Goal: Task Accomplishment & Management: Manage account settings

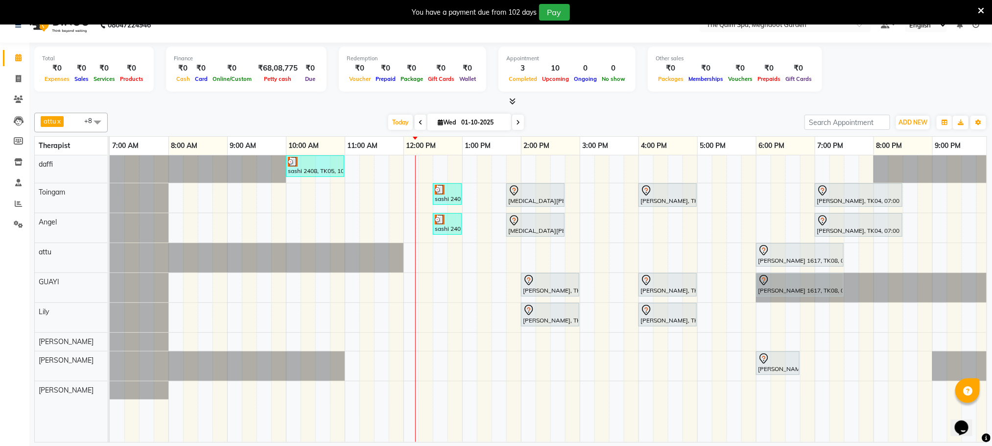
scroll to position [0, 63]
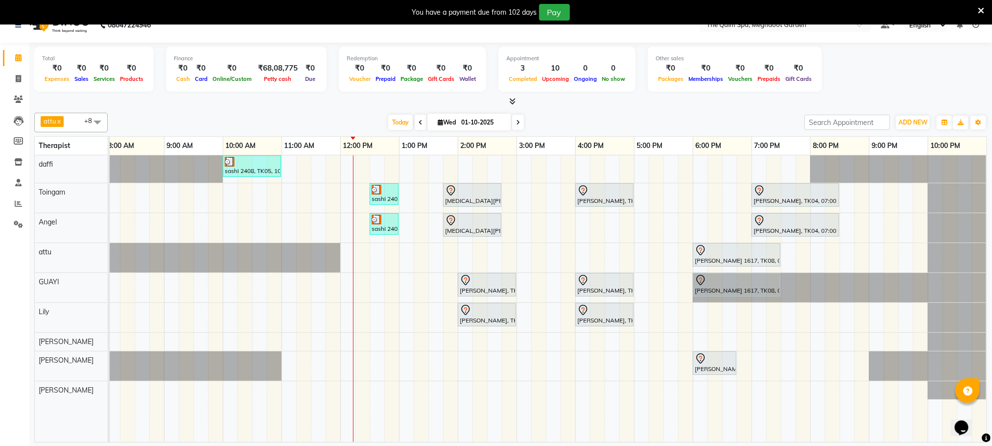
click at [419, 124] on icon at bounding box center [421, 122] width 4 height 6
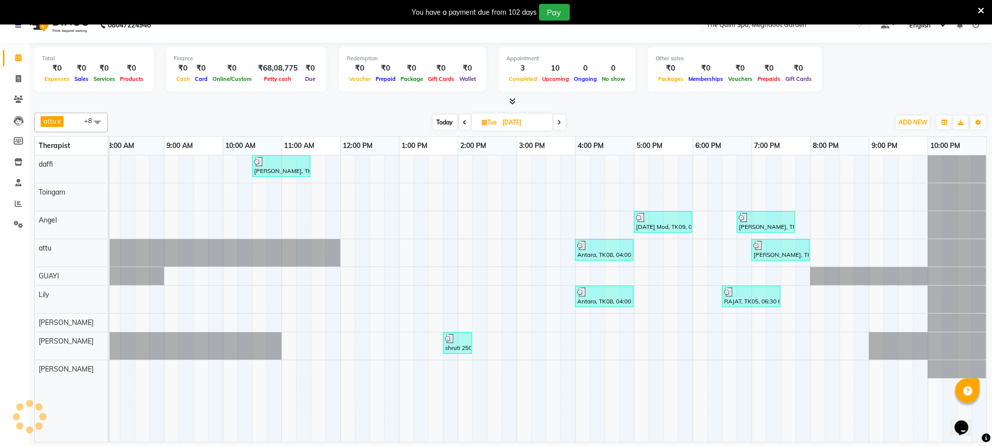
click at [441, 124] on span "Today" at bounding box center [445, 122] width 24 height 15
type input "01-10-2025"
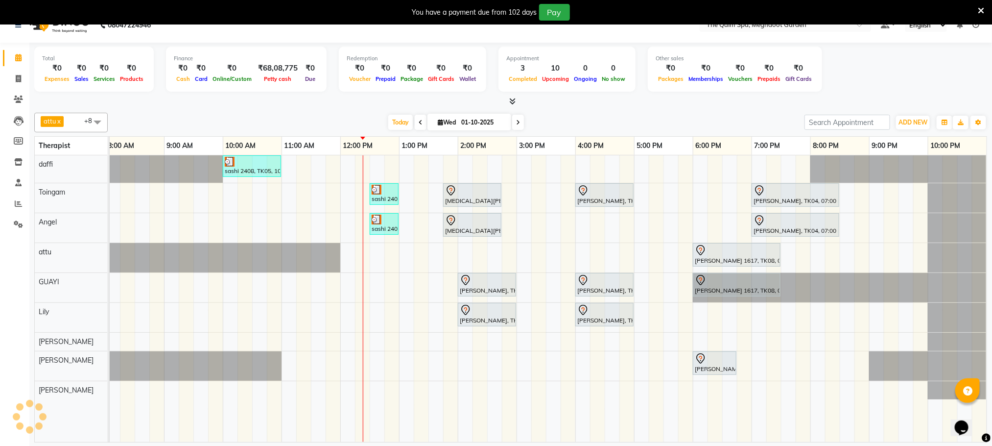
click at [670, 113] on div "attu x daffi x Lily x [PERSON_NAME] x Toingam x [PERSON_NAME] x [PERSON_NAME] x…" at bounding box center [510, 123] width 953 height 20
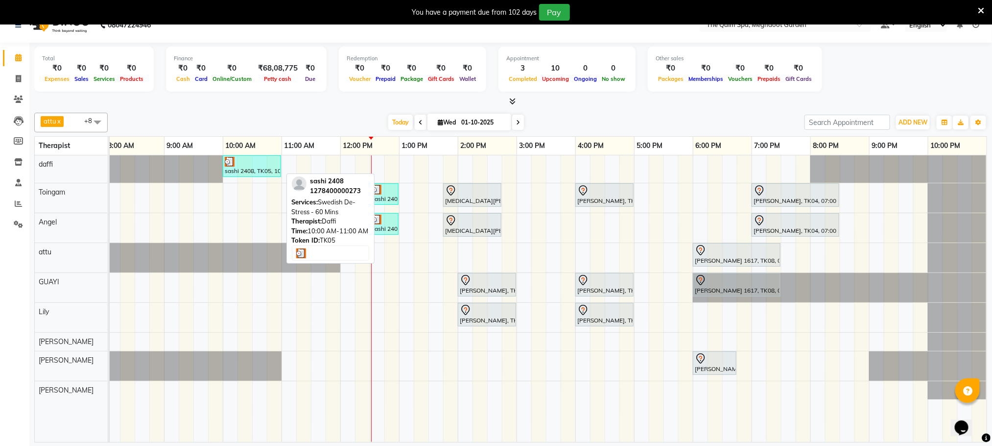
click at [255, 166] on div at bounding box center [252, 162] width 54 height 10
select select "3"
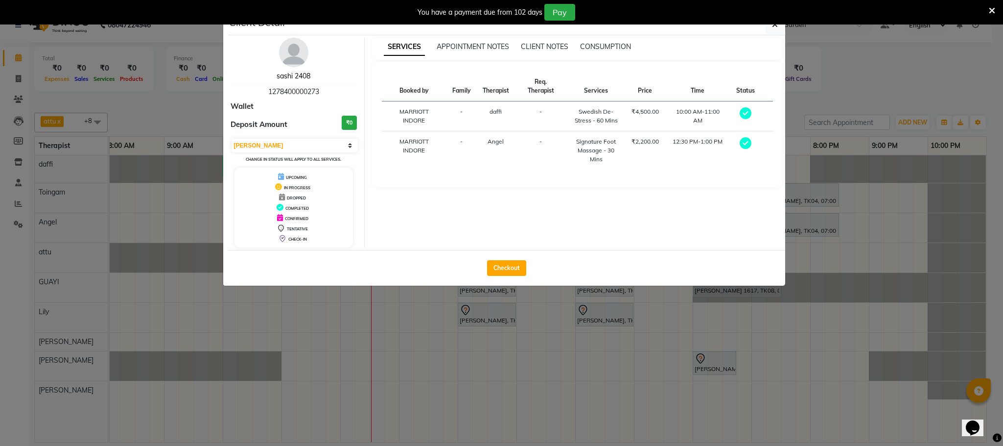
click at [290, 77] on link "sashi 2408" at bounding box center [294, 75] width 34 height 9
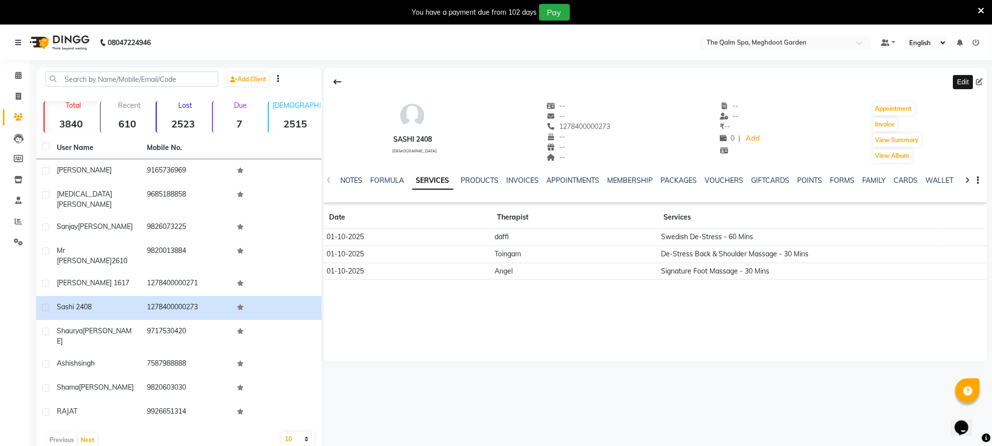
click at [979, 81] on icon at bounding box center [979, 81] width 7 height 7
select select "[DEMOGRAPHIC_DATA]"
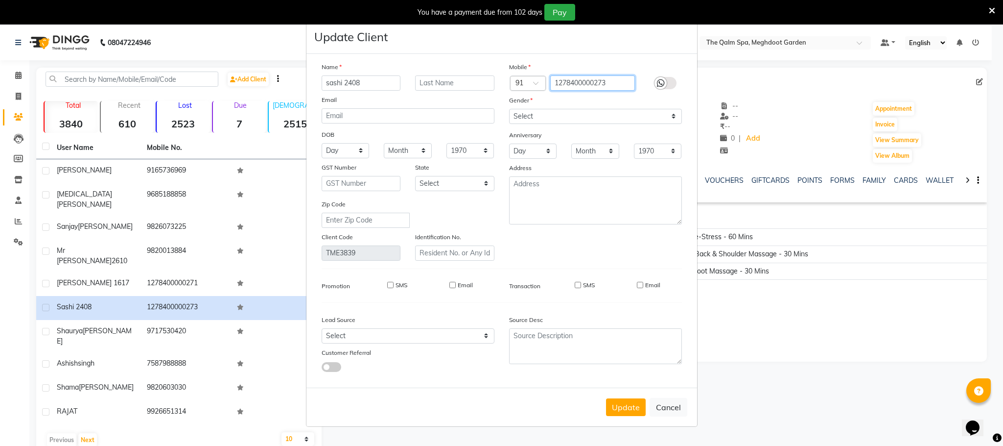
click at [619, 78] on input "1278400000273" at bounding box center [592, 82] width 85 height 15
type input "8400023953"
click at [664, 81] on icon at bounding box center [661, 83] width 8 height 9
click at [0, 0] on input "checkbox" at bounding box center [0, 0] width 0 height 0
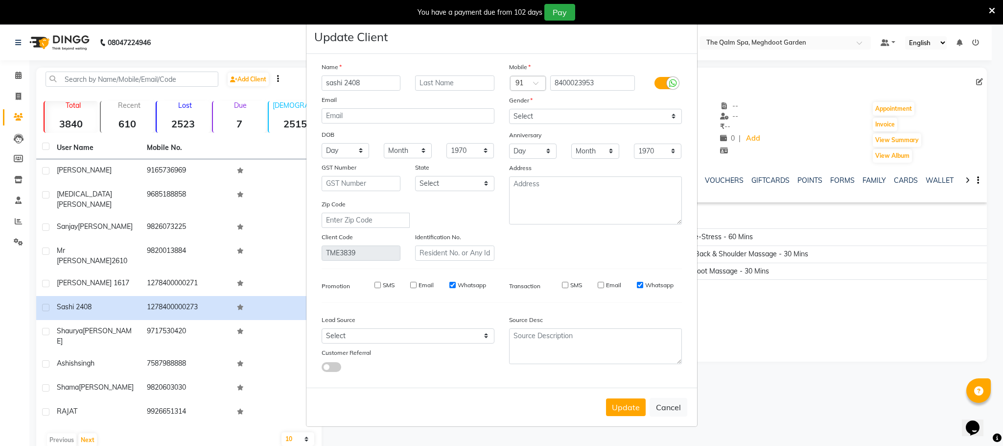
click at [570, 284] on label "SMS" at bounding box center [576, 285] width 12 height 9
click at [569, 284] on input "SMS" at bounding box center [565, 285] width 6 height 6
click at [570, 284] on label "SMS" at bounding box center [576, 285] width 12 height 9
click at [569, 284] on input "SMS" at bounding box center [565, 285] width 6 height 6
click at [560, 282] on div "SMS" at bounding box center [565, 285] width 34 height 9
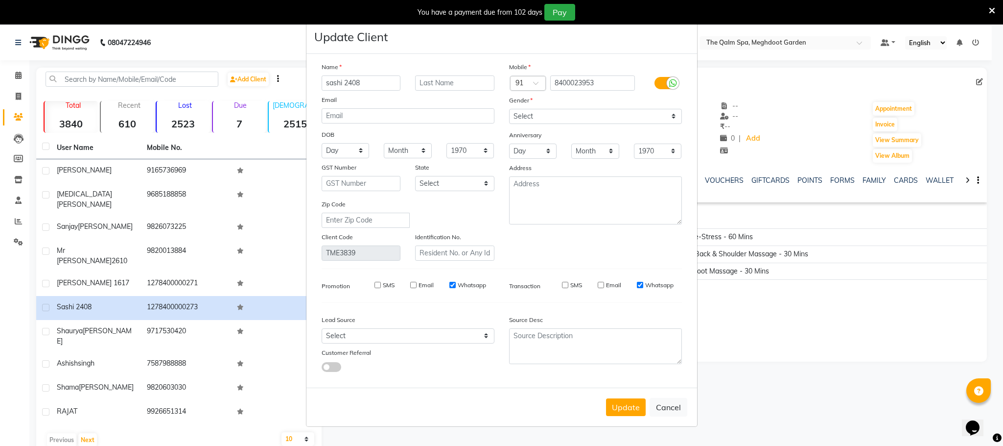
click at [565, 284] on input "SMS" at bounding box center [565, 285] width 6 height 6
checkbox input "true"
click at [379, 283] on input "SMS" at bounding box center [378, 285] width 6 height 6
checkbox input "true"
click at [629, 405] on button "Update" at bounding box center [626, 407] width 40 height 18
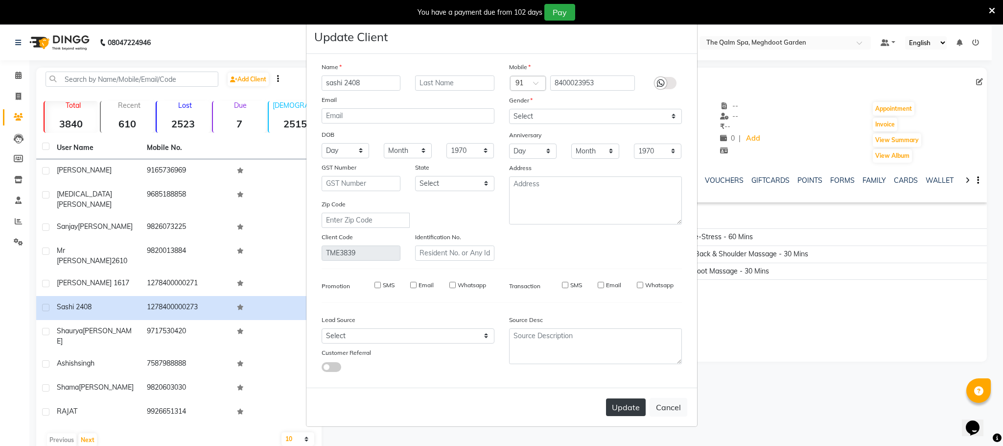
select select
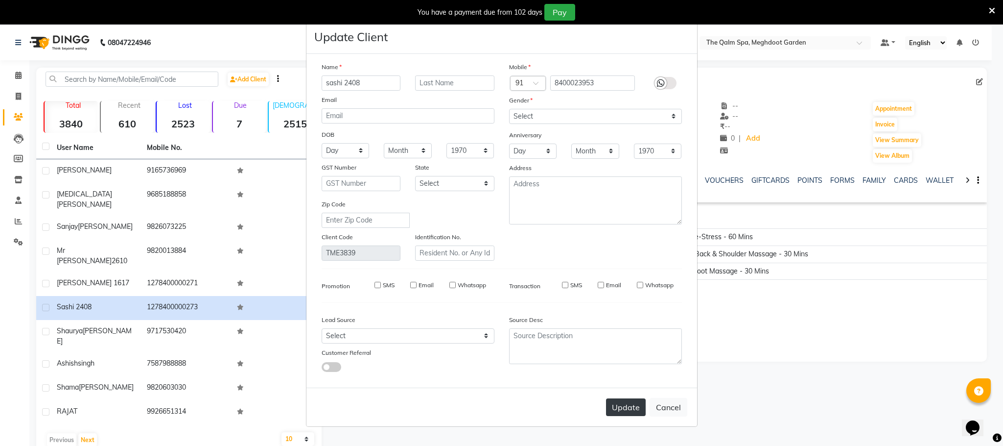
select select
checkbox input "false"
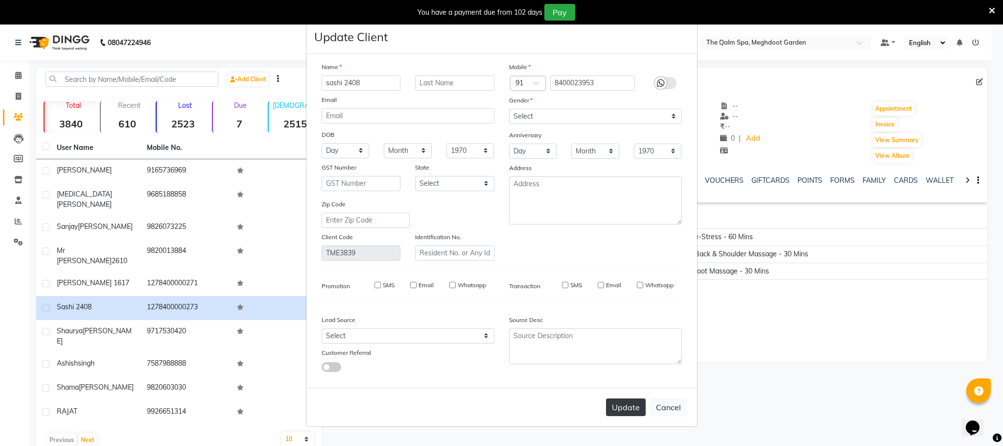
checkbox input "false"
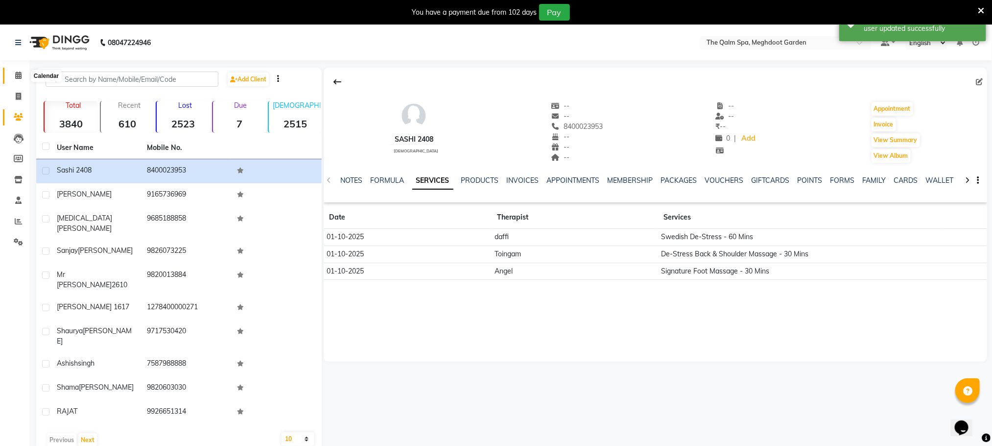
click at [13, 75] on span at bounding box center [18, 75] width 17 height 11
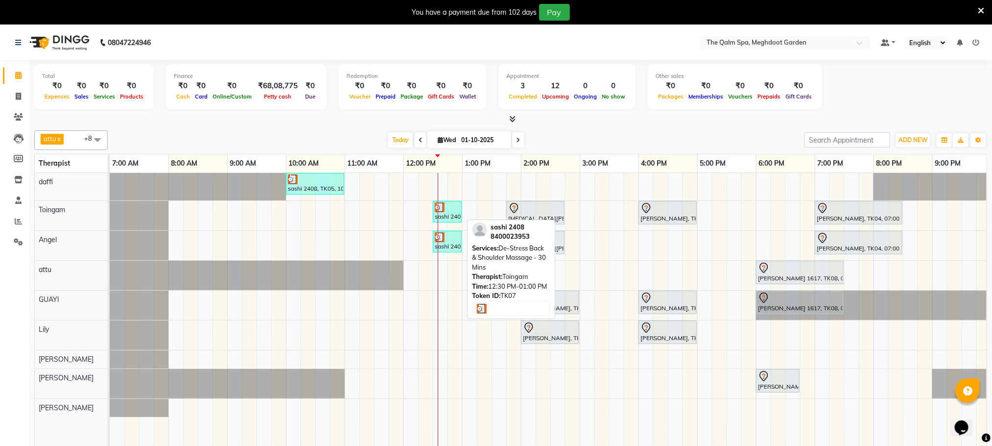
click at [447, 214] on div "sashi 2408, TK07, 12:30 PM-01:00 PM, De-Stress Back & Shoulder Massage - 30 Mins" at bounding box center [447, 211] width 27 height 19
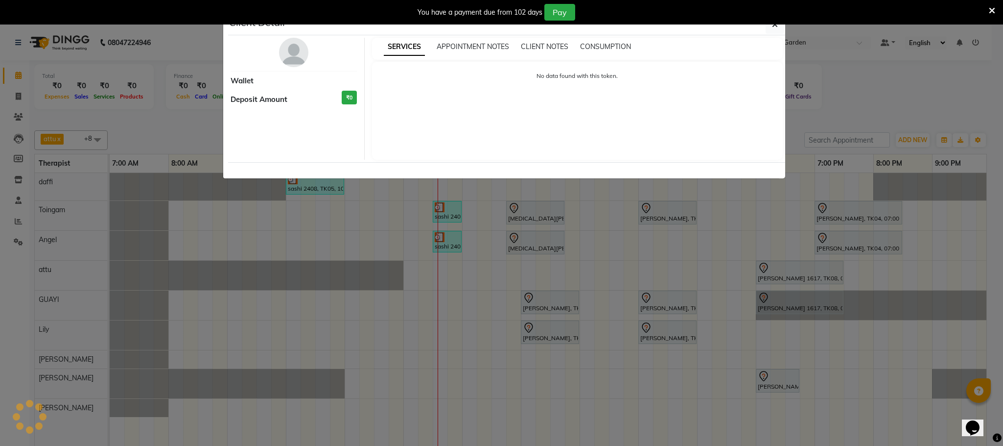
select select "3"
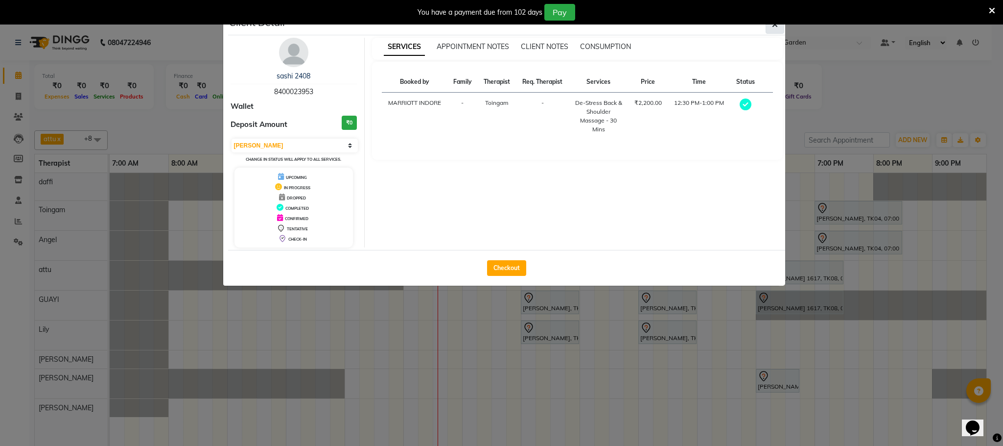
click at [775, 26] on icon "button" at bounding box center [775, 25] width 6 height 8
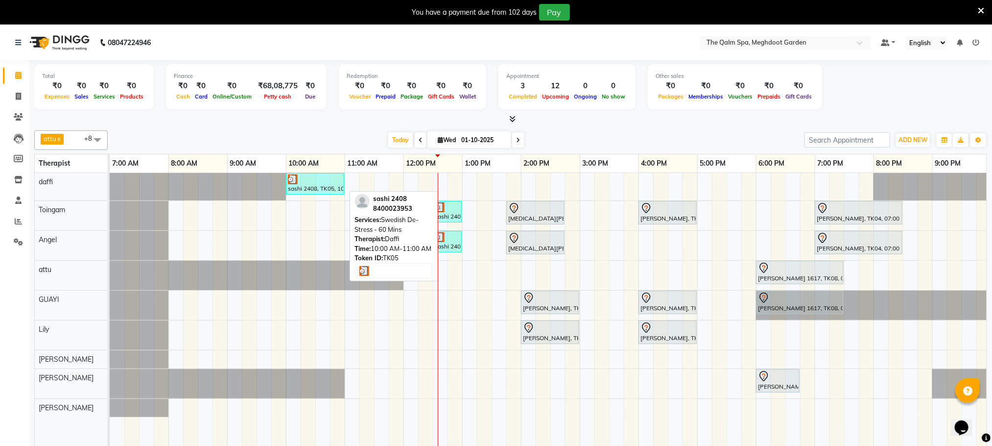
click at [310, 184] on div at bounding box center [315, 179] width 54 height 10
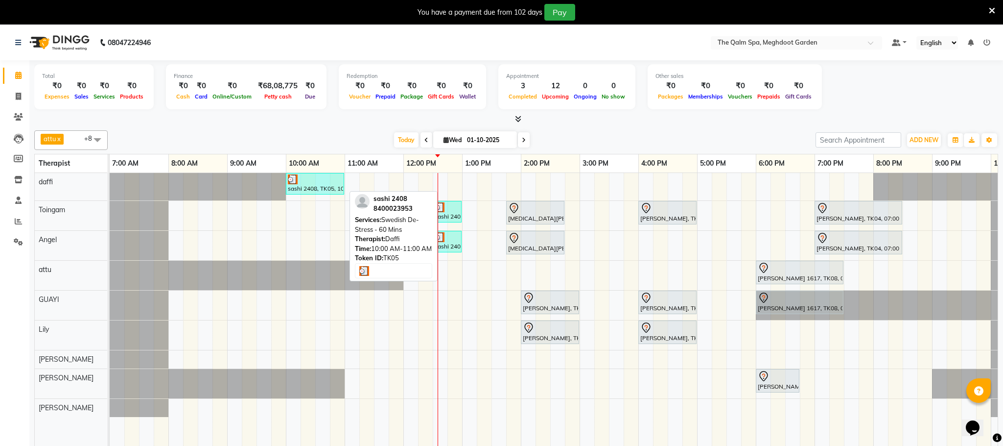
select select "3"
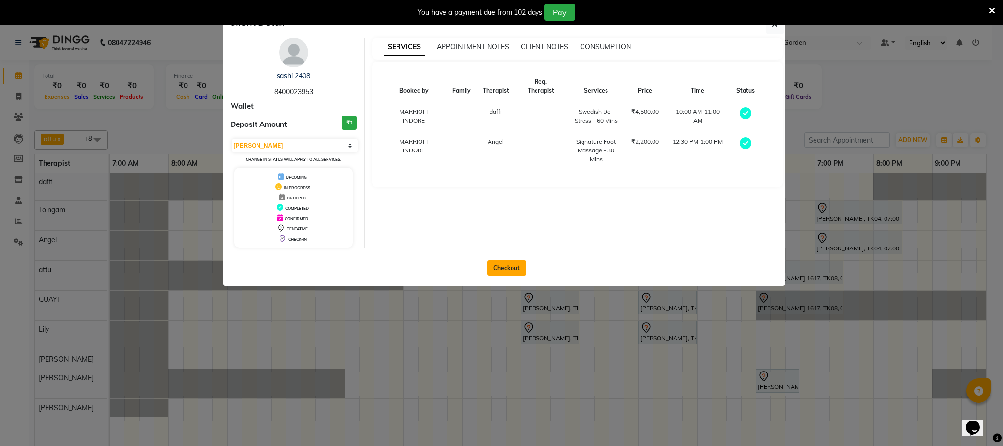
click at [502, 264] on button "Checkout" at bounding box center [506, 268] width 39 height 16
select select "service"
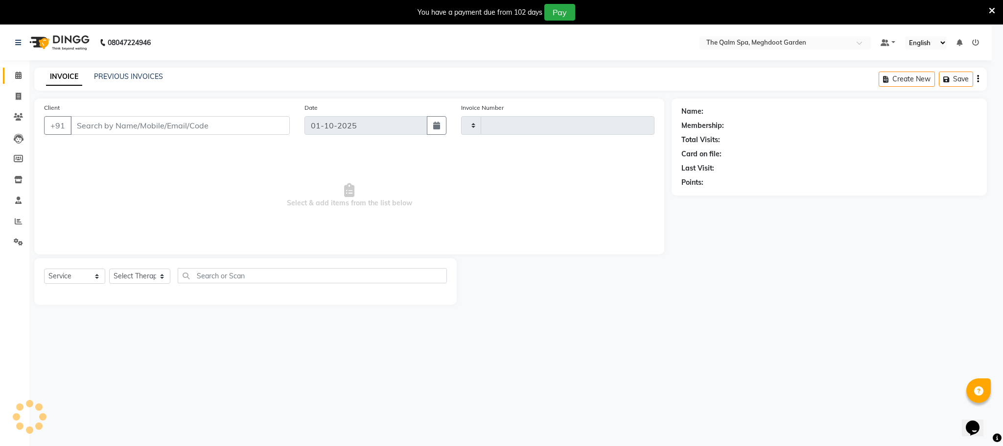
type input "2200"
select select "6401"
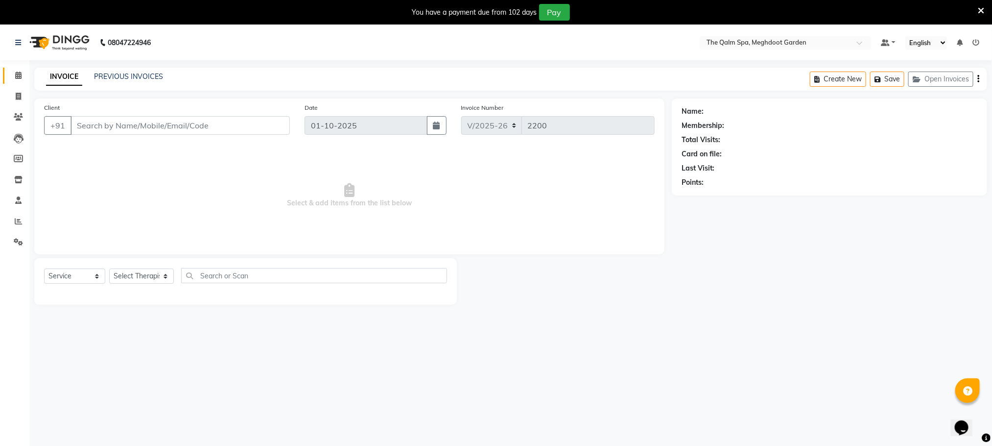
type input "8400023953"
select select "90357"
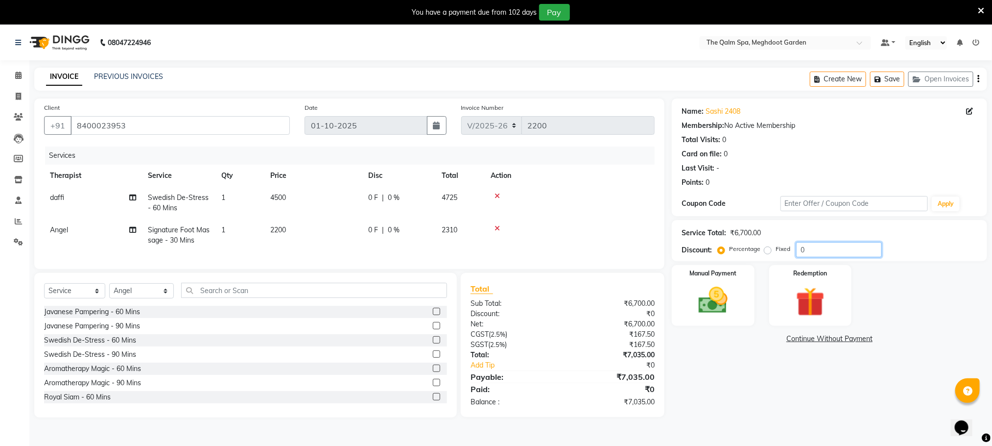
click at [817, 246] on input "0" at bounding box center [839, 249] width 86 height 15
type input "15.34"
click at [729, 303] on img at bounding box center [712, 300] width 49 height 35
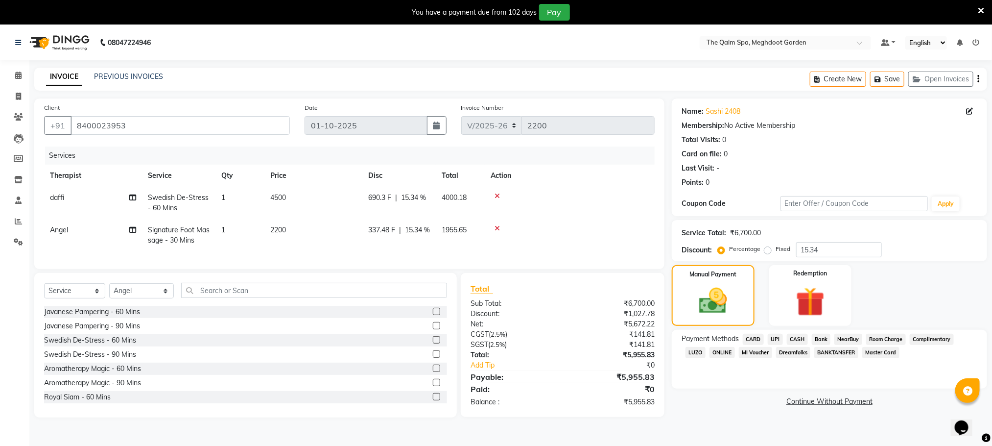
click at [873, 337] on span "Room Charge" at bounding box center [886, 338] width 40 height 11
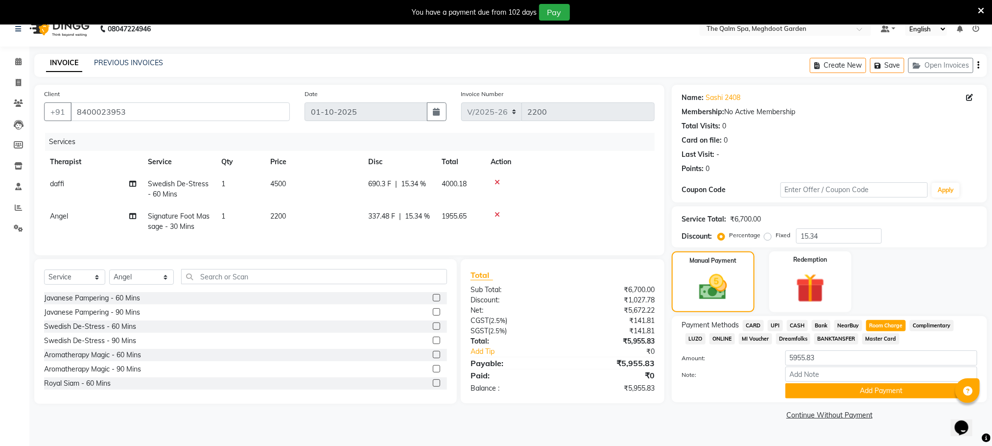
scroll to position [25, 0]
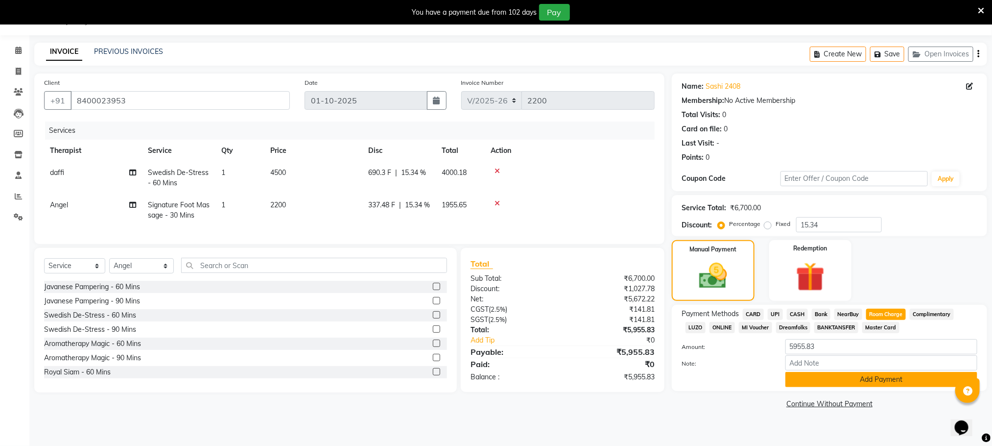
click at [806, 375] on button "Add Payment" at bounding box center [881, 379] width 192 height 15
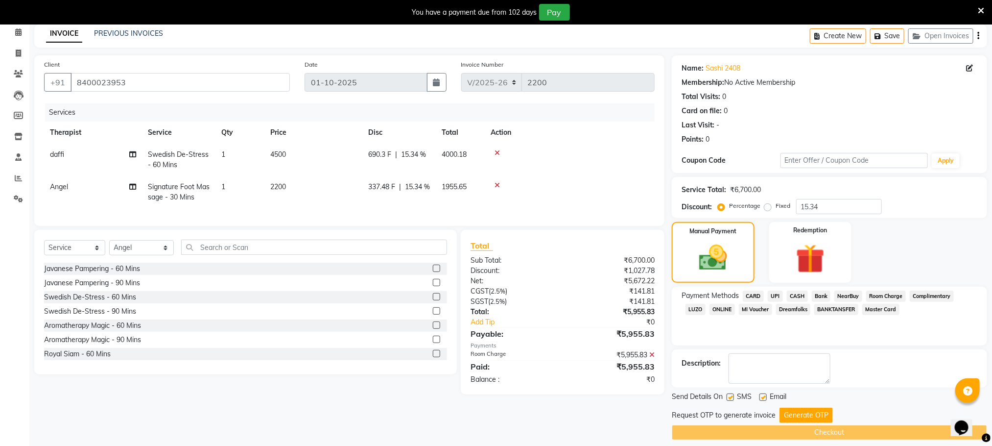
scroll to position [53, 0]
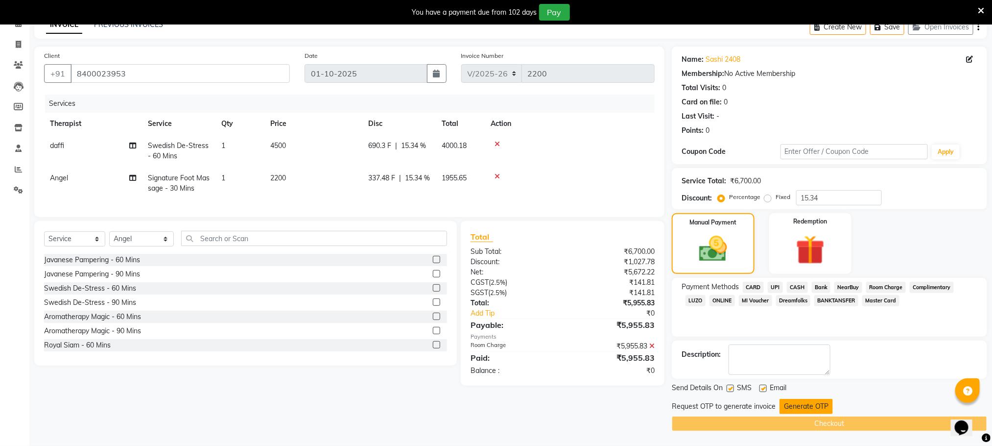
click at [806, 405] on button "Generate OTP" at bounding box center [806, 406] width 53 height 15
click at [806, 405] on div "Request OTP to generate invoice Generate OTP" at bounding box center [829, 406] width 315 height 15
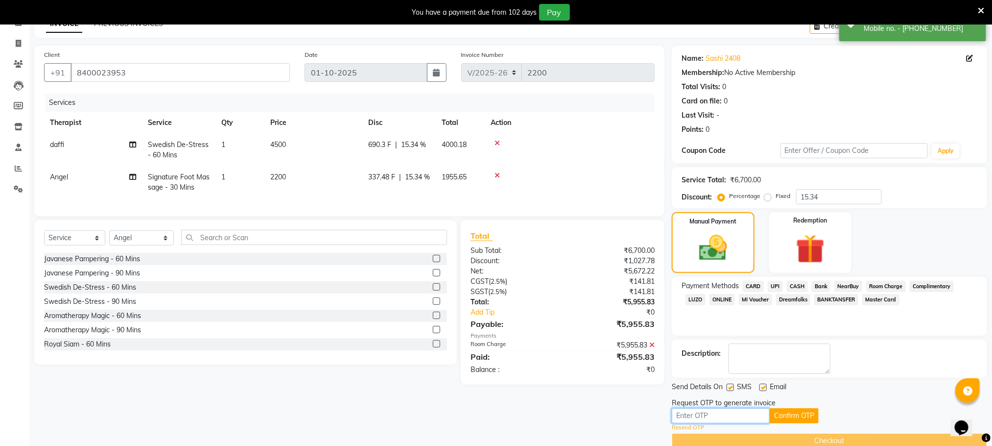
click at [711, 412] on input "text" at bounding box center [721, 415] width 98 height 15
click at [701, 419] on input "text" at bounding box center [721, 415] width 98 height 15
type input "3475"
click at [809, 413] on button "Confirm OTP" at bounding box center [794, 415] width 49 height 15
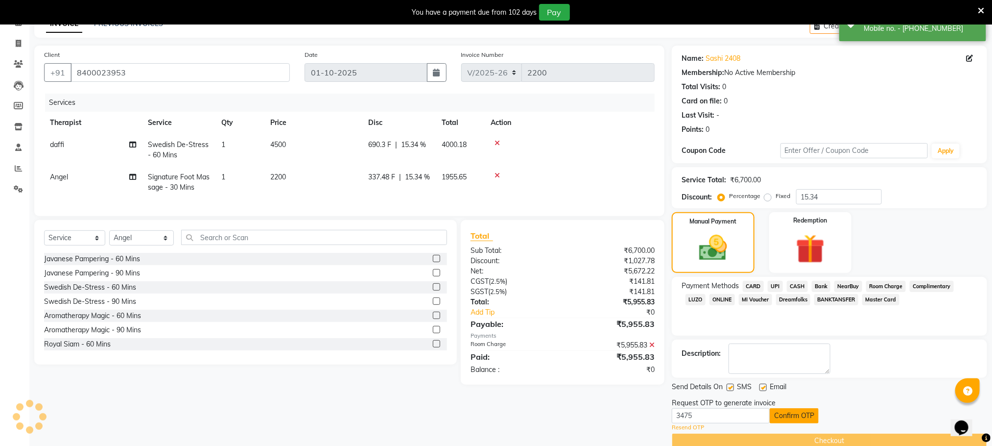
scroll to position [34, 0]
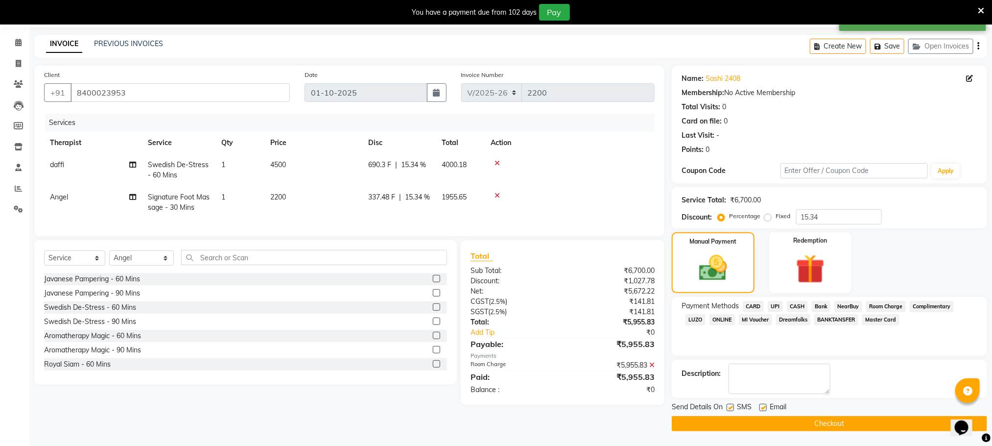
click at [819, 424] on button "Checkout" at bounding box center [829, 423] width 315 height 15
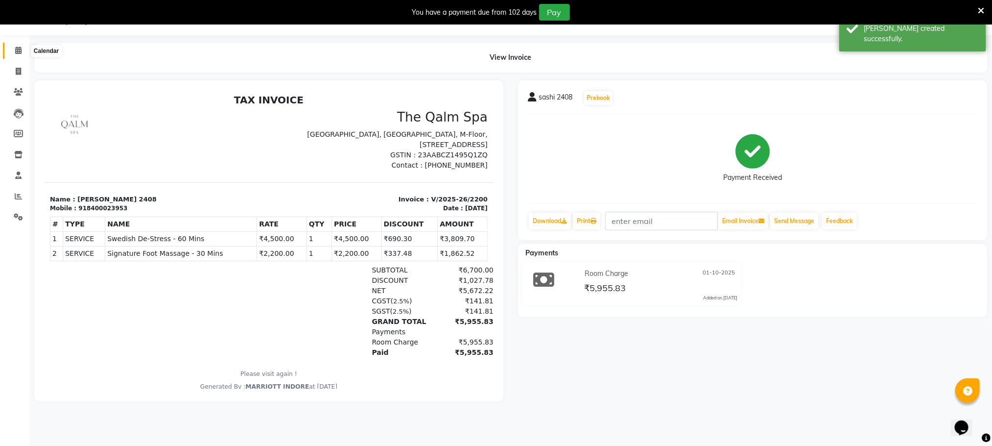
click at [21, 47] on icon at bounding box center [18, 50] width 6 height 7
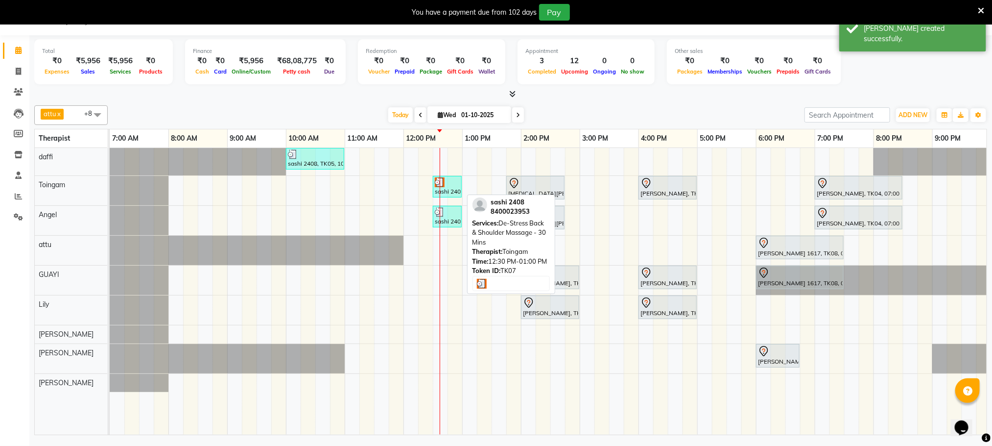
click at [443, 190] on div "sashi 2408, TK07, 12:30 PM-01:00 PM, De-Stress Back & Shoulder Massage - 30 Mins" at bounding box center [447, 186] width 27 height 19
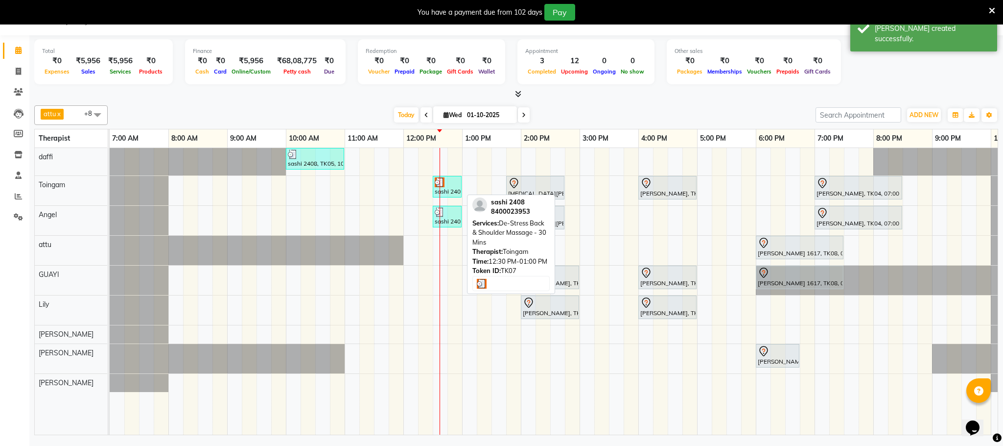
select select "3"
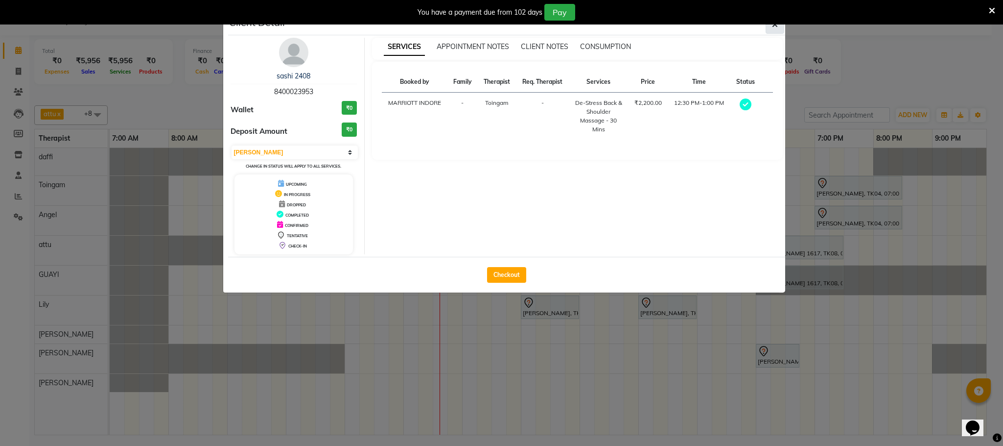
click at [777, 28] on icon "button" at bounding box center [775, 25] width 6 height 8
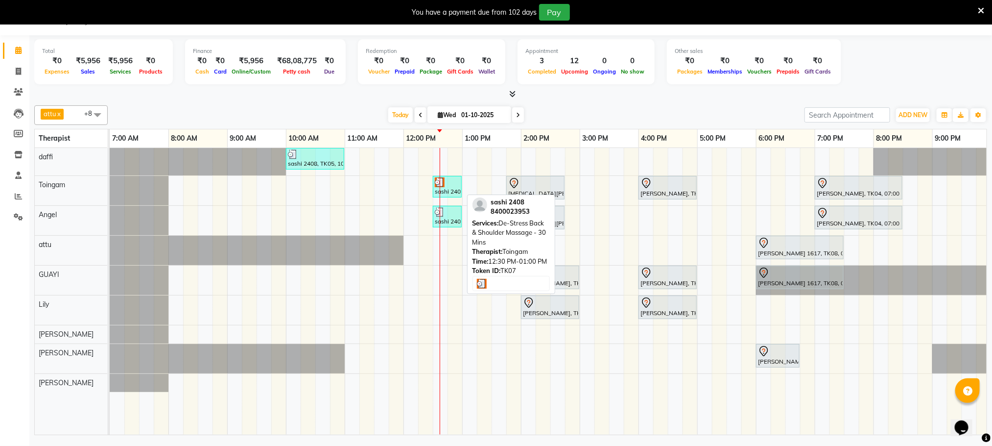
click at [450, 194] on div "sashi 2408, TK07, 12:30 PM-01:00 PM, De-Stress Back & Shoulder Massage - 30 Mins" at bounding box center [447, 186] width 27 height 19
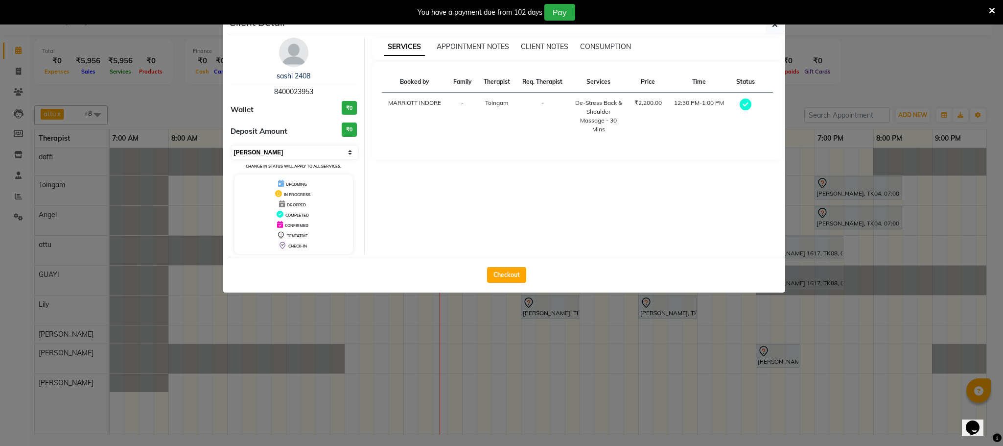
click at [311, 154] on select "Select MARK DONE UPCOMING" at bounding box center [295, 152] width 127 height 14
select select "5"
click at [232, 146] on select "Select MARK DONE UPCOMING" at bounding box center [295, 152] width 127 height 14
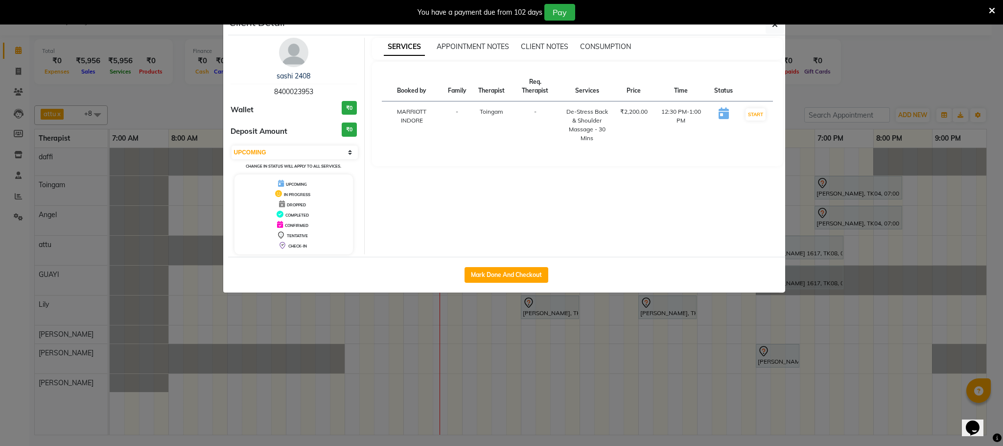
click at [194, 103] on ngb-modal-window "Client Detail sashi 2408 8400023953 Wallet ₹0 Deposit Amount ₹0 Select IN SERVI…" at bounding box center [501, 223] width 1003 height 446
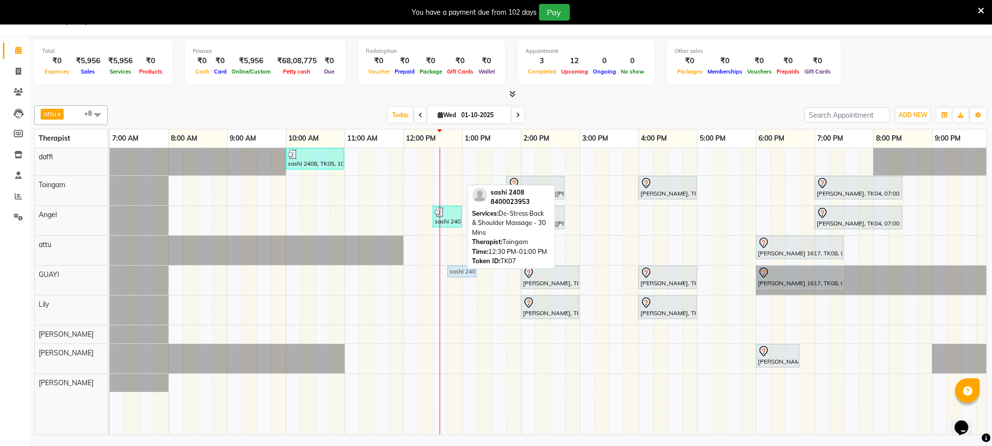
drag, startPoint x: 444, startPoint y: 181, endPoint x: 452, endPoint y: 282, distance: 101.3
click at [453, 284] on div "sashi 2408, TK05, 10:00 AM-11:00 AM, Swedish De-Stress - 60 Mins sashi 2408, TK…" at bounding box center [580, 291] width 940 height 286
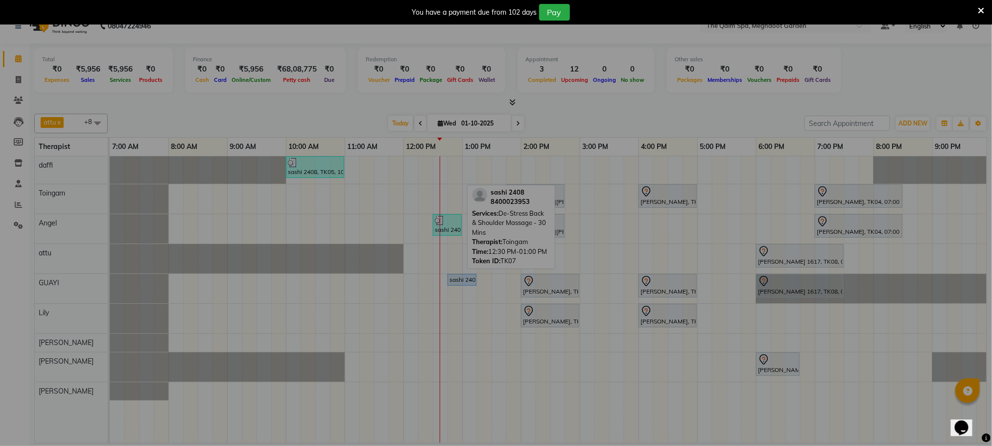
scroll to position [18, 0]
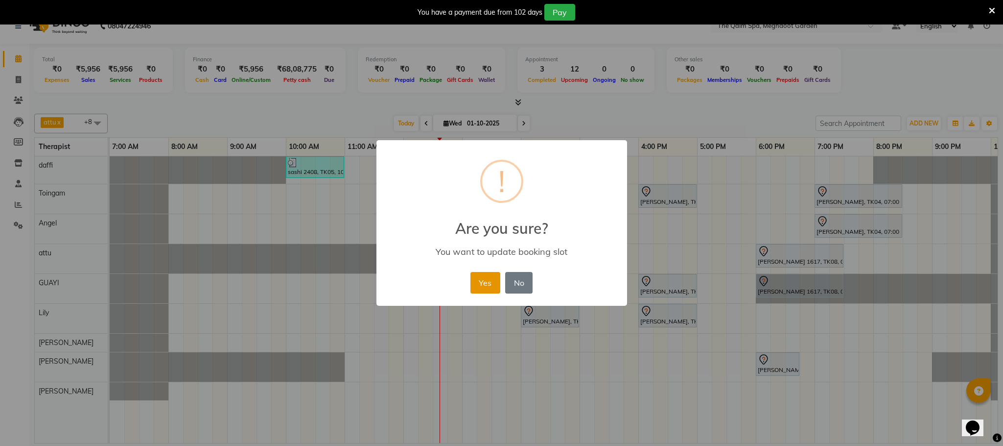
click at [477, 280] on button "Yes" at bounding box center [486, 283] width 30 height 22
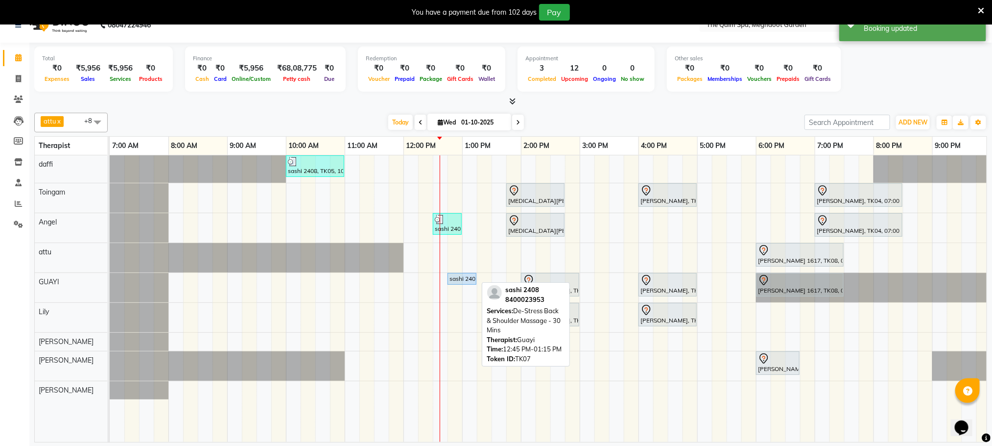
click at [455, 281] on div "sashi 2408, TK07, 12:45 PM-01:15 PM, De-Stress Back & Shoulder Massage - 30 Mins" at bounding box center [462, 278] width 27 height 9
select select "5"
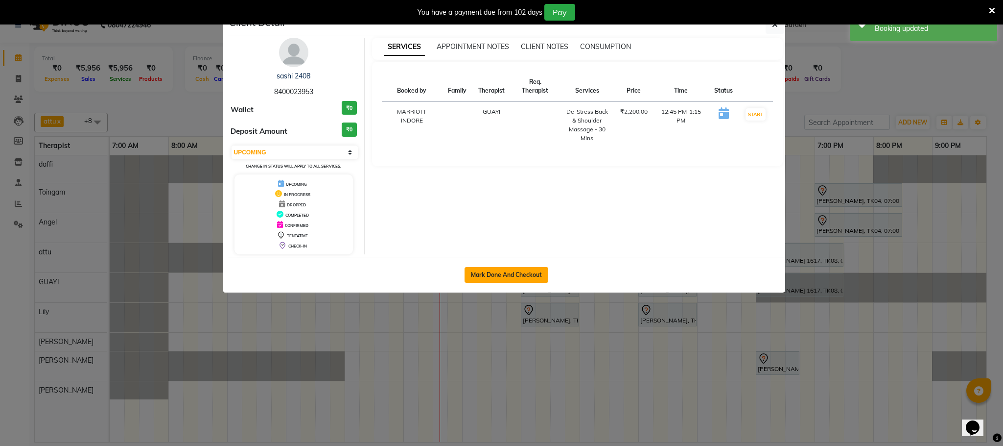
click at [485, 276] on button "Mark Done And Checkout" at bounding box center [507, 275] width 84 height 16
select select "service"
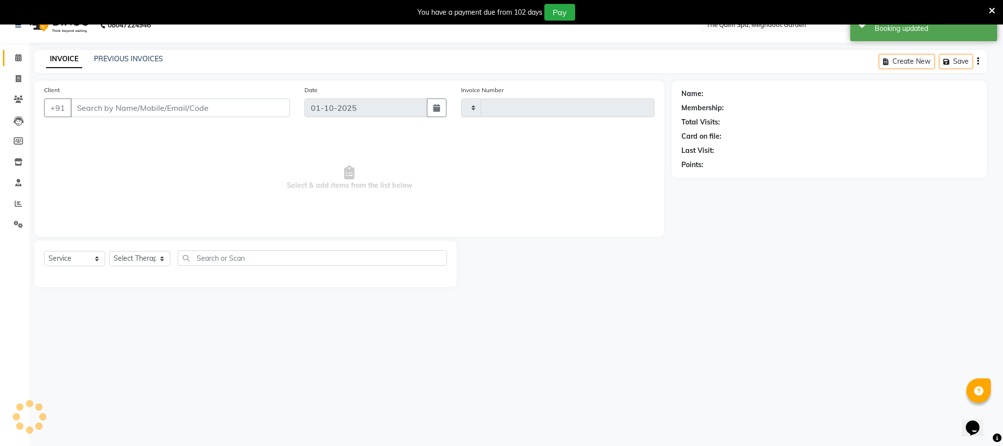
type input "2201"
select select "6401"
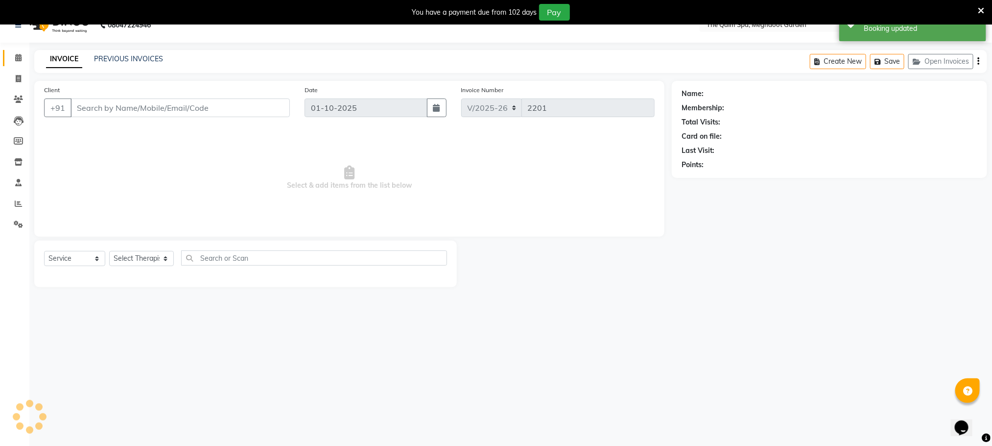
type input "8400023953"
select select "48471"
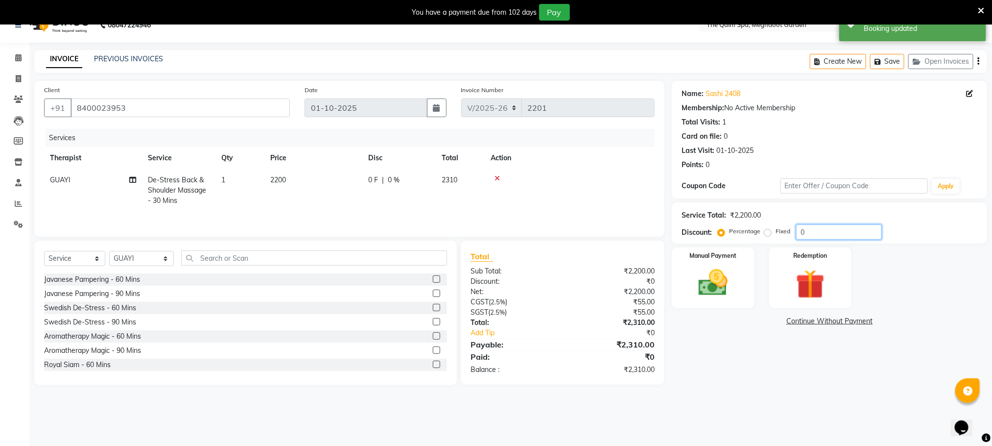
click at [814, 233] on input "0" at bounding box center [839, 231] width 86 height 15
click at [720, 278] on img at bounding box center [712, 282] width 49 height 35
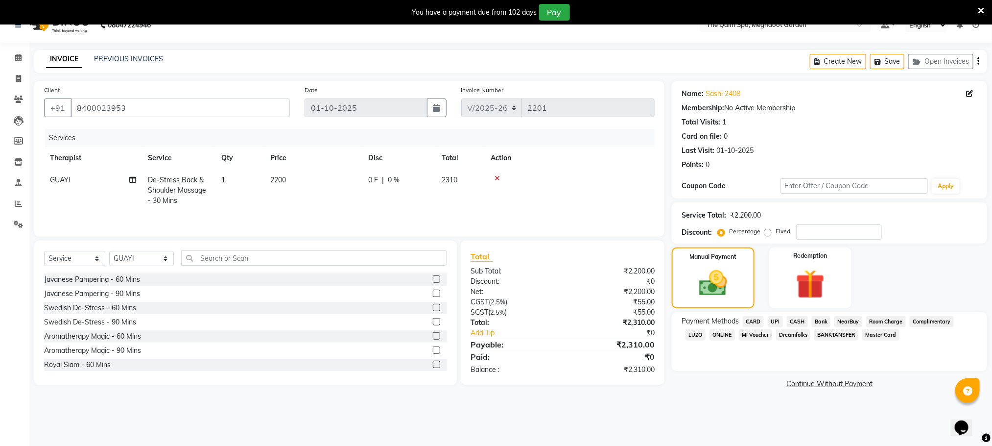
click at [879, 317] on span "Room Charge" at bounding box center [886, 321] width 40 height 11
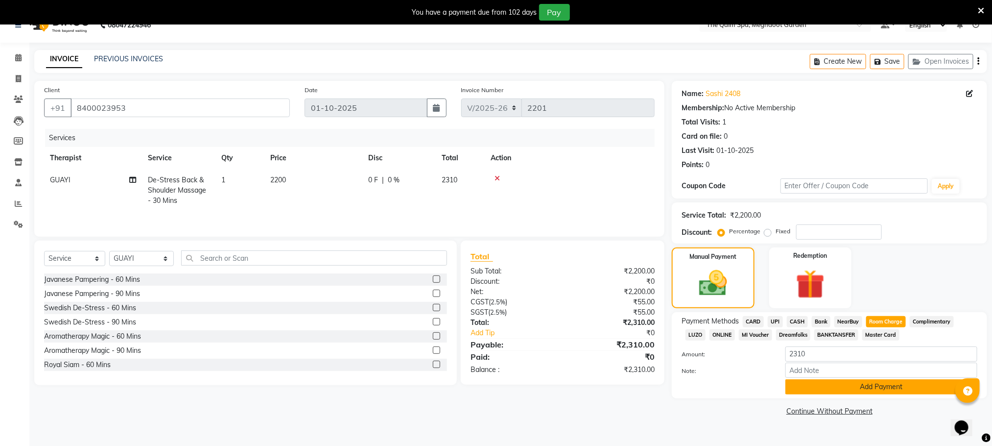
click at [846, 386] on button "Add Payment" at bounding box center [881, 386] width 192 height 15
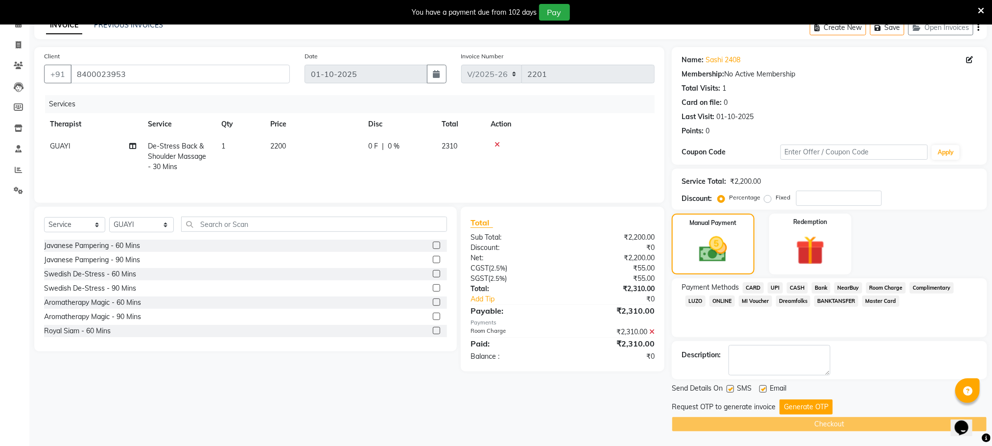
scroll to position [53, 0]
click at [811, 401] on button "Generate OTP" at bounding box center [806, 406] width 53 height 15
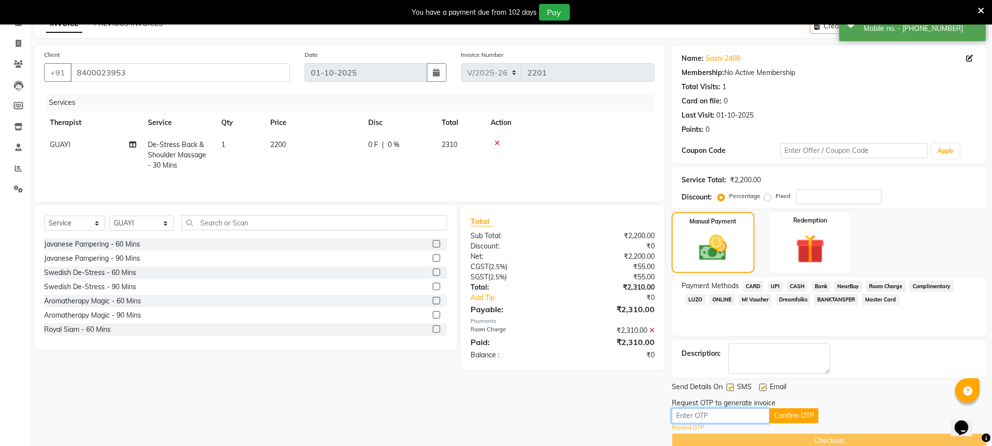
click at [717, 420] on input "text" at bounding box center [721, 415] width 98 height 15
type input "5574"
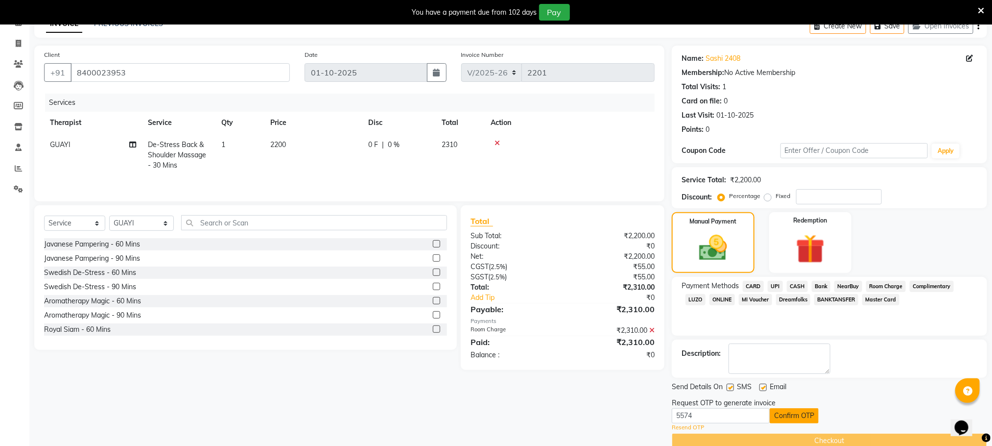
click at [784, 420] on button "Confirm OTP" at bounding box center [794, 415] width 49 height 15
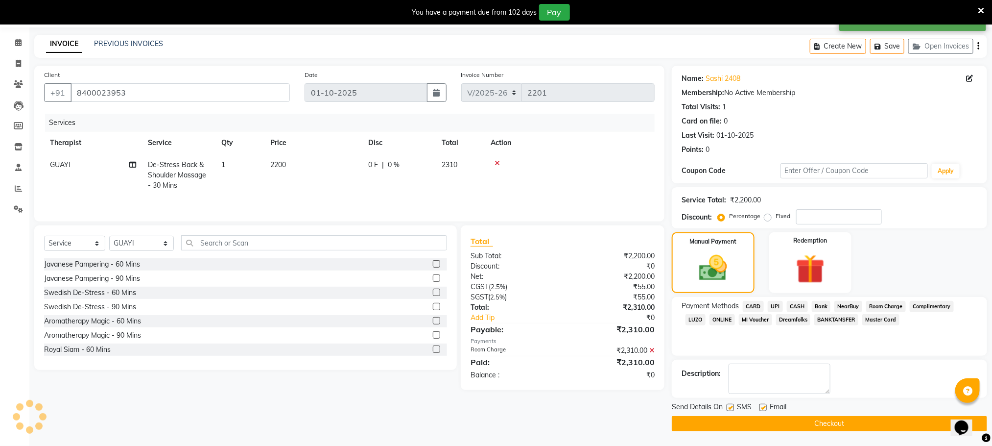
scroll to position [34, 0]
click at [786, 419] on button "Checkout" at bounding box center [829, 423] width 315 height 15
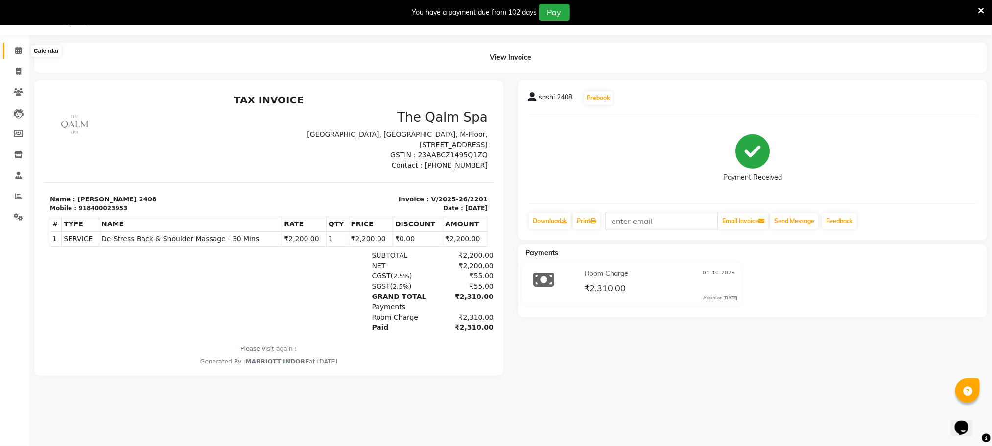
click at [21, 50] on icon at bounding box center [18, 50] width 6 height 7
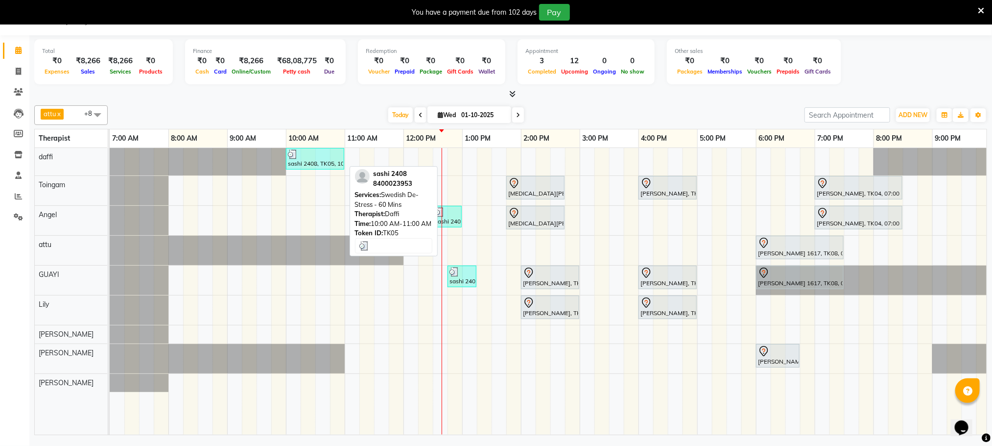
click at [333, 158] on div at bounding box center [315, 154] width 54 height 10
click at [328, 158] on div at bounding box center [315, 154] width 54 height 10
select select "3"
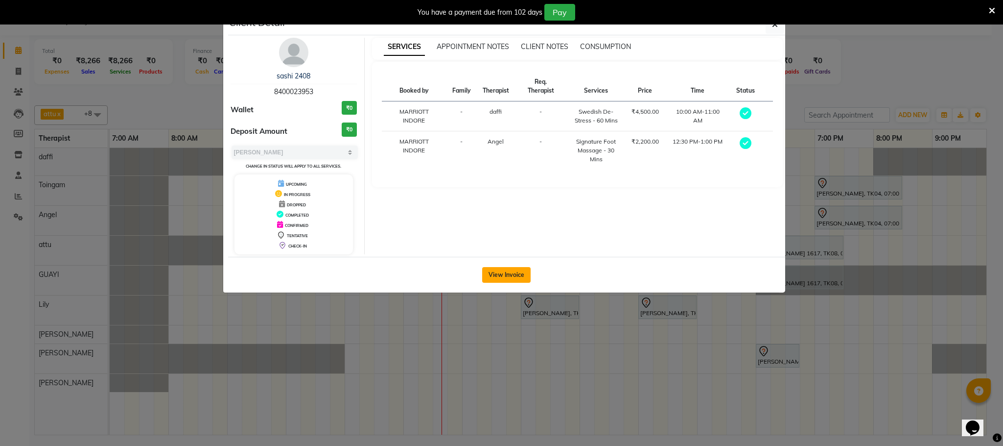
click at [519, 275] on button "View Invoice" at bounding box center [506, 275] width 48 height 16
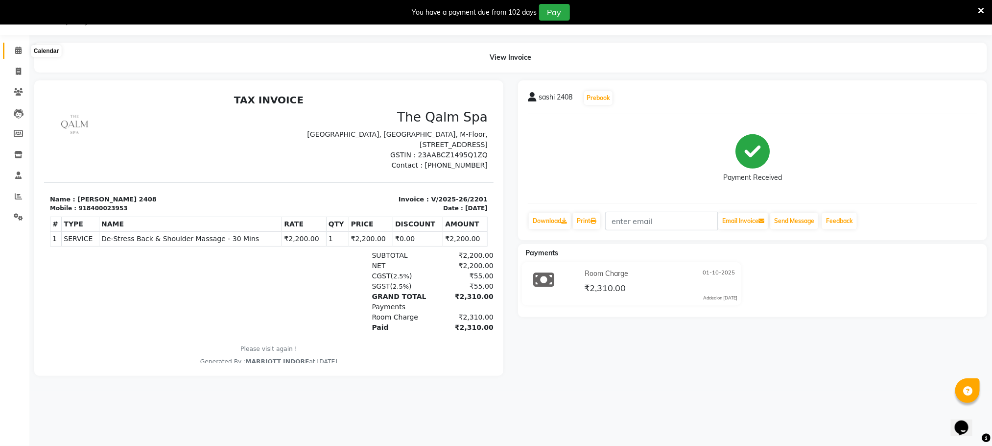
click at [14, 53] on span at bounding box center [18, 50] width 17 height 11
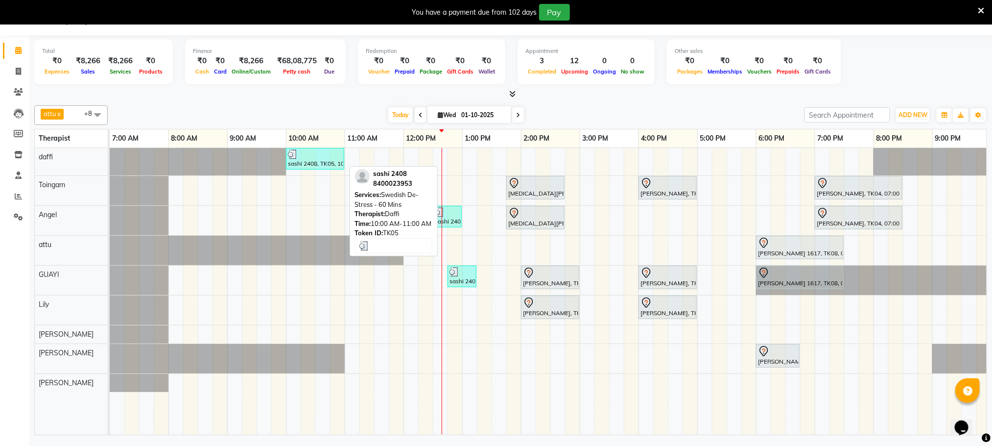
click at [331, 160] on div "sashi 2408, TK05, 10:00 AM-11:00 AM, Swedish De-Stress - 60 Mins" at bounding box center [315, 158] width 56 height 19
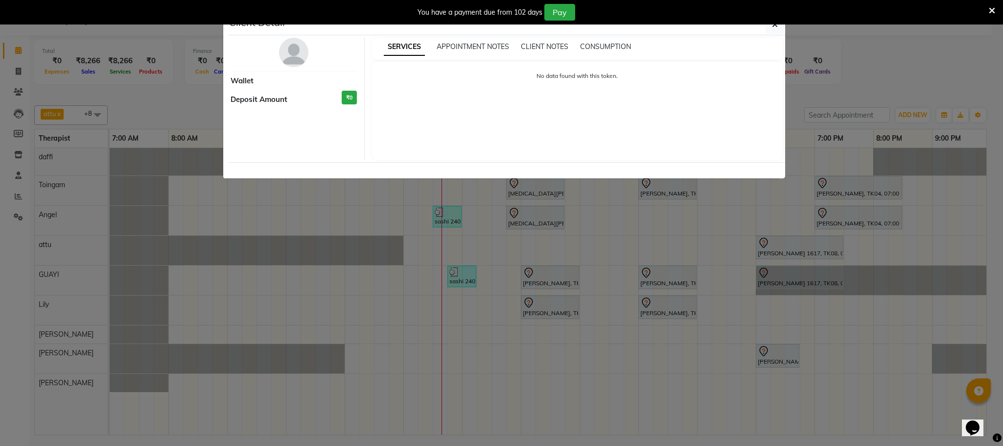
select select "3"
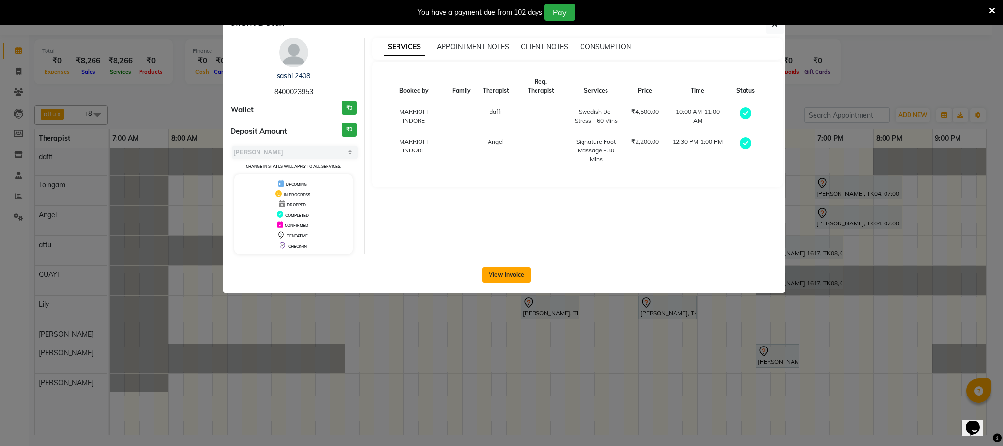
click at [500, 275] on button "View Invoice" at bounding box center [506, 275] width 48 height 16
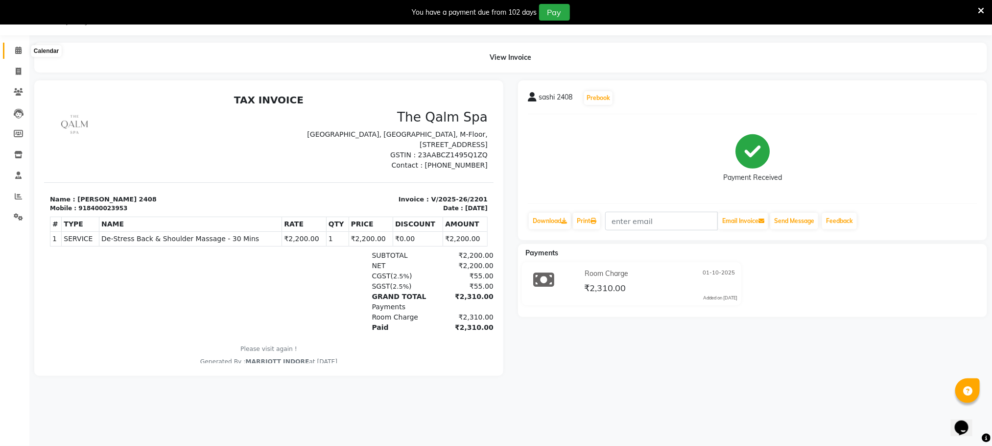
click at [18, 52] on icon at bounding box center [18, 50] width 6 height 7
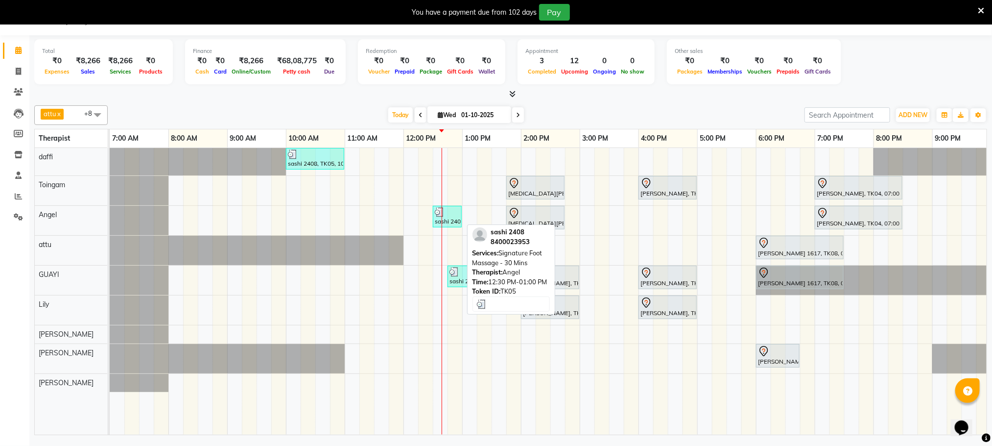
click at [450, 216] on div at bounding box center [447, 212] width 25 height 10
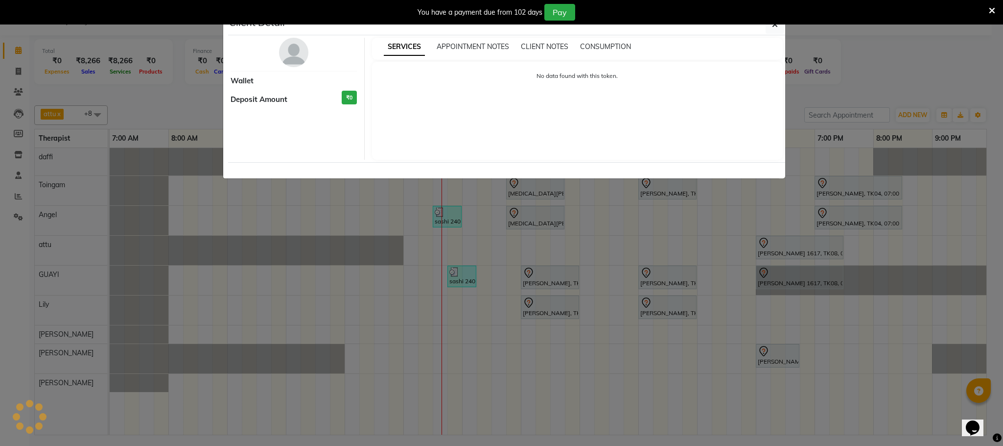
select select "3"
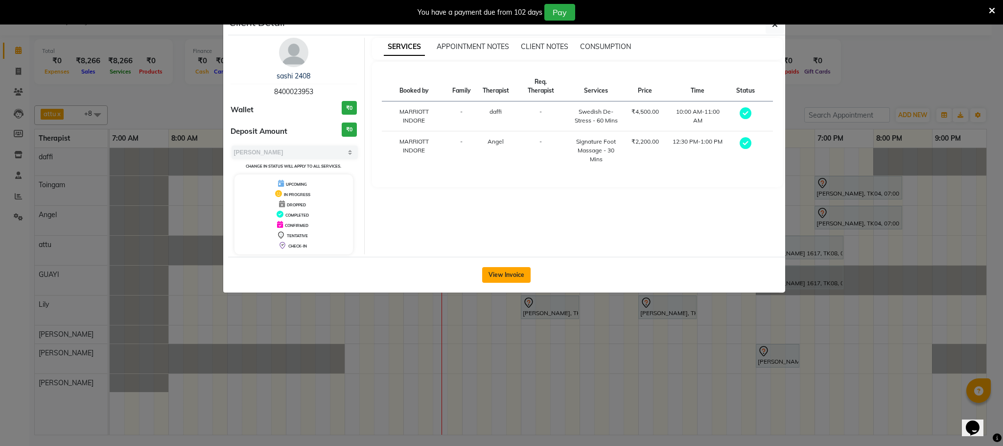
click at [497, 274] on button "View Invoice" at bounding box center [506, 275] width 48 height 16
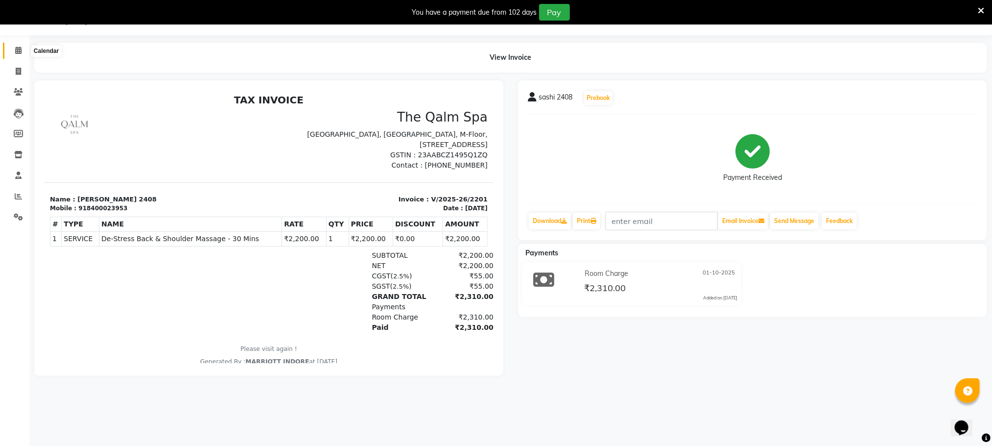
click at [16, 49] on icon at bounding box center [18, 50] width 6 height 7
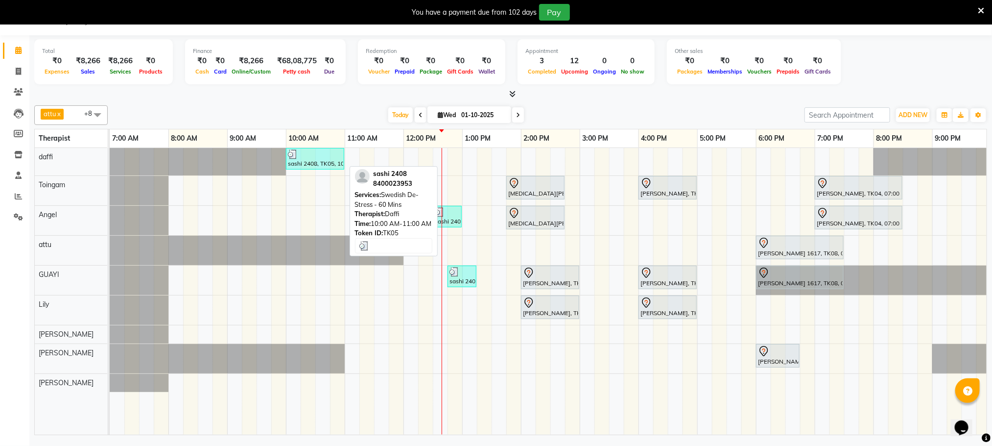
click at [315, 159] on div at bounding box center [315, 154] width 54 height 10
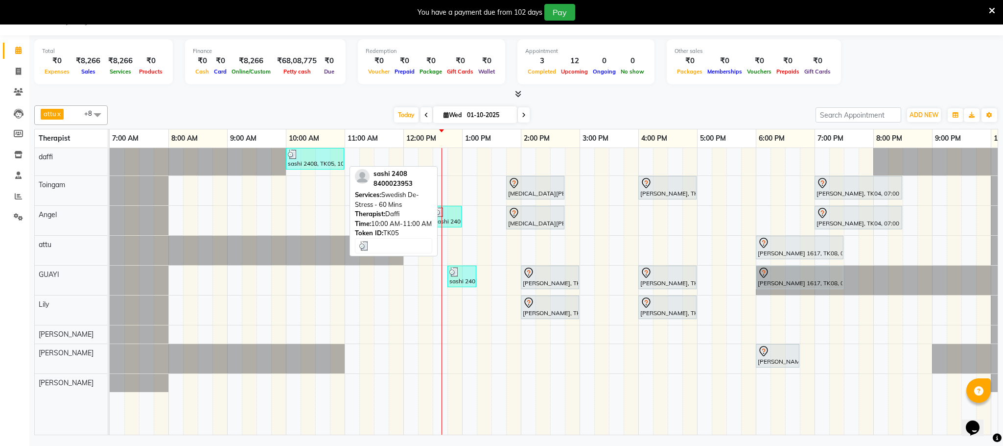
select select "3"
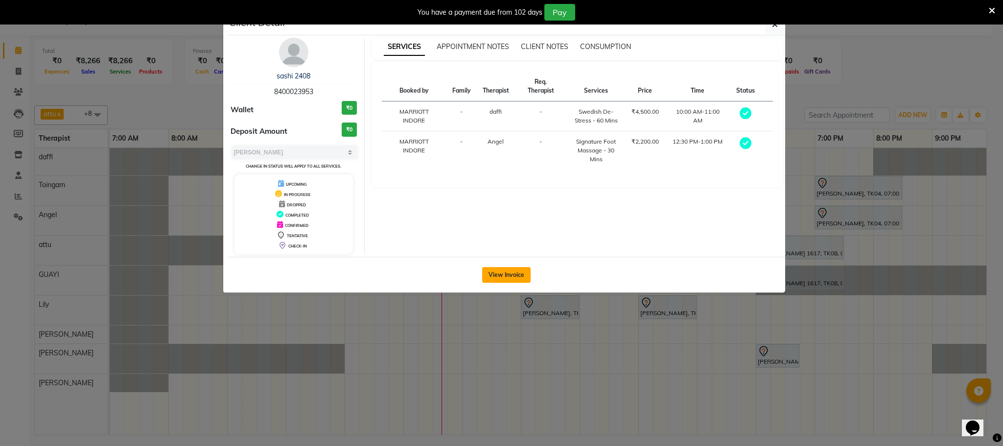
click at [516, 276] on button "View Invoice" at bounding box center [506, 275] width 48 height 16
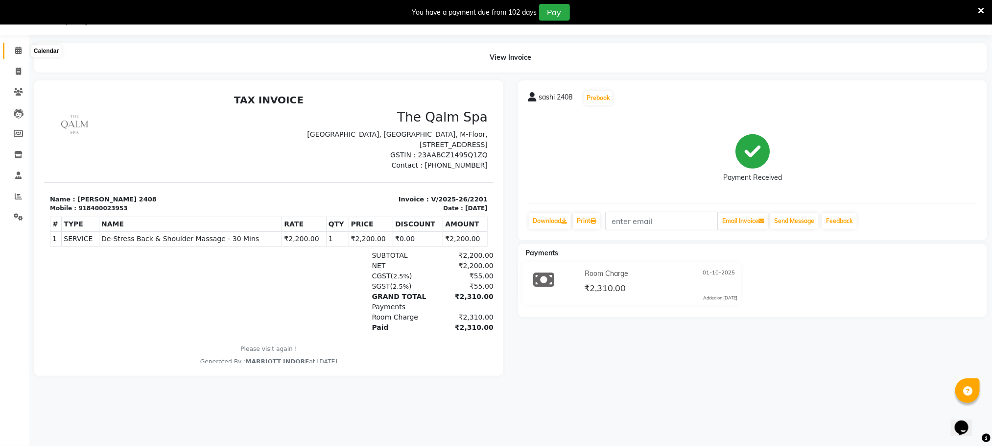
click at [13, 46] on span at bounding box center [18, 50] width 17 height 11
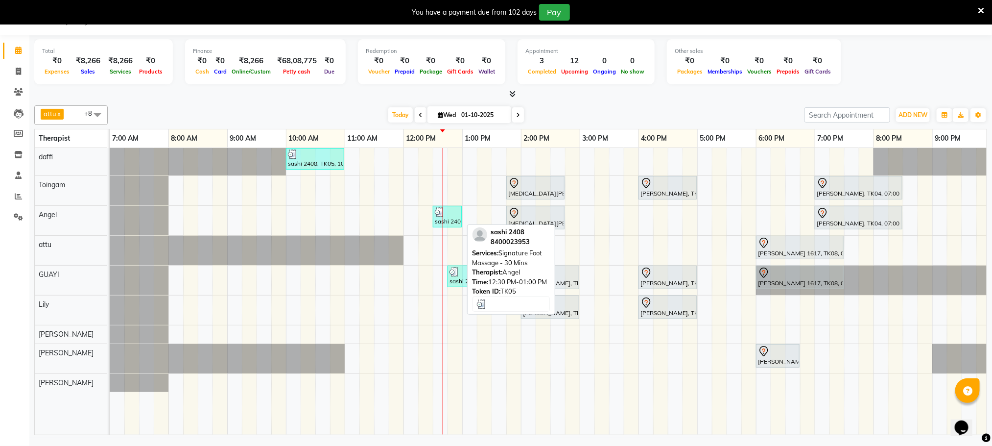
click at [457, 211] on div at bounding box center [447, 212] width 25 height 10
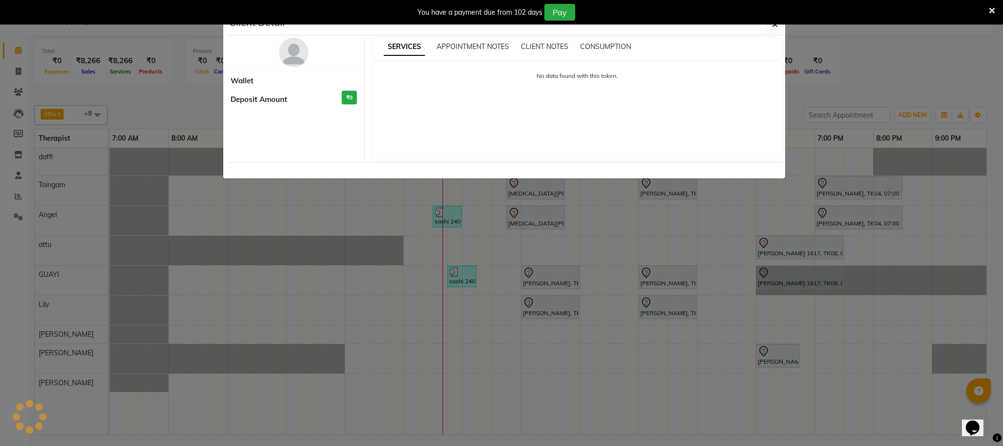
select select "3"
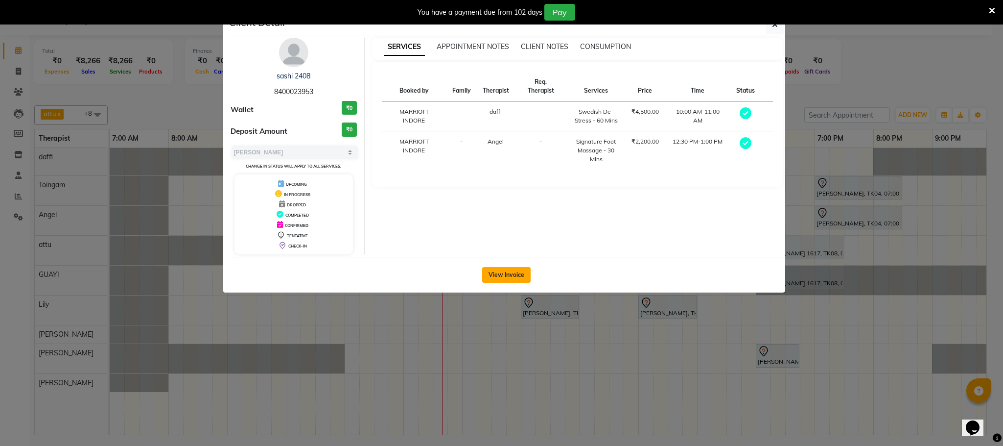
click at [506, 276] on button "View Invoice" at bounding box center [506, 275] width 48 height 16
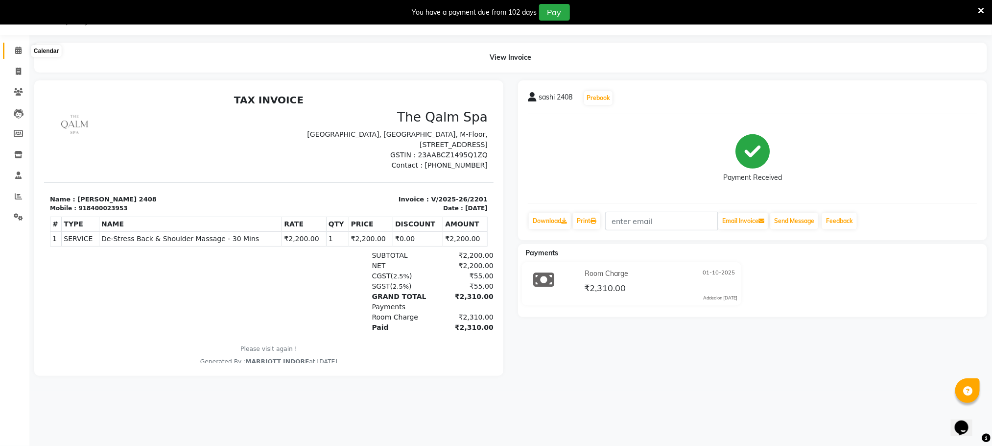
click at [12, 53] on span at bounding box center [18, 50] width 17 height 11
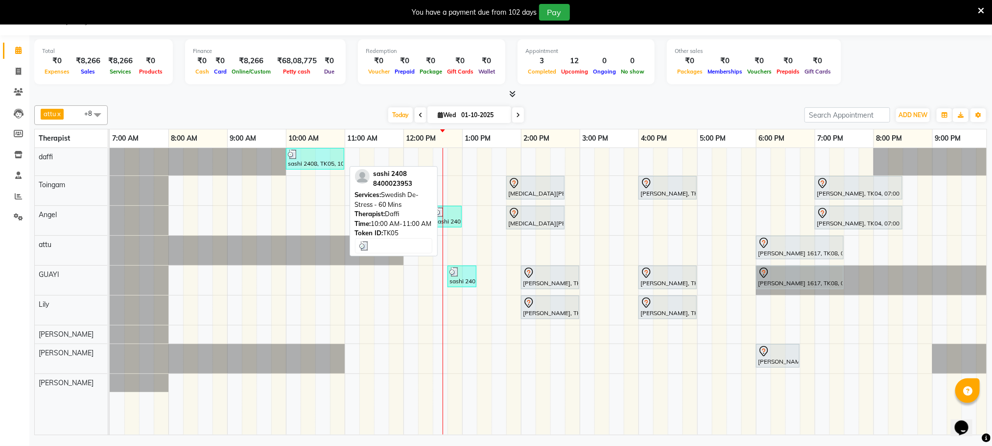
click at [328, 159] on div at bounding box center [315, 154] width 54 height 10
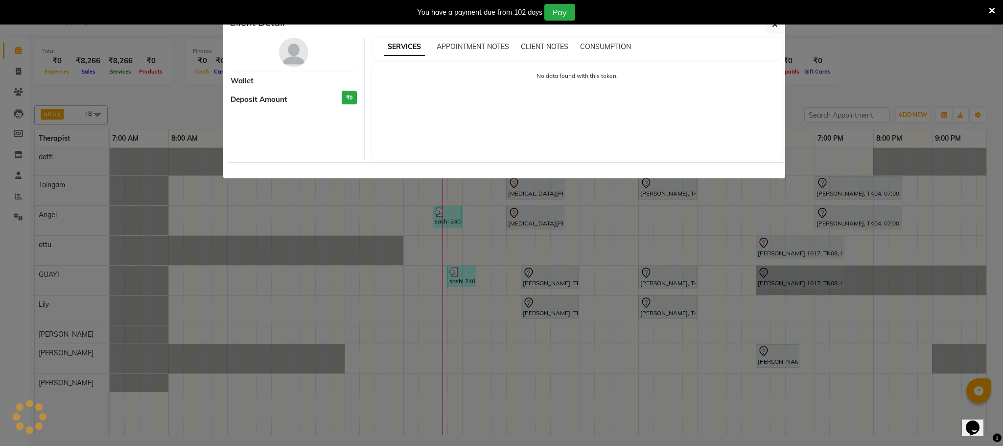
select select "3"
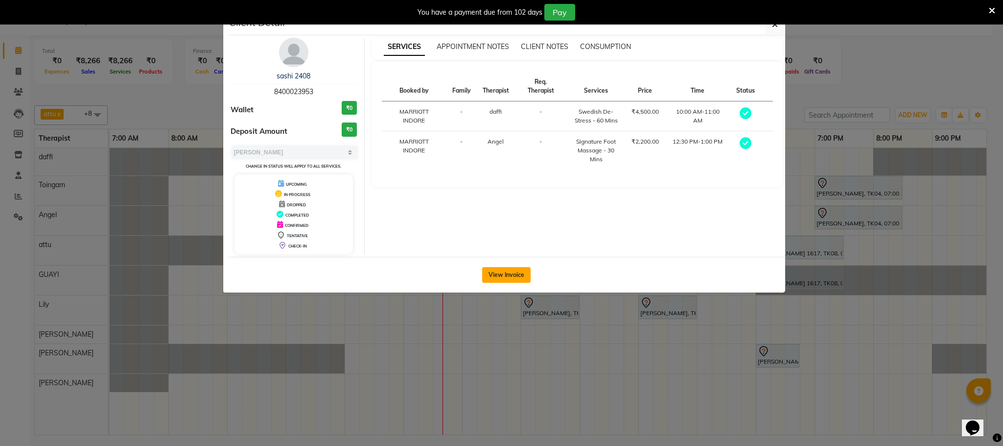
click at [500, 275] on button "View Invoice" at bounding box center [506, 275] width 48 height 16
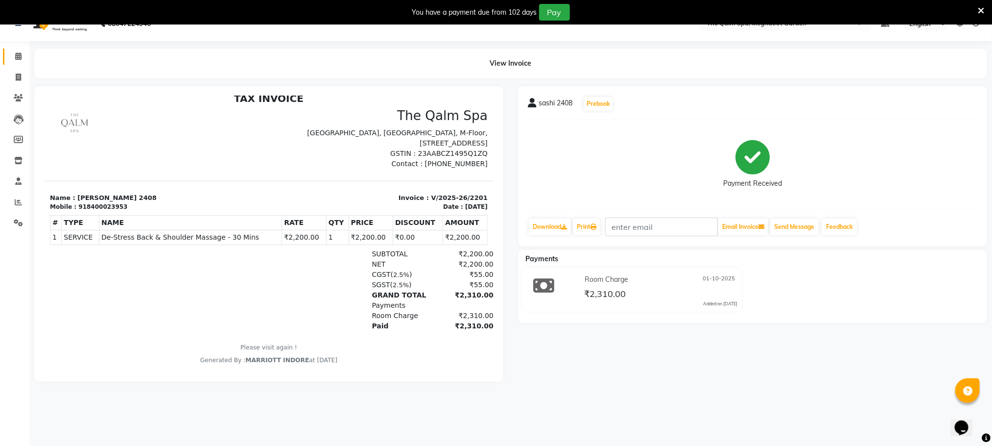
scroll to position [25, 0]
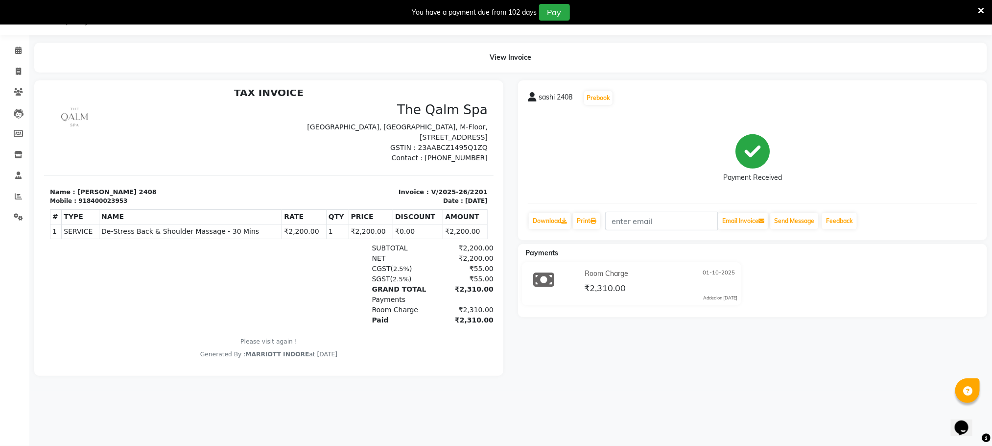
click at [529, 165] on div "Payment Received" at bounding box center [753, 158] width 450 height 73
click at [12, 46] on span at bounding box center [18, 50] width 17 height 11
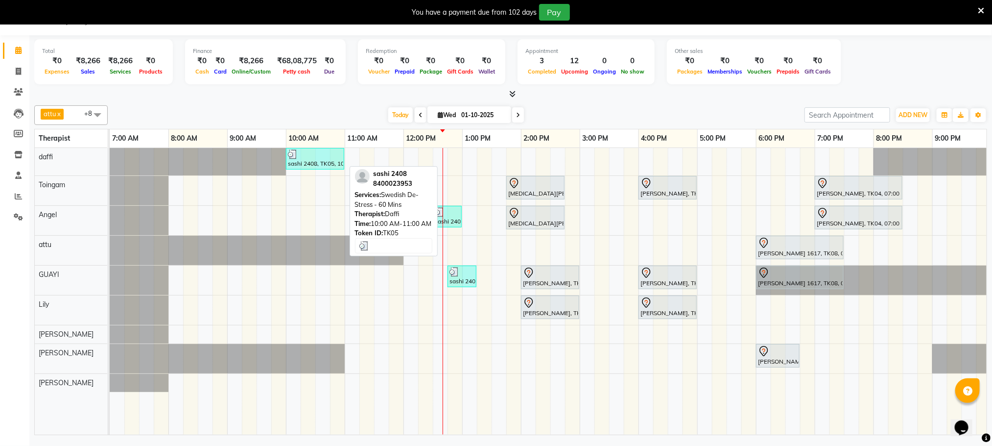
click at [321, 155] on div at bounding box center [315, 154] width 54 height 10
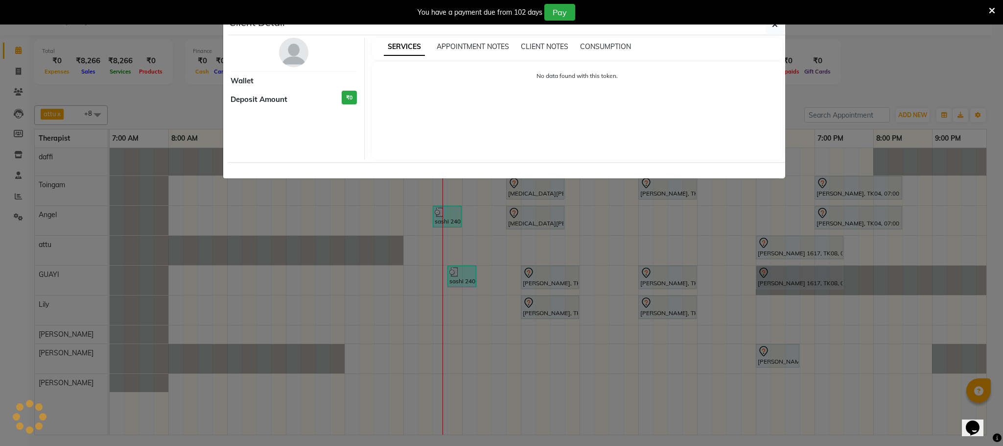
select select "3"
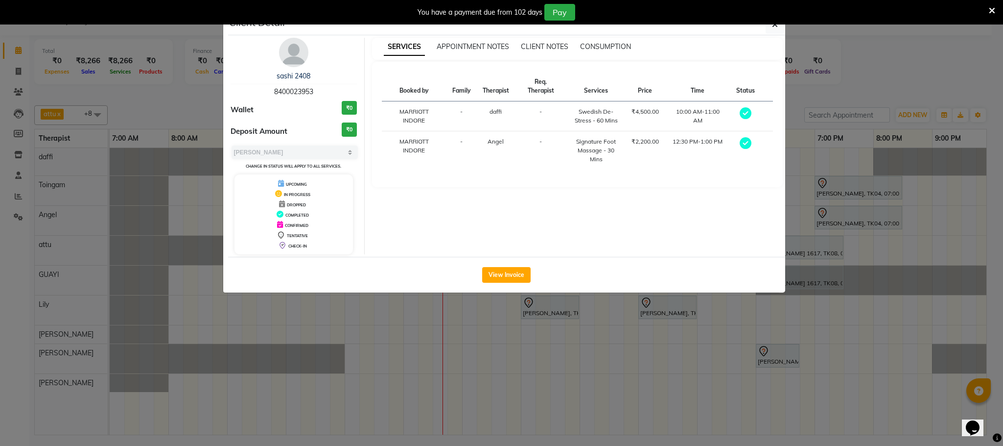
click at [558, 319] on ngb-modal-window "Client Detail sashi 2408 8400023953 Wallet ₹0 Deposit Amount ₹0 Select MARK DON…" at bounding box center [501, 223] width 1003 height 446
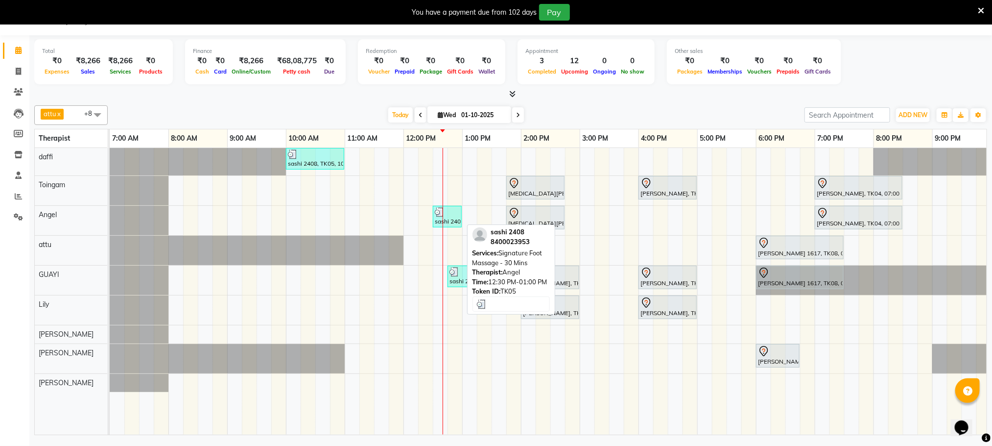
click at [450, 220] on div "sashi 2408, TK05, 12:30 PM-01:00 PM, Signature Foot Massage - 30 Mins" at bounding box center [447, 216] width 27 height 19
select select "3"
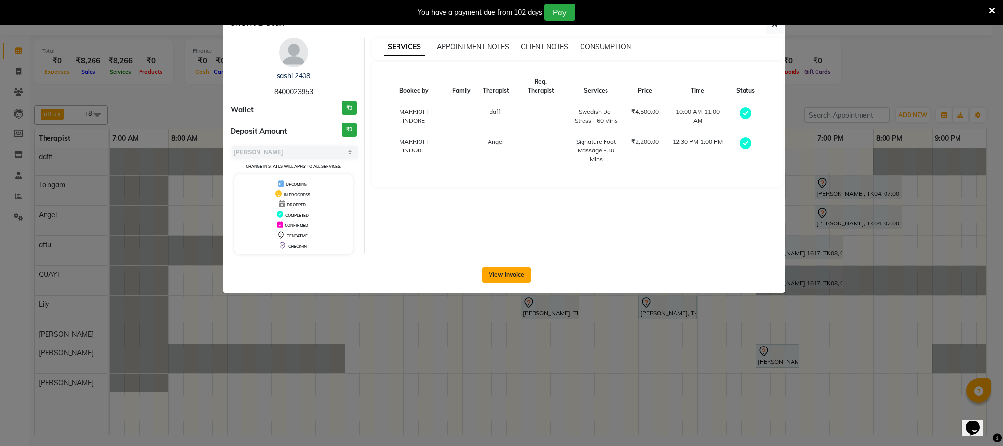
click at [521, 273] on button "View Invoice" at bounding box center [506, 275] width 48 height 16
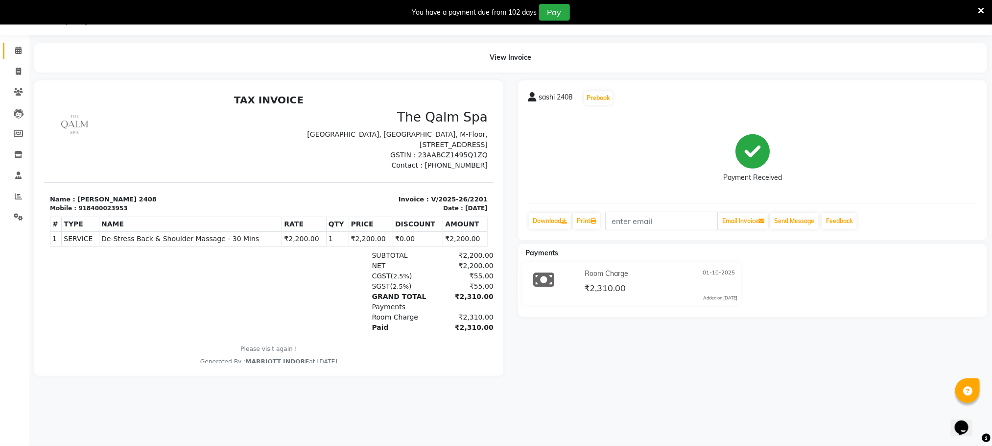
click at [9, 51] on link "Calendar" at bounding box center [15, 51] width 24 height 16
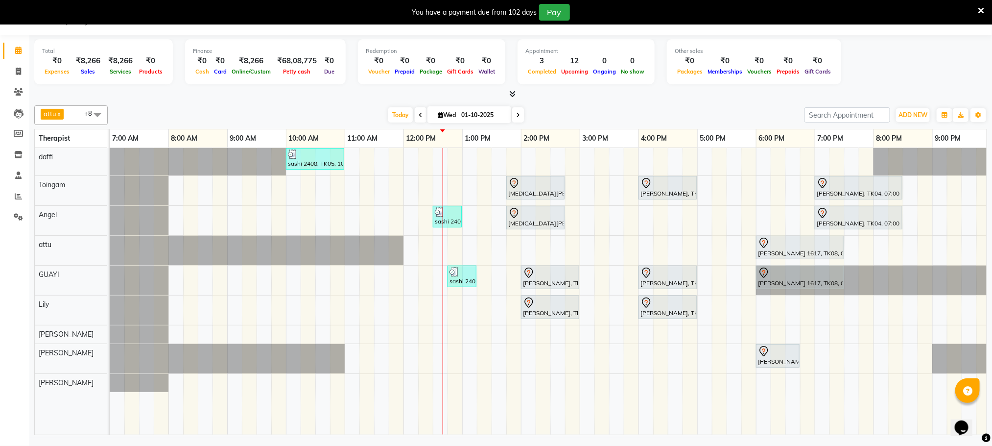
click at [469, 303] on div "sashi 2408, TK05, 10:00 AM-11:00 AM, Swedish De-Stress - 60 Mins [MEDICAL_DATA]…" at bounding box center [580, 291] width 940 height 286
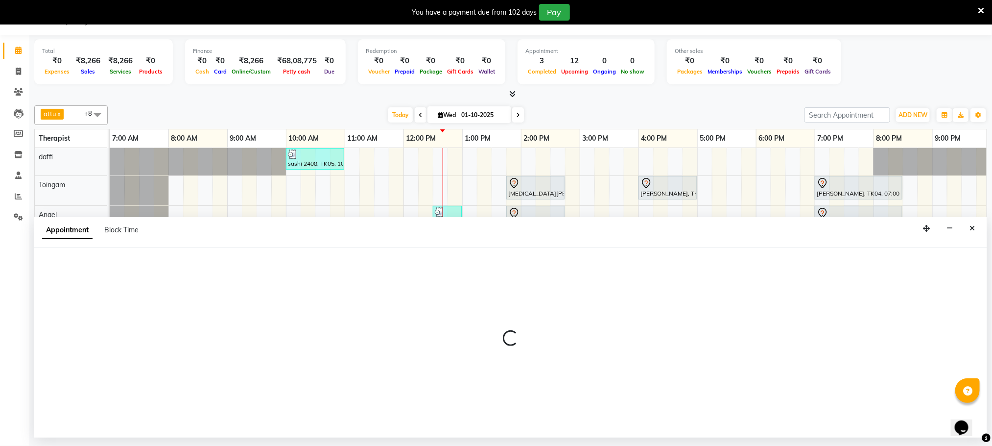
select select "75413"
select select "780"
select select "tentative"
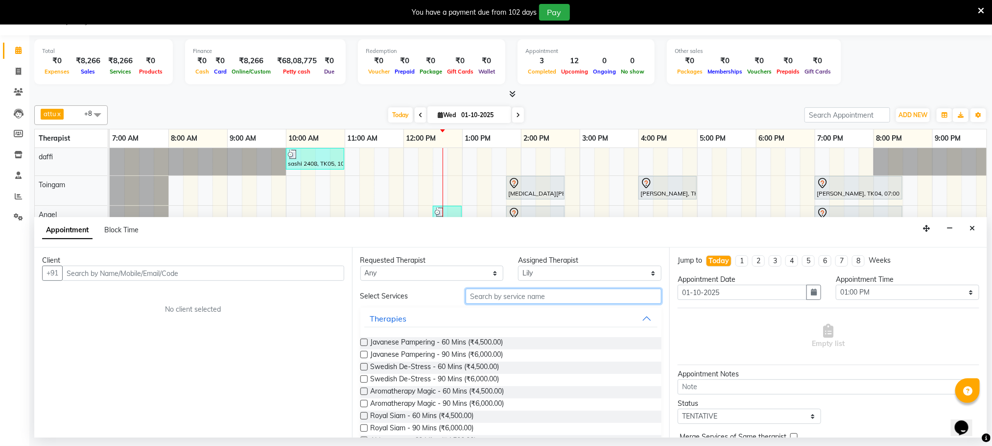
click at [497, 300] on input "text" at bounding box center [564, 295] width 196 height 15
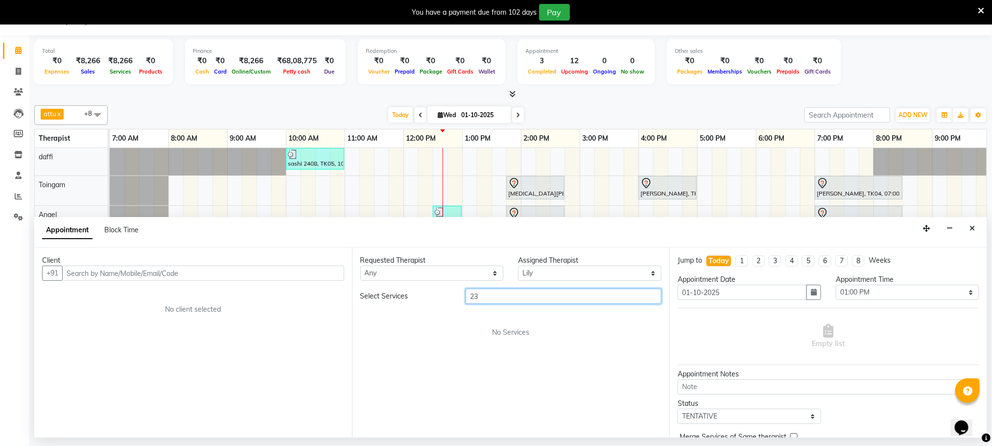
type input "2"
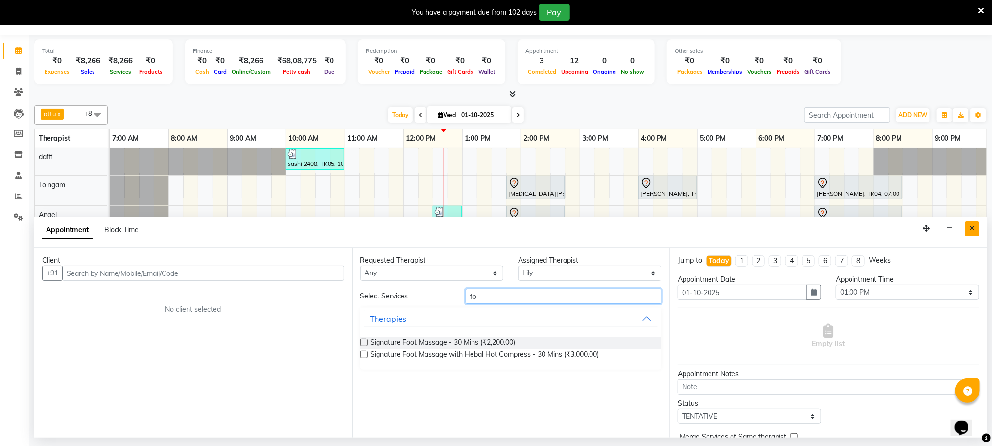
type input "f"
type input "back"
click at [970, 229] on icon "Close" at bounding box center [972, 228] width 5 height 7
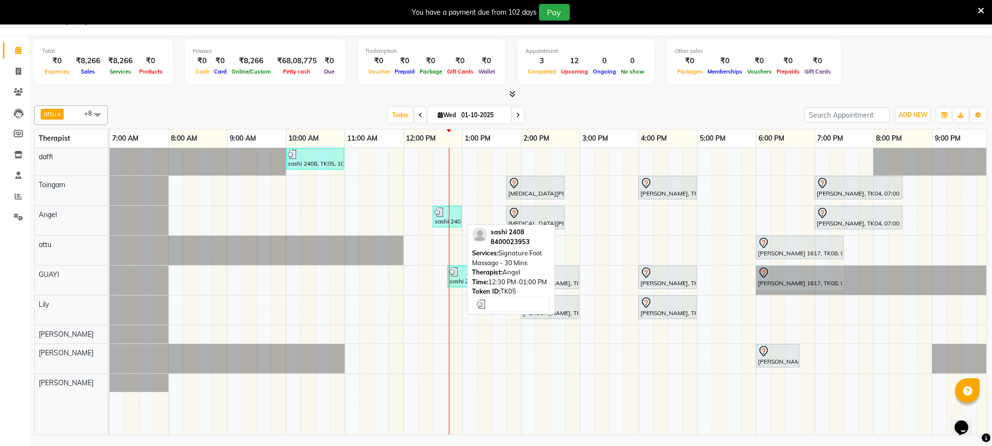
click at [444, 216] on img at bounding box center [440, 212] width 10 height 10
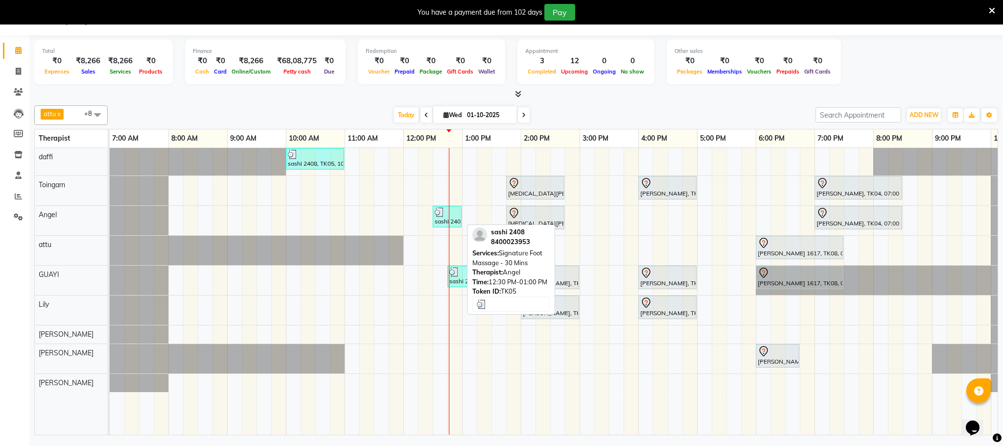
select select "3"
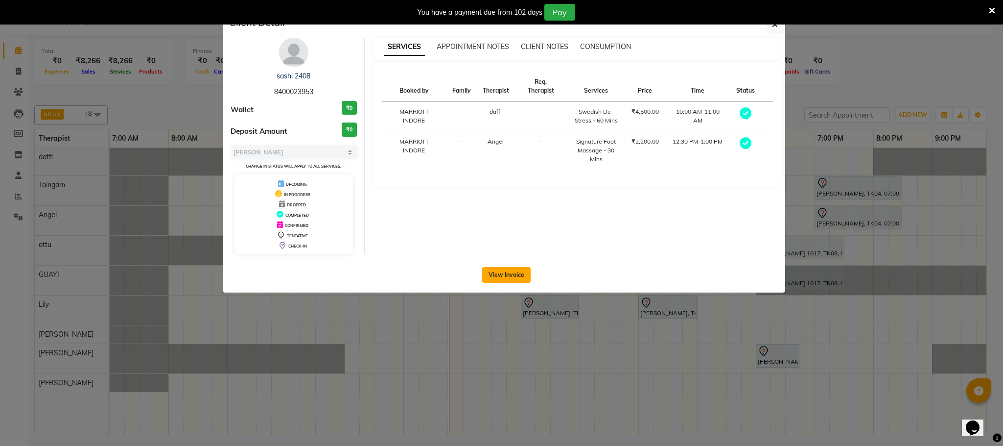
click at [510, 273] on button "View Invoice" at bounding box center [506, 275] width 48 height 16
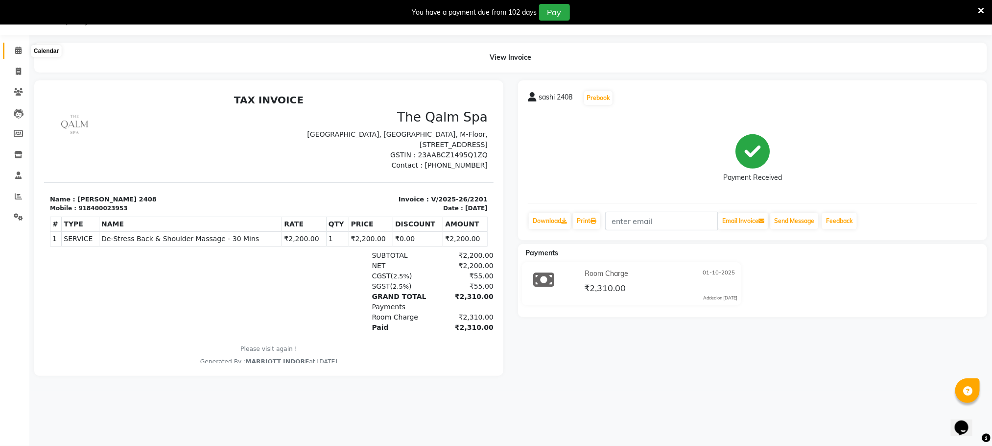
click at [17, 48] on icon at bounding box center [18, 50] width 6 height 7
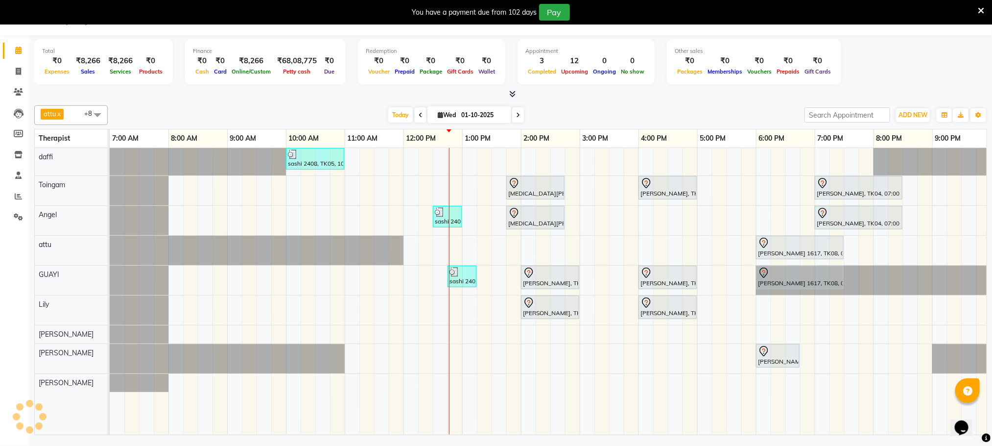
scroll to position [0, 63]
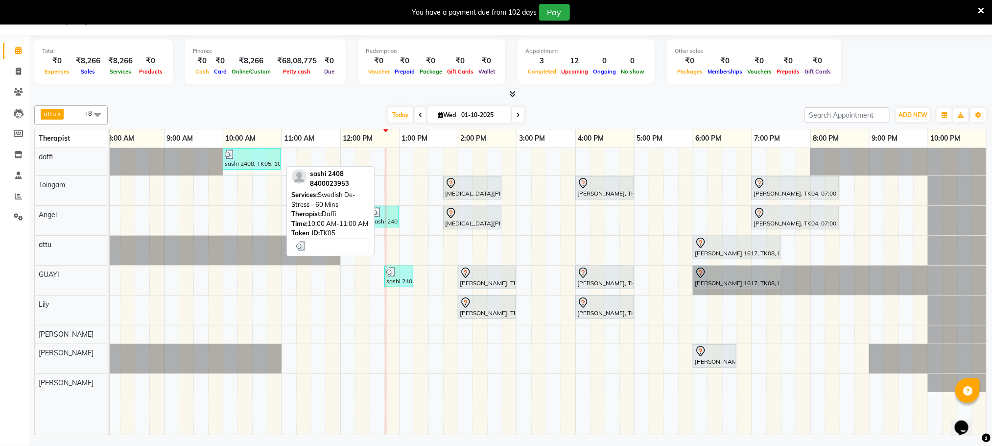
click at [258, 157] on div at bounding box center [252, 154] width 54 height 10
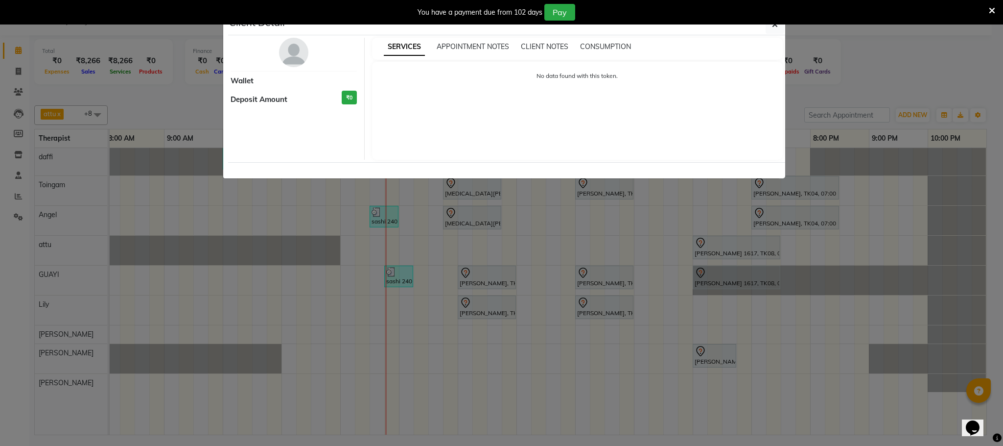
select select "3"
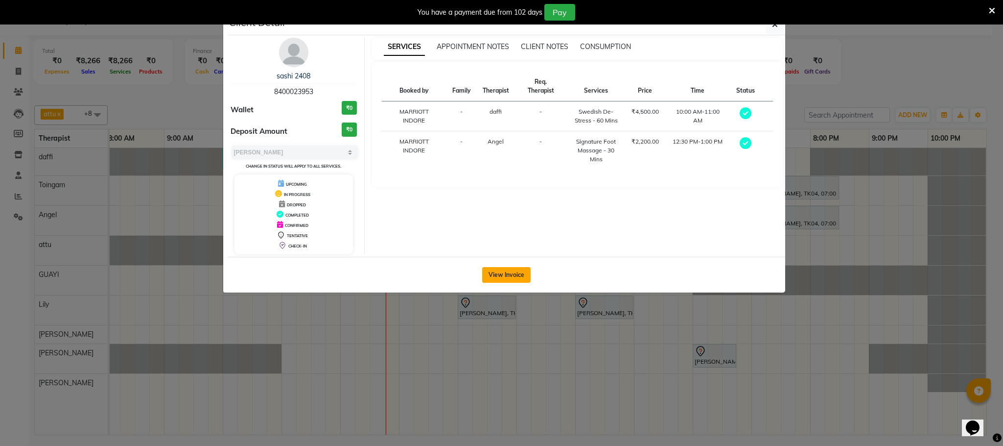
click at [523, 275] on button "View Invoice" at bounding box center [506, 275] width 48 height 16
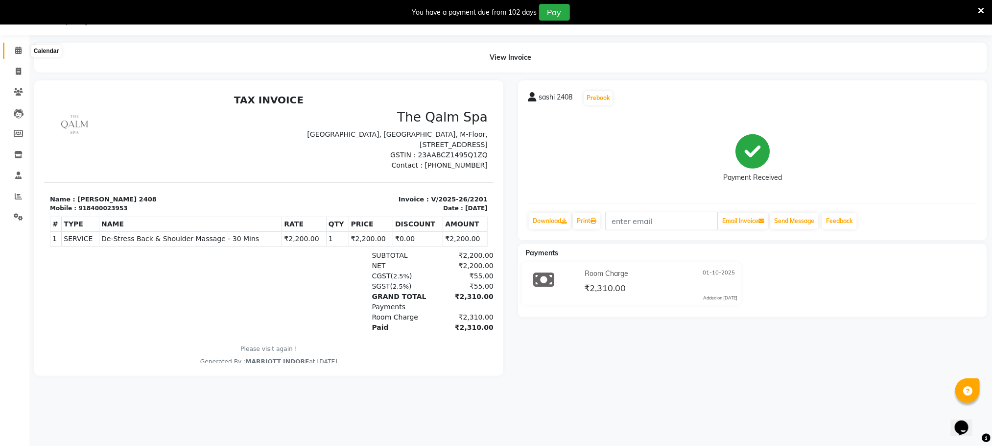
click at [24, 50] on span at bounding box center [18, 50] width 17 height 11
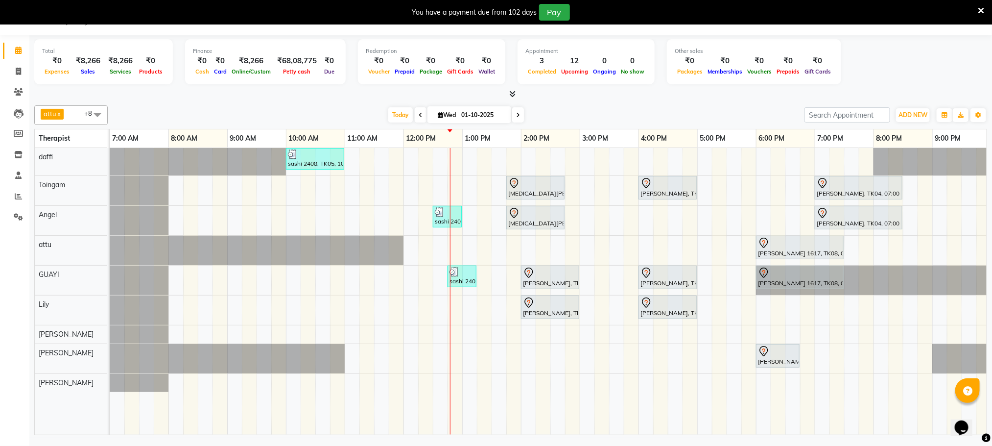
click at [450, 216] on div at bounding box center [450, 291] width 0 height 286
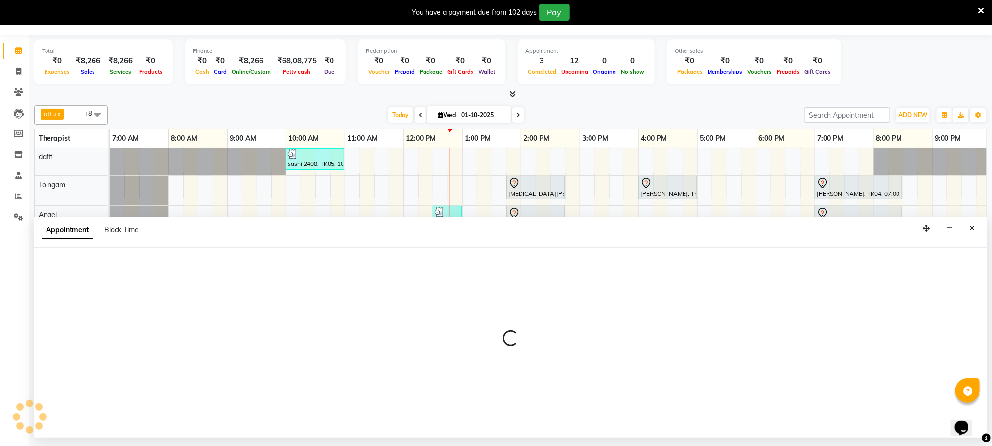
select select "90357"
select select "765"
select select "tentative"
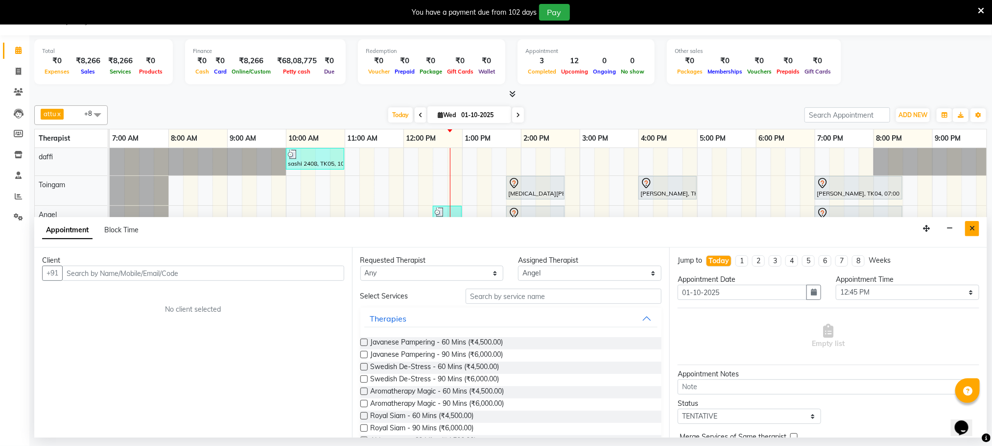
click at [971, 231] on icon "Close" at bounding box center [972, 228] width 5 height 7
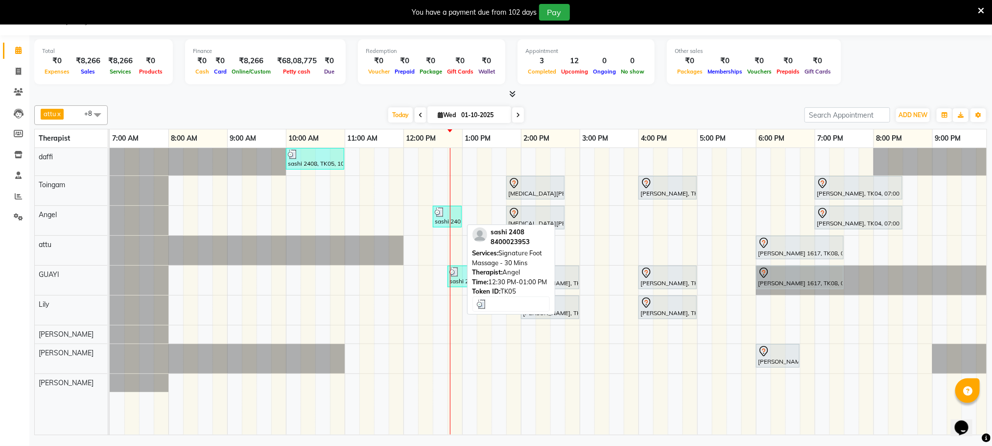
click at [454, 210] on div at bounding box center [447, 212] width 25 height 10
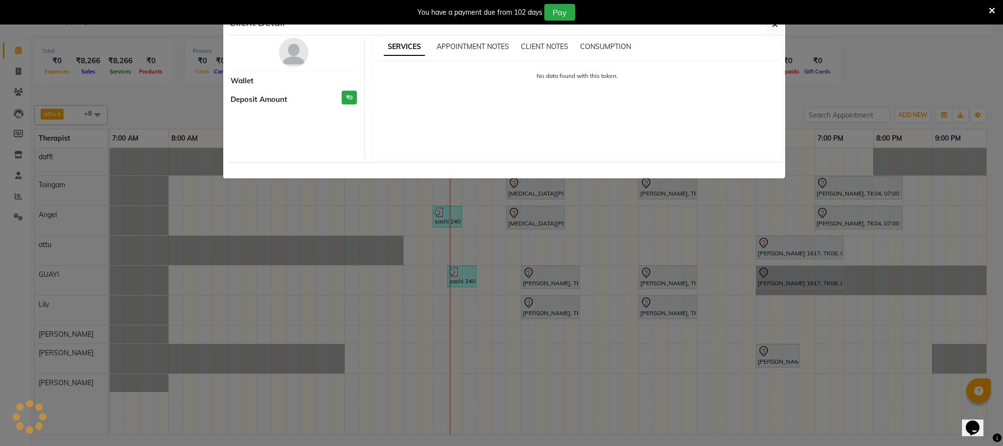
select select "3"
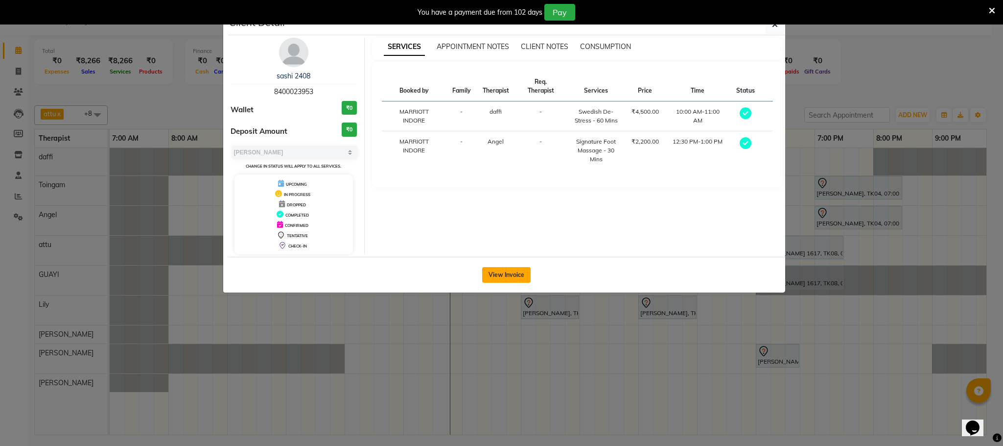
click at [508, 274] on button "View Invoice" at bounding box center [506, 275] width 48 height 16
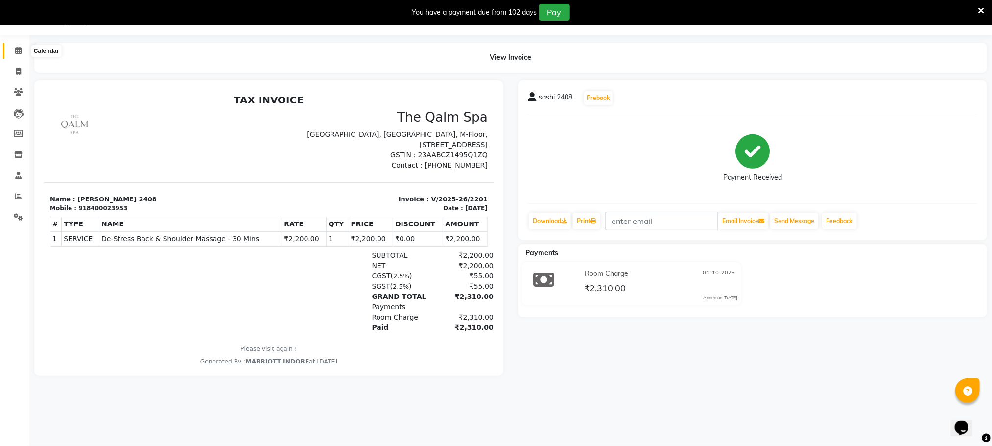
click at [17, 53] on icon at bounding box center [18, 50] width 6 height 7
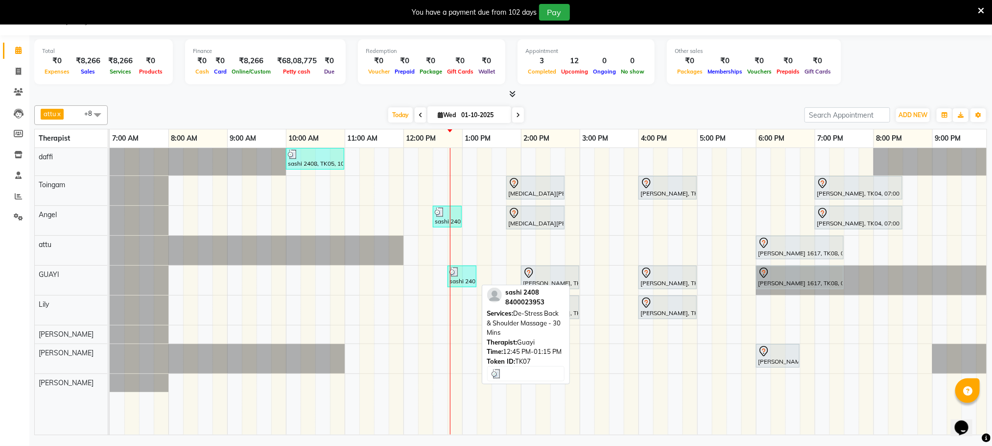
click at [467, 273] on div at bounding box center [462, 272] width 25 height 10
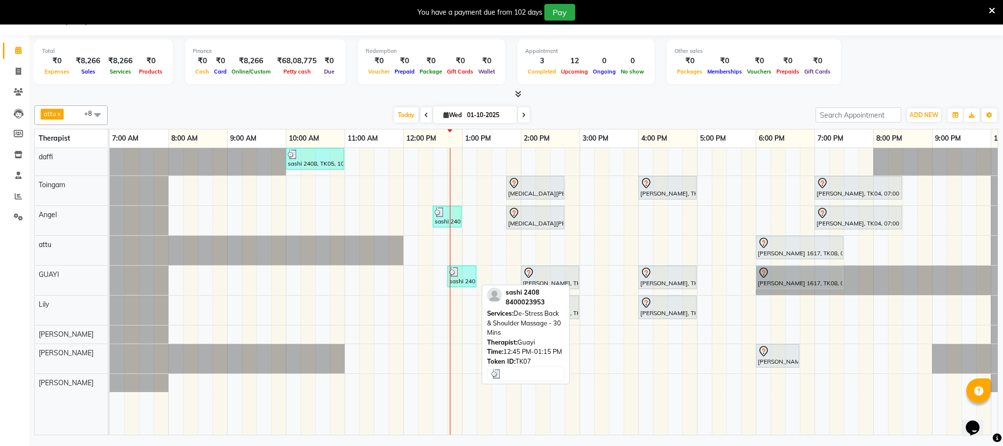
select select "3"
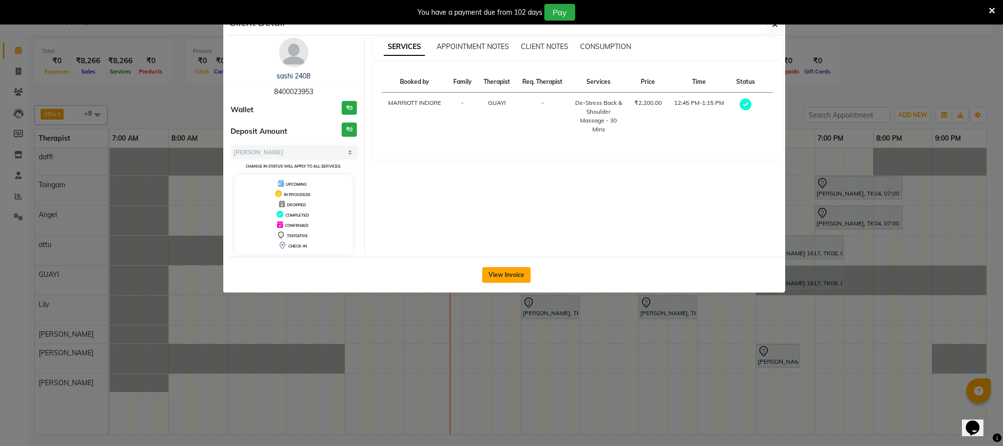
click at [503, 274] on button "View Invoice" at bounding box center [506, 275] width 48 height 16
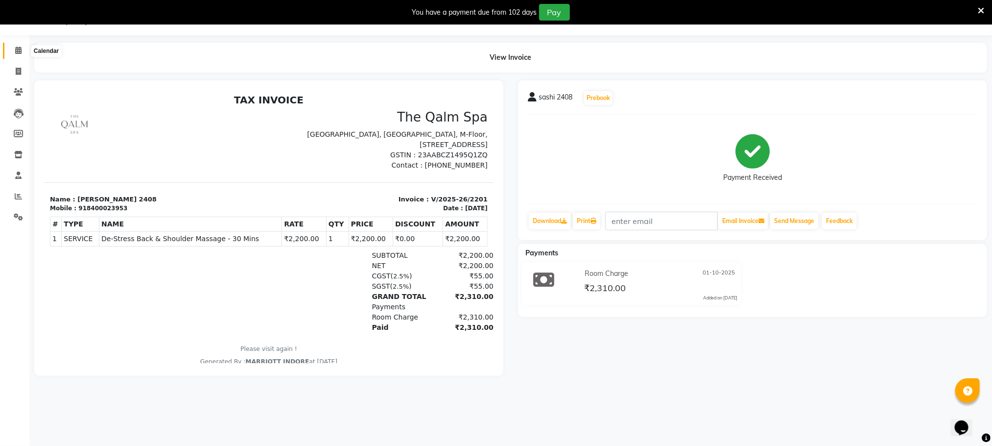
click at [25, 50] on span at bounding box center [18, 50] width 17 height 11
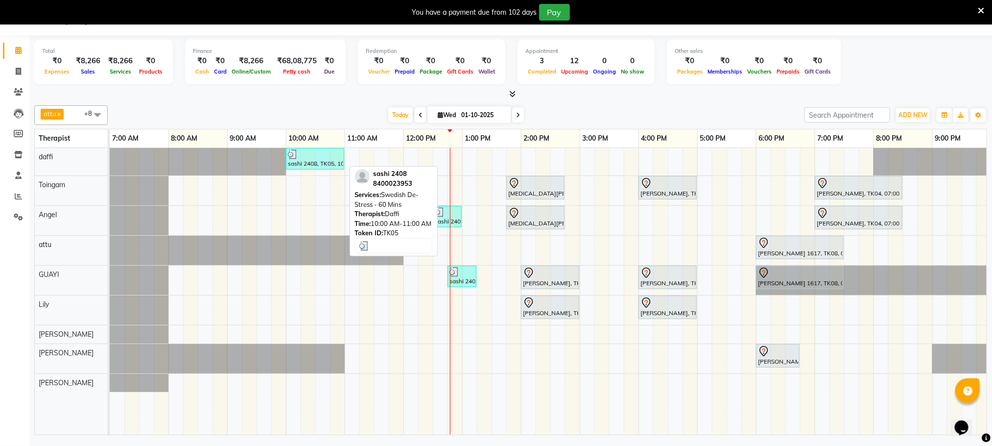
click at [309, 163] on div "sashi 2408, TK05, 10:00 AM-11:00 AM, Swedish De-Stress - 60 Mins" at bounding box center [315, 158] width 56 height 19
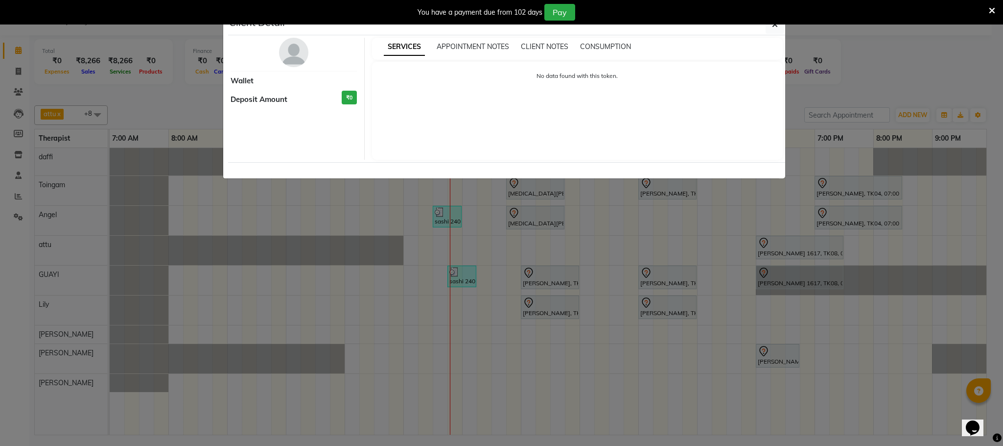
select select "3"
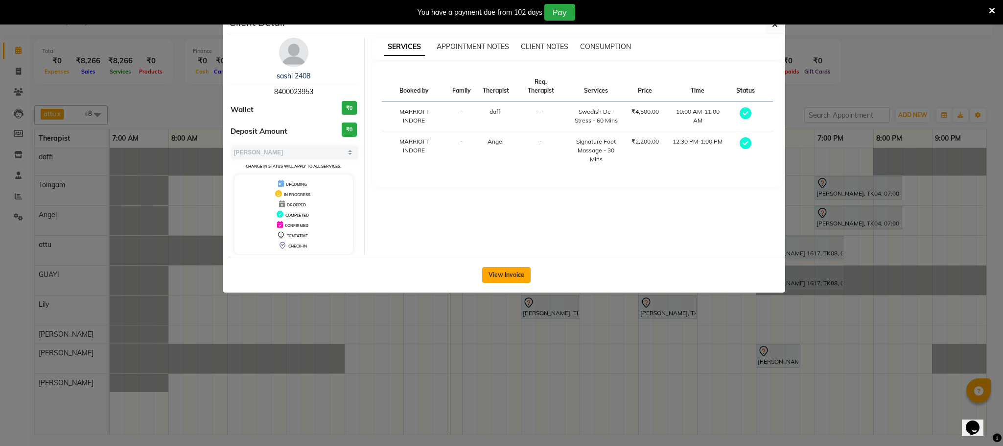
click at [513, 274] on button "View Invoice" at bounding box center [506, 275] width 48 height 16
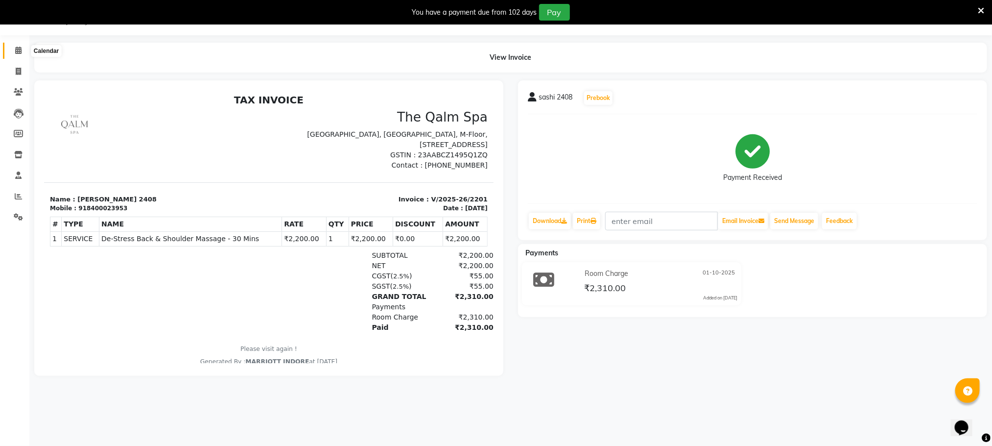
click at [21, 52] on icon at bounding box center [18, 50] width 6 height 7
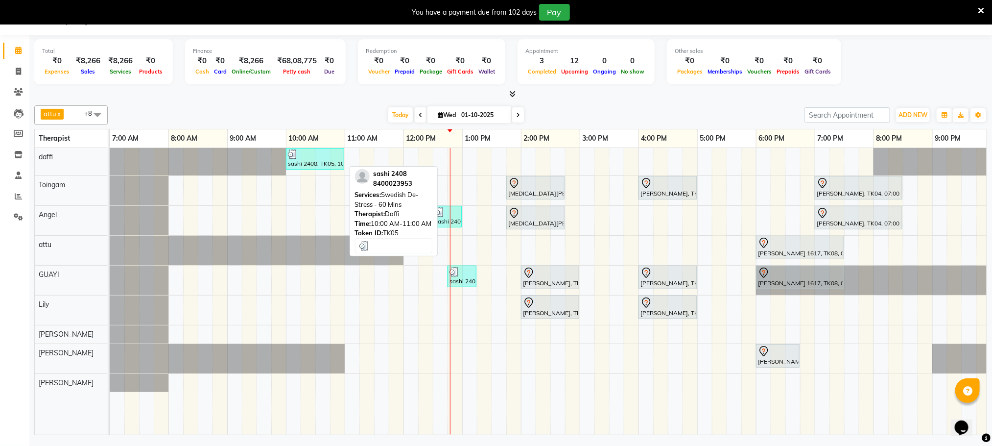
click at [325, 159] on div at bounding box center [315, 154] width 54 height 10
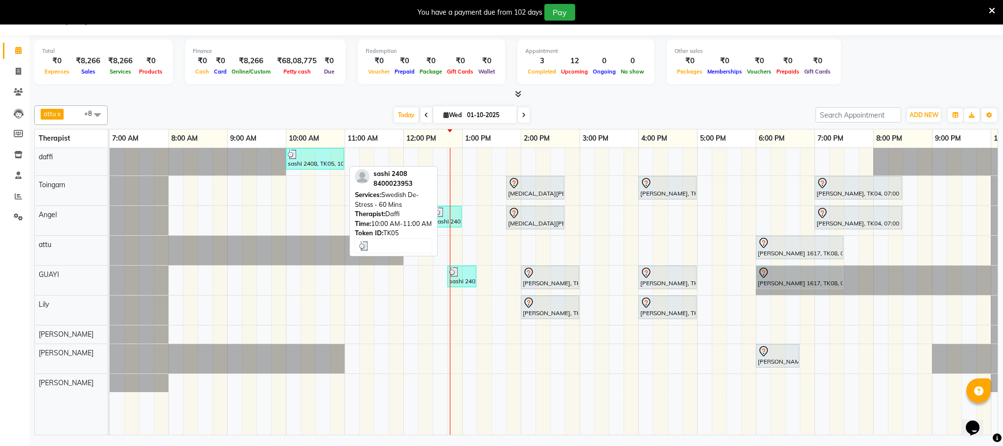
select select "3"
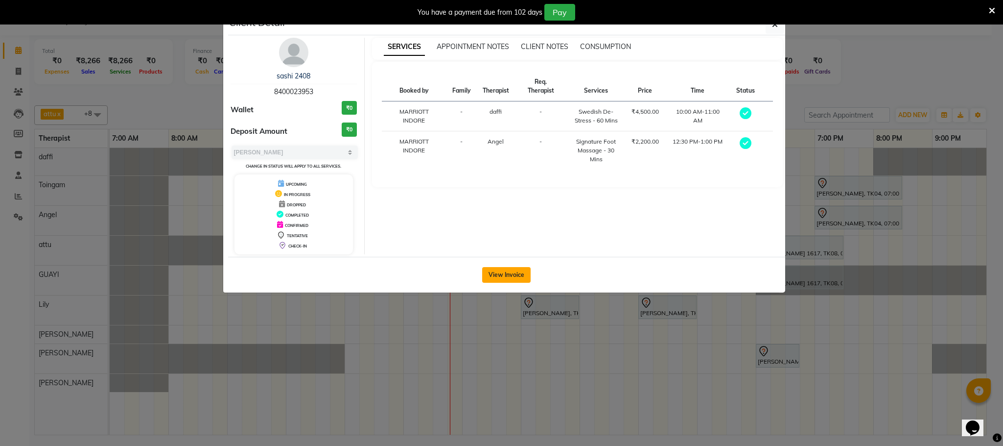
click at [504, 277] on button "View Invoice" at bounding box center [506, 275] width 48 height 16
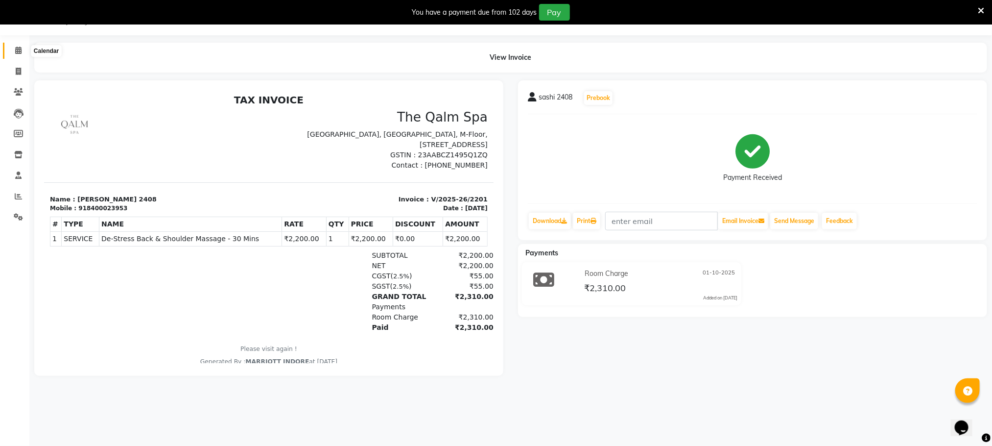
click at [16, 48] on icon at bounding box center [18, 50] width 6 height 7
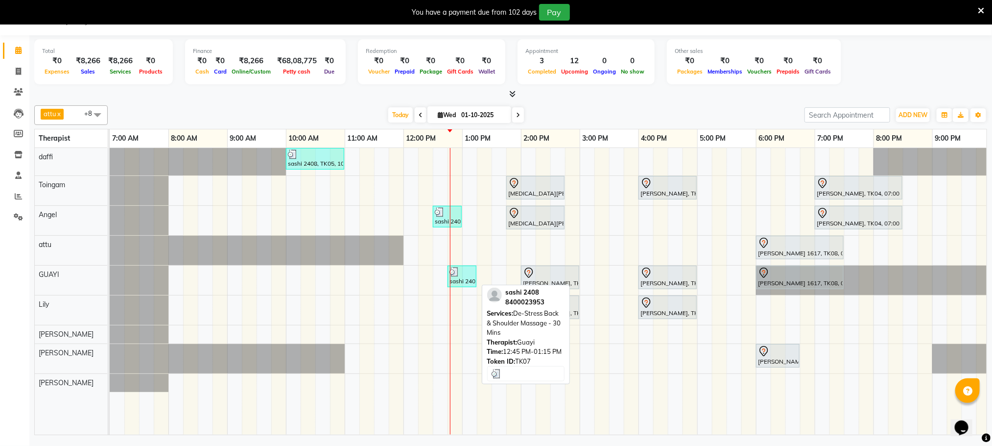
click at [469, 276] on div at bounding box center [462, 272] width 25 height 10
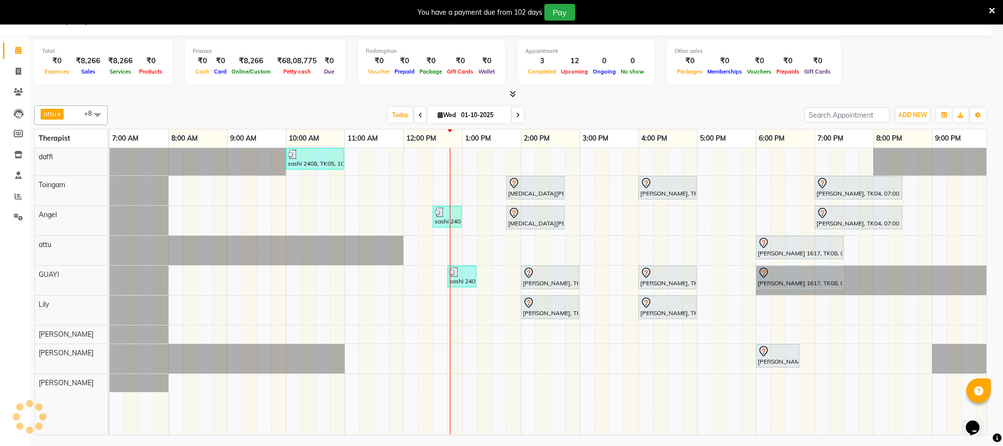
select select "3"
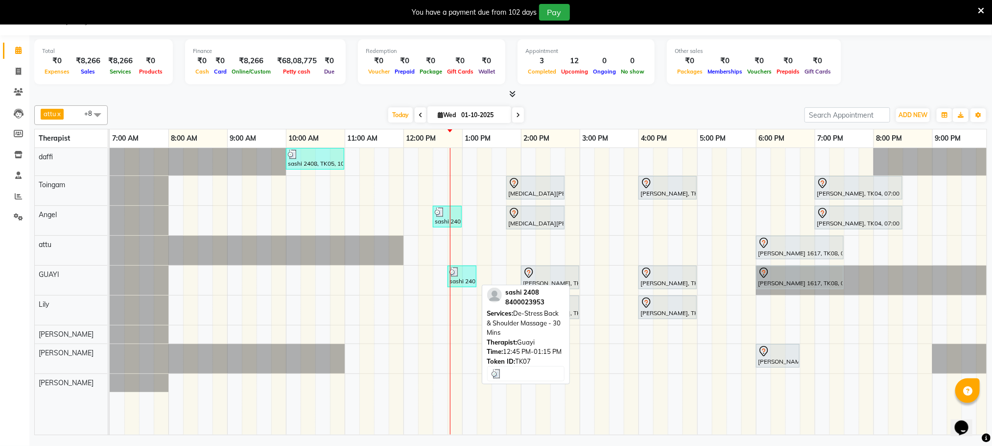
click at [470, 273] on div at bounding box center [462, 272] width 25 height 10
select select "3"
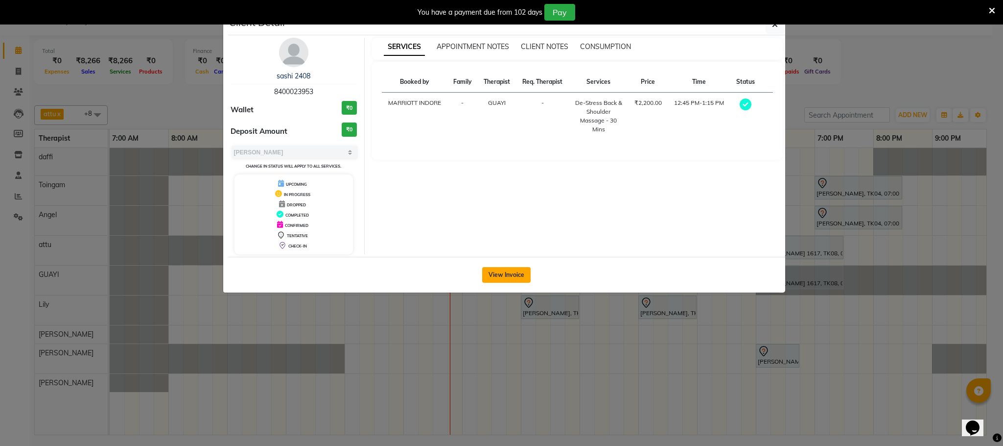
click at [500, 273] on button "View Invoice" at bounding box center [506, 275] width 48 height 16
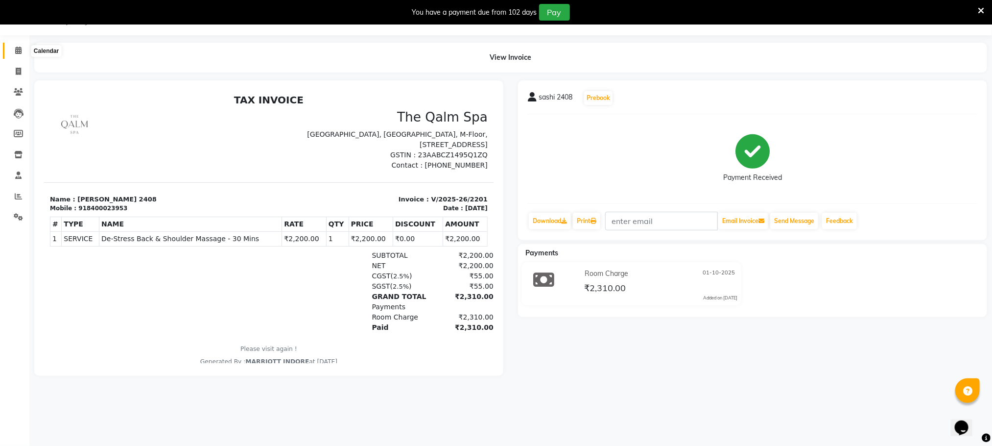
click at [11, 46] on span at bounding box center [18, 50] width 17 height 11
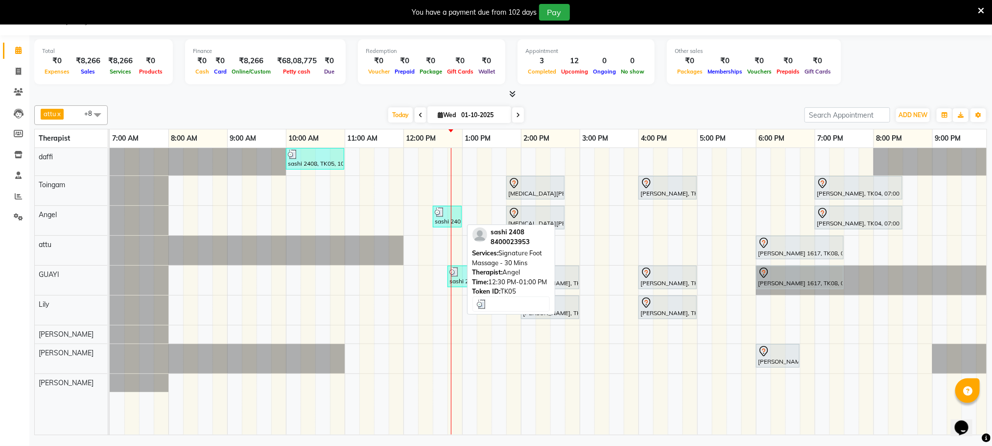
click at [455, 216] on div at bounding box center [447, 212] width 25 height 10
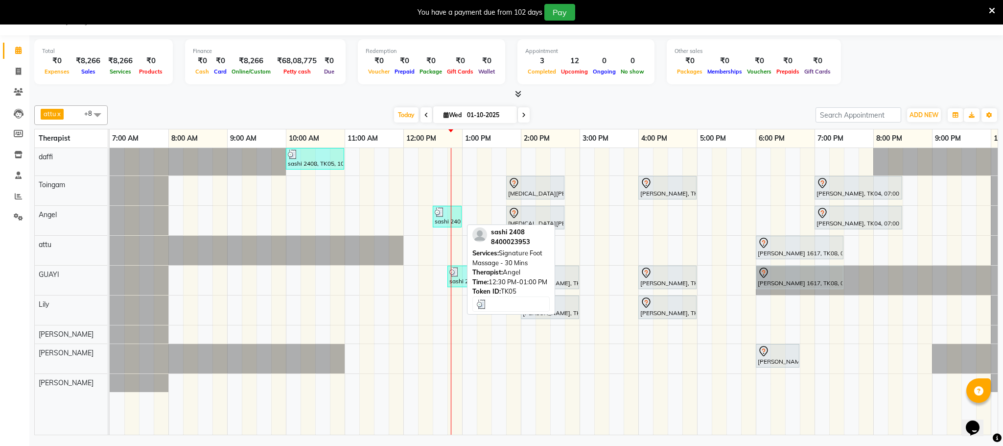
select select "3"
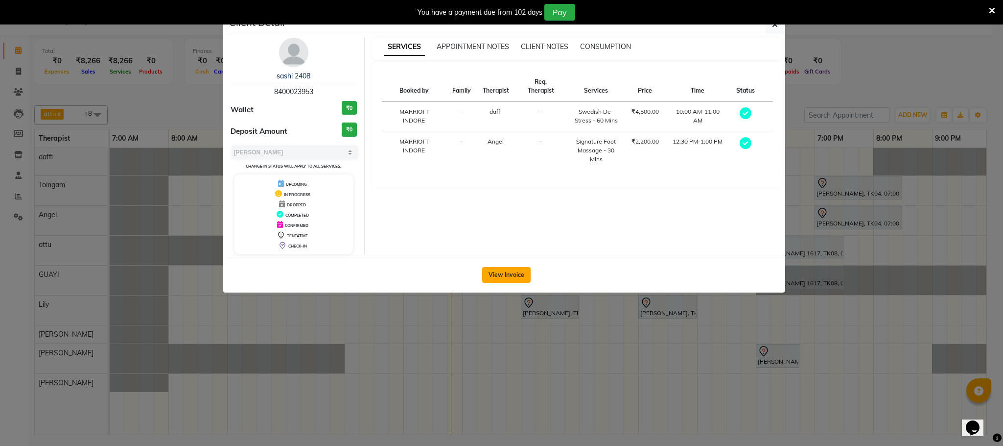
click at [503, 270] on button "View Invoice" at bounding box center [506, 275] width 48 height 16
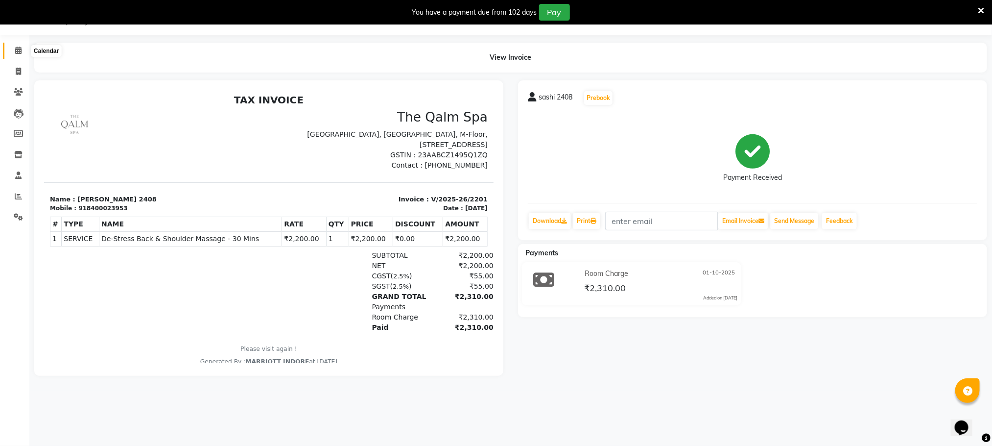
click at [15, 50] on icon at bounding box center [18, 50] width 6 height 7
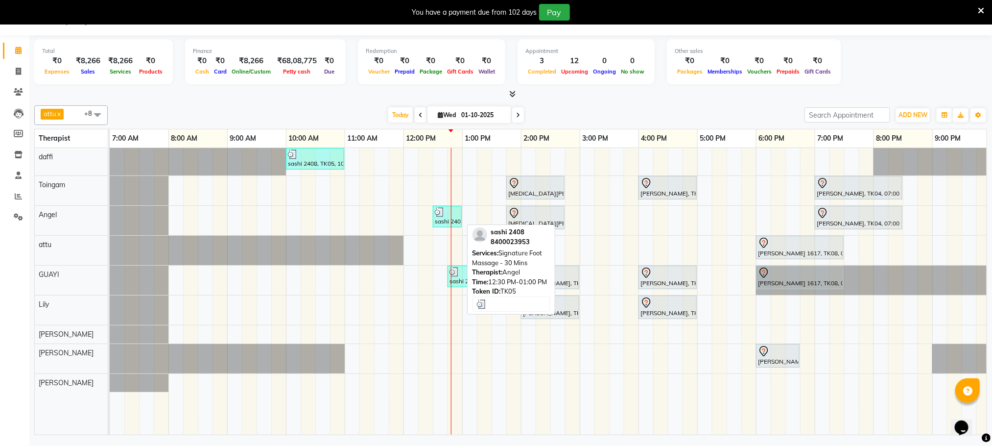
click at [454, 213] on div at bounding box center [447, 212] width 25 height 10
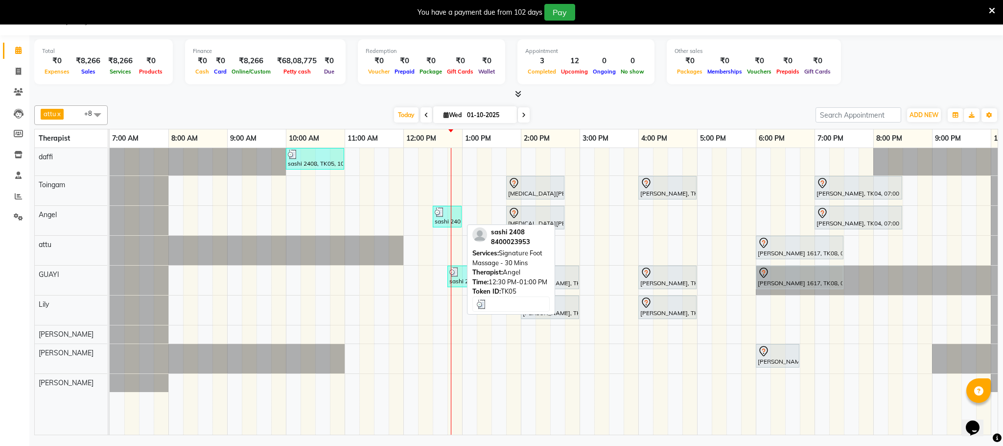
select select "3"
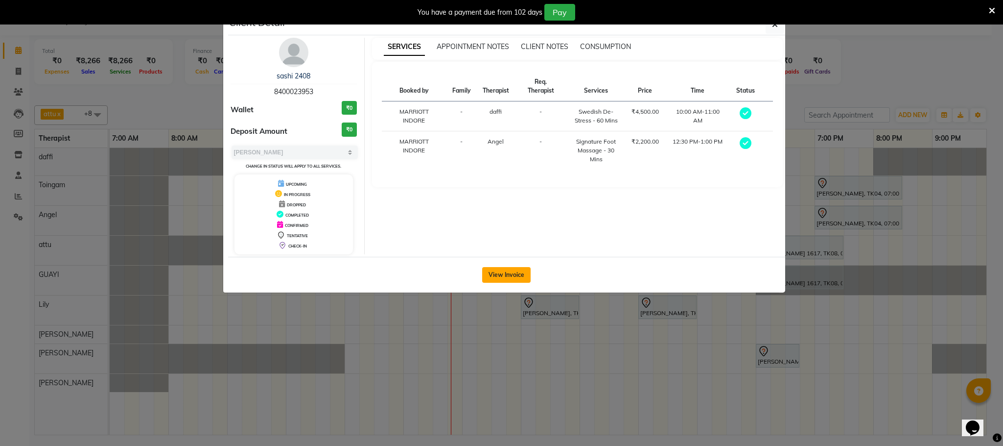
click at [515, 273] on button "View Invoice" at bounding box center [506, 275] width 48 height 16
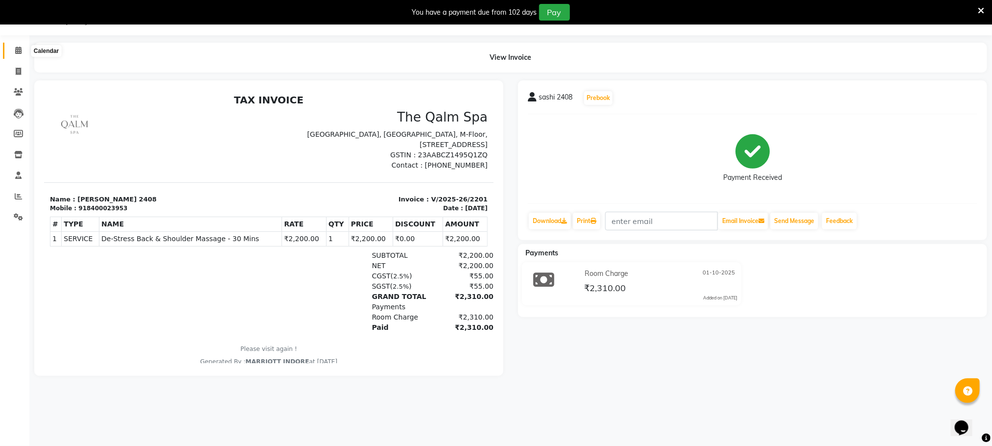
click at [21, 48] on icon at bounding box center [18, 50] width 6 height 7
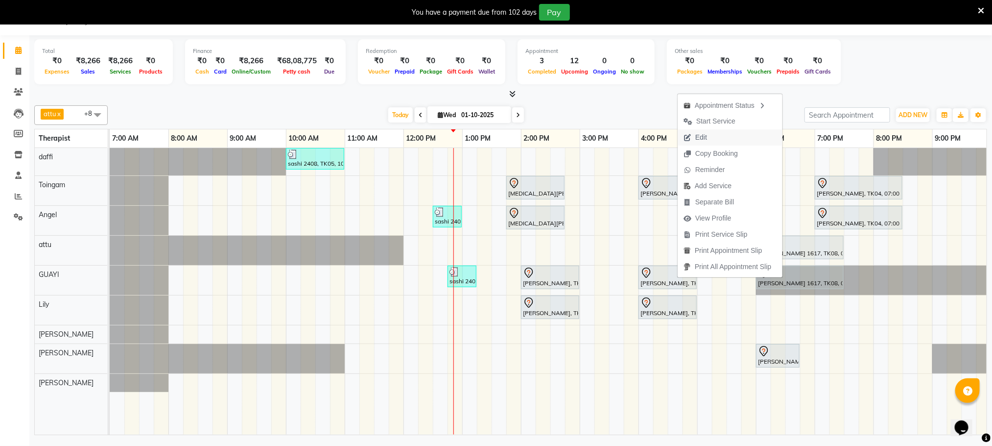
click at [719, 131] on button "Edit" at bounding box center [730, 137] width 105 height 16
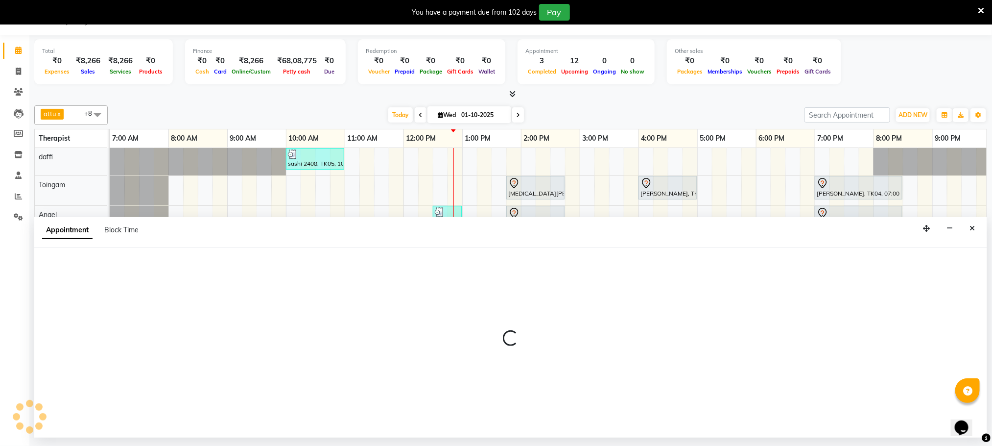
select select "tentative"
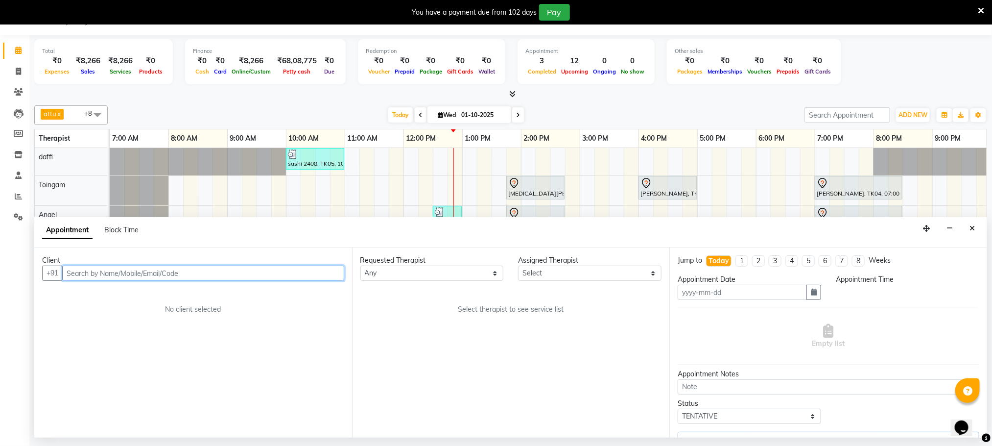
type input "01-10-2025"
select select "960"
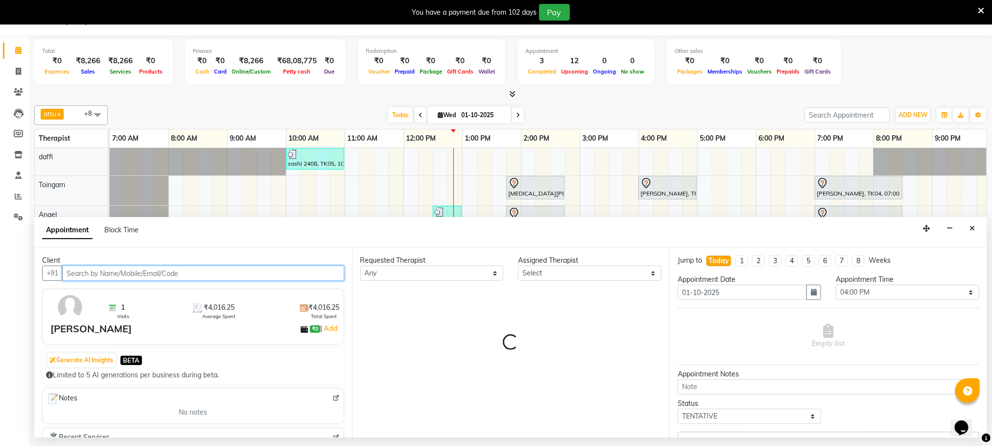
select select "75413"
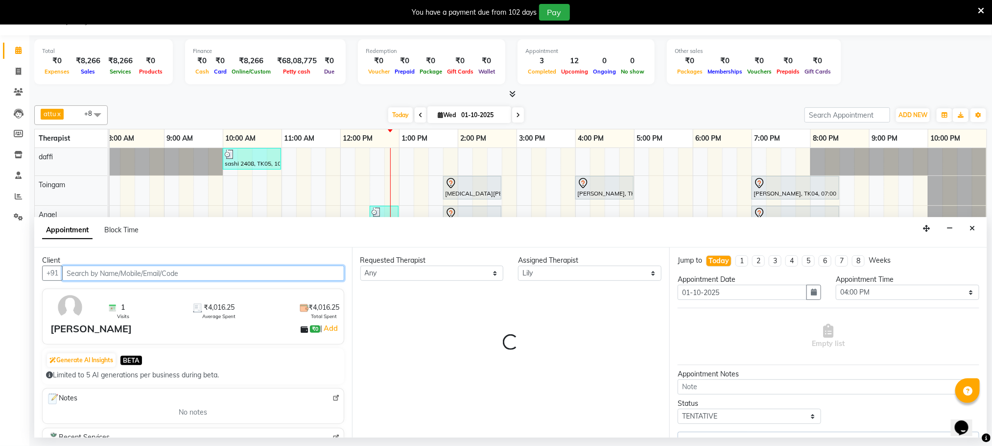
select select "3174"
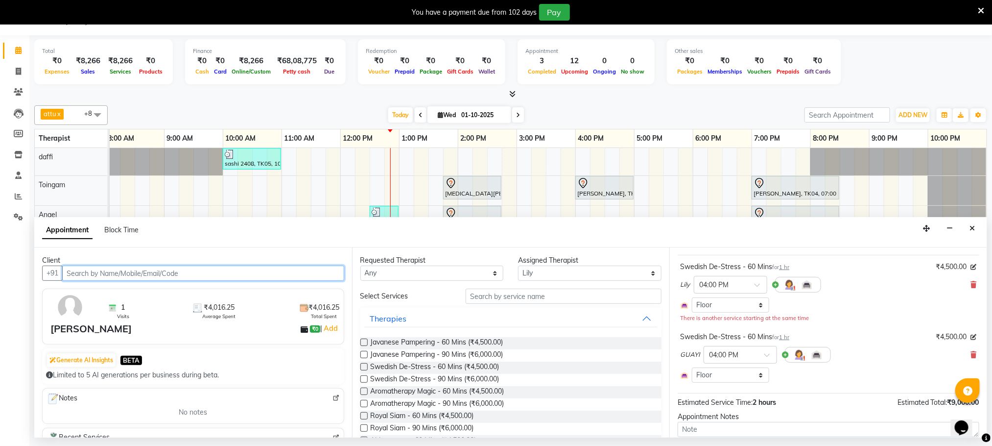
scroll to position [117, 0]
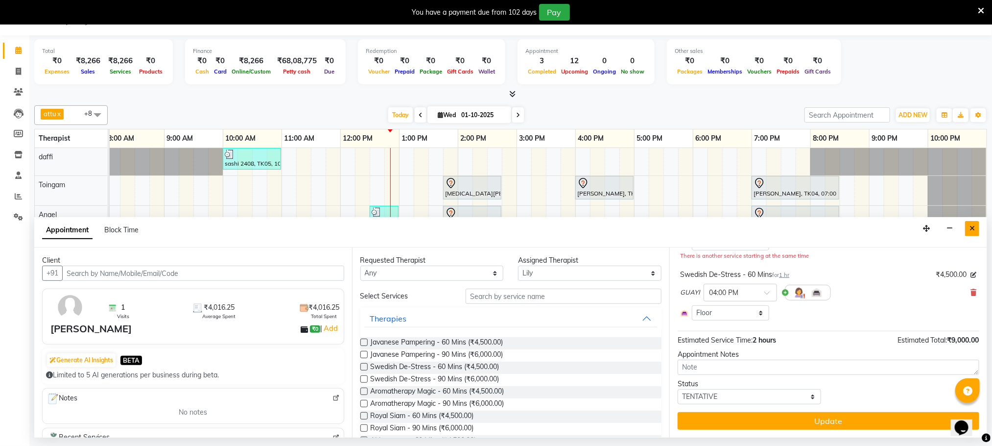
click at [970, 232] on icon "Close" at bounding box center [972, 228] width 5 height 7
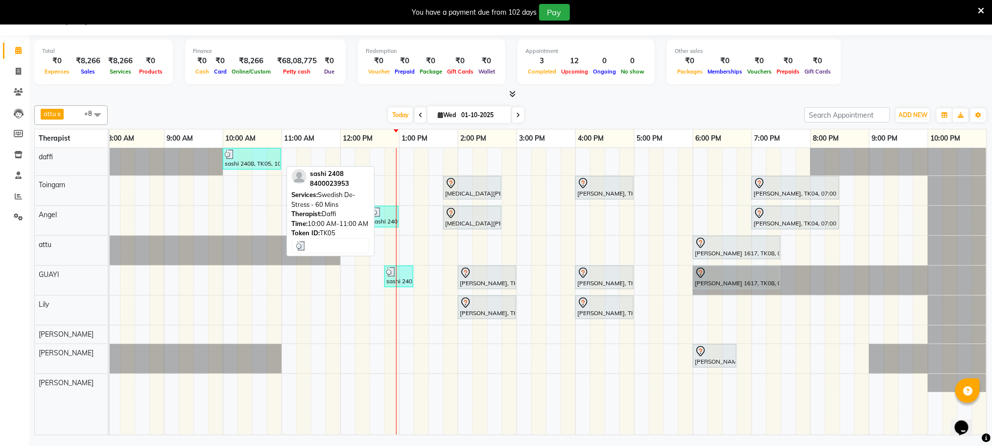
click at [272, 156] on div at bounding box center [252, 154] width 54 height 10
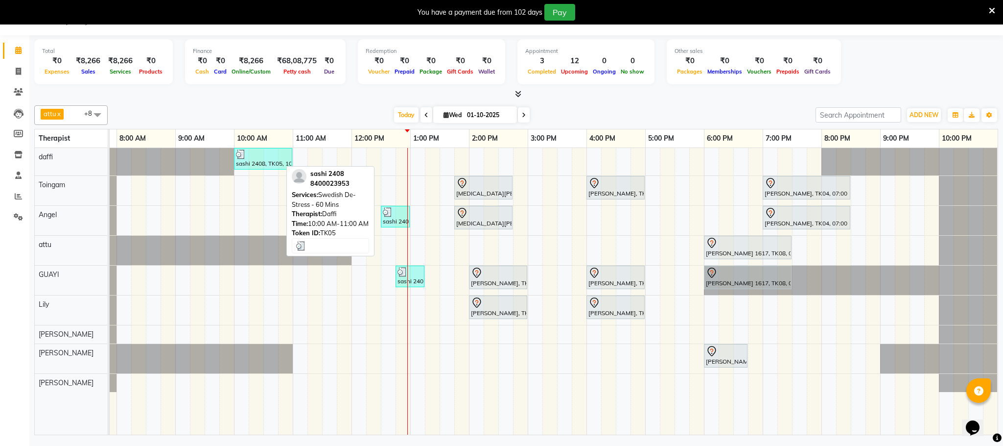
select select "3"
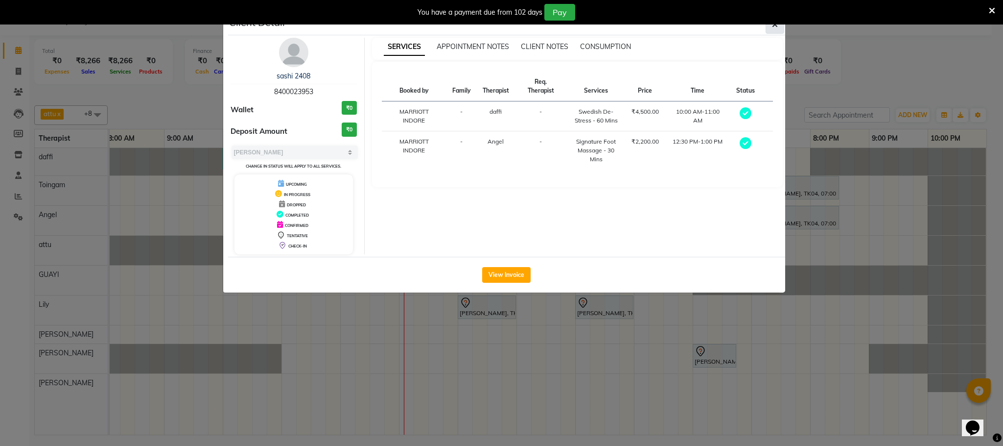
click at [770, 26] on button "button" at bounding box center [775, 24] width 19 height 19
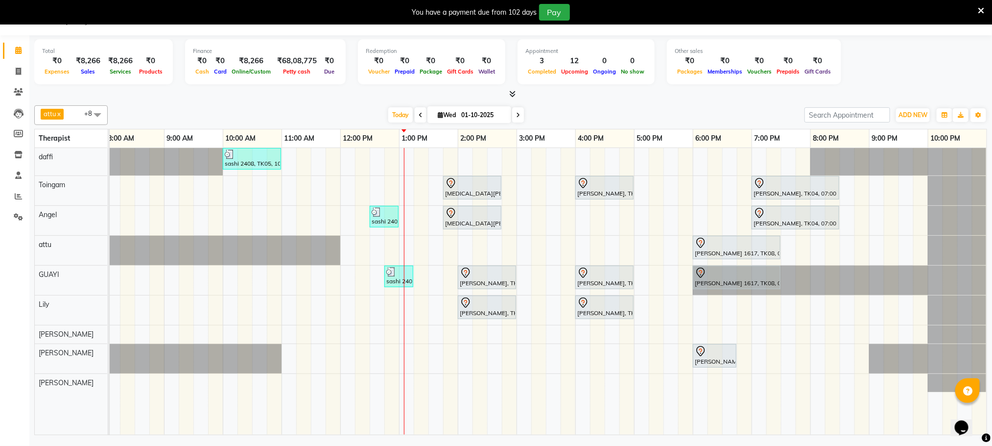
scroll to position [0, 52]
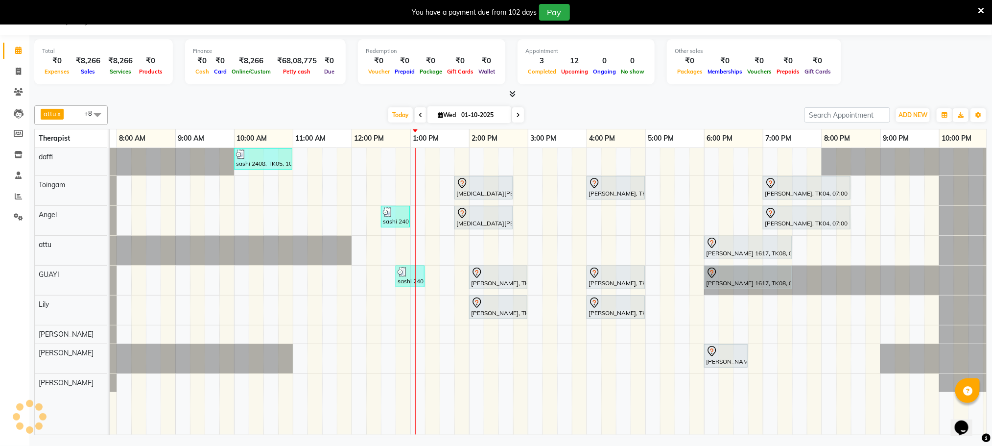
click at [981, 10] on icon at bounding box center [981, 10] width 6 height 9
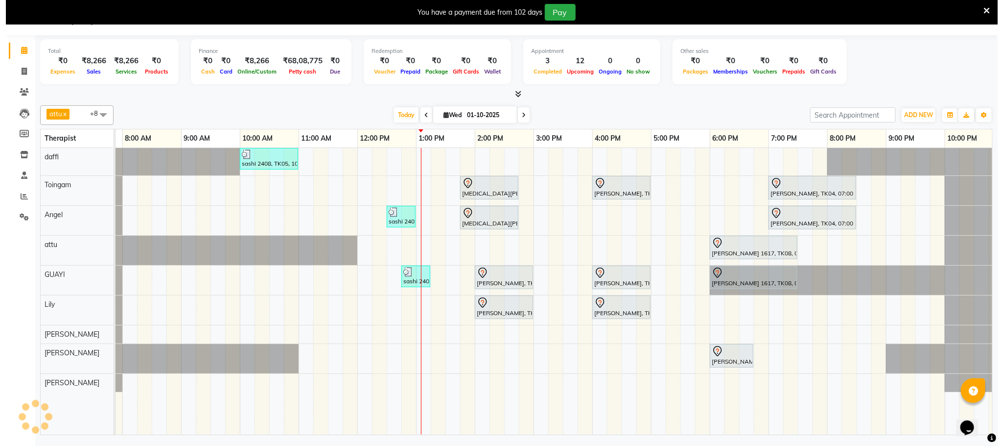
scroll to position [0, 0]
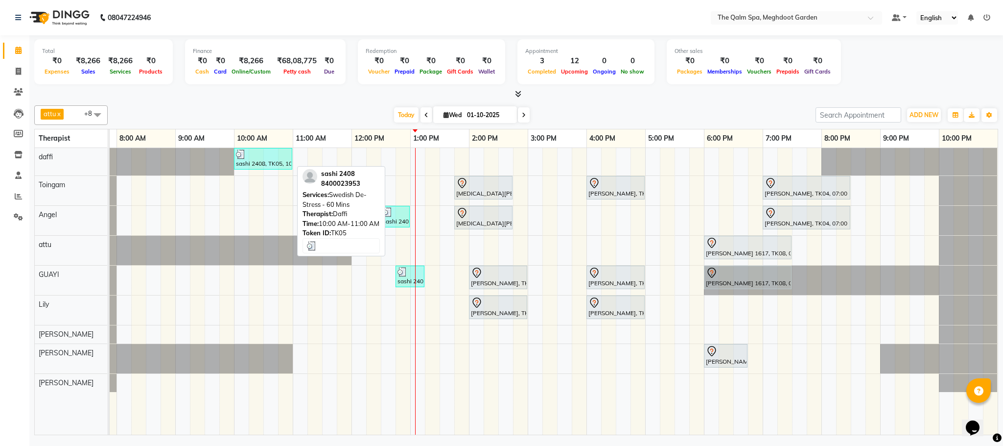
click at [259, 158] on div at bounding box center [263, 154] width 54 height 10
select select "3"
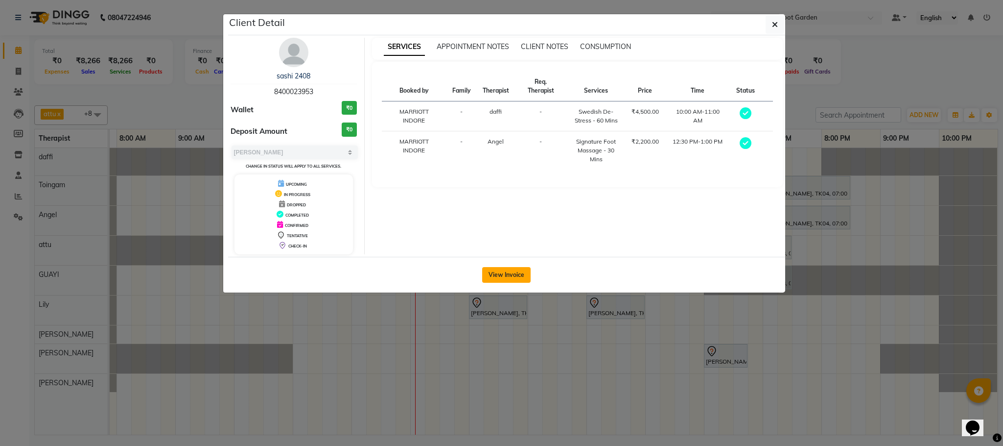
click at [500, 278] on button "View Invoice" at bounding box center [506, 275] width 48 height 16
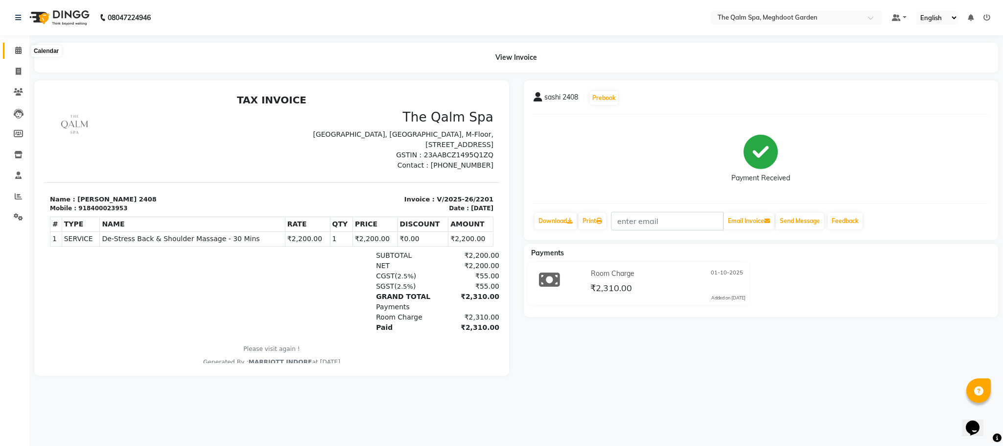
click at [22, 50] on span at bounding box center [18, 50] width 17 height 11
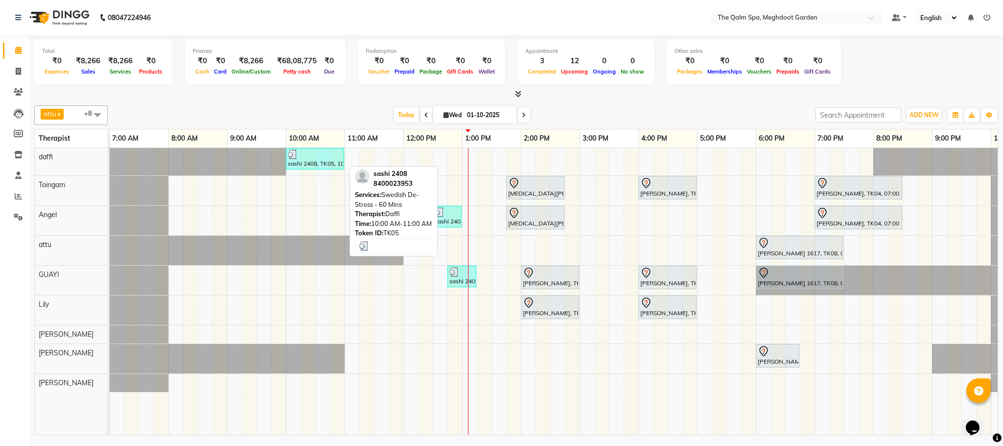
click at [322, 159] on div at bounding box center [315, 154] width 54 height 10
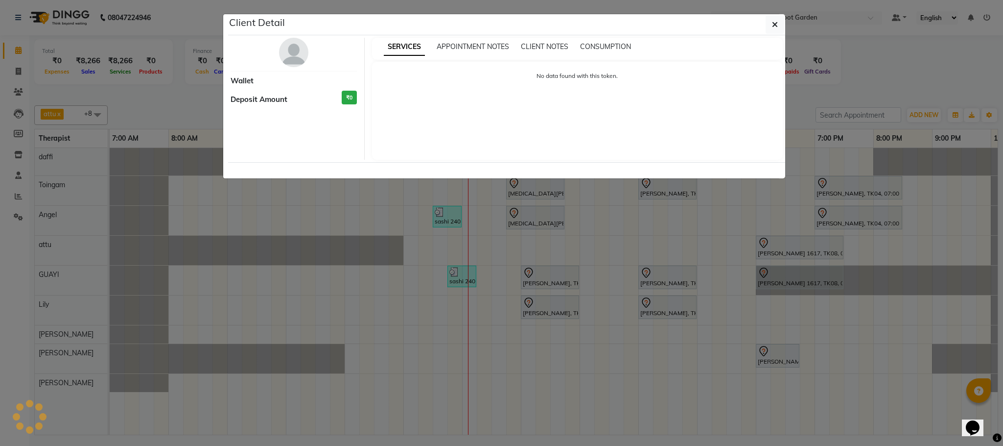
select select "3"
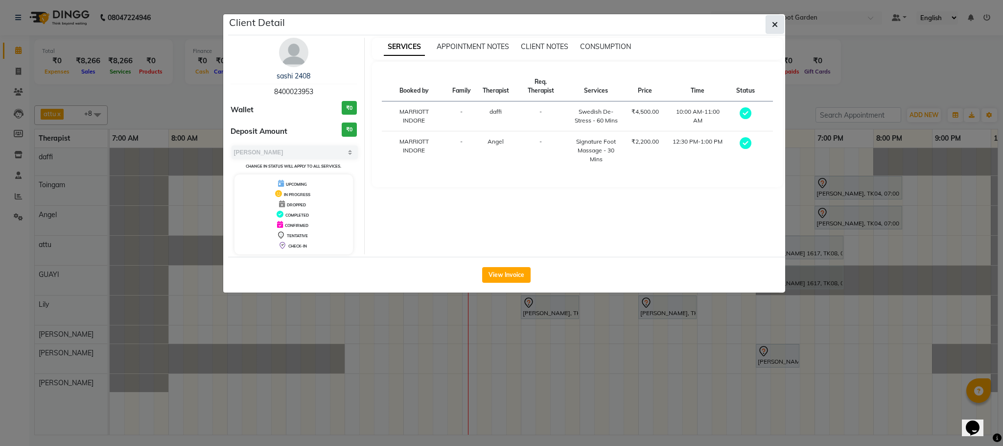
click at [769, 28] on button "button" at bounding box center [775, 24] width 19 height 19
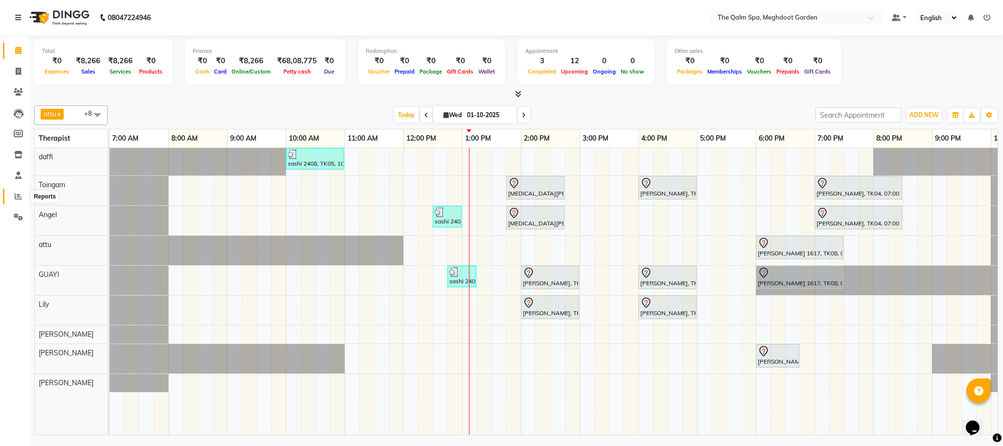
click at [20, 195] on icon at bounding box center [18, 195] width 7 height 7
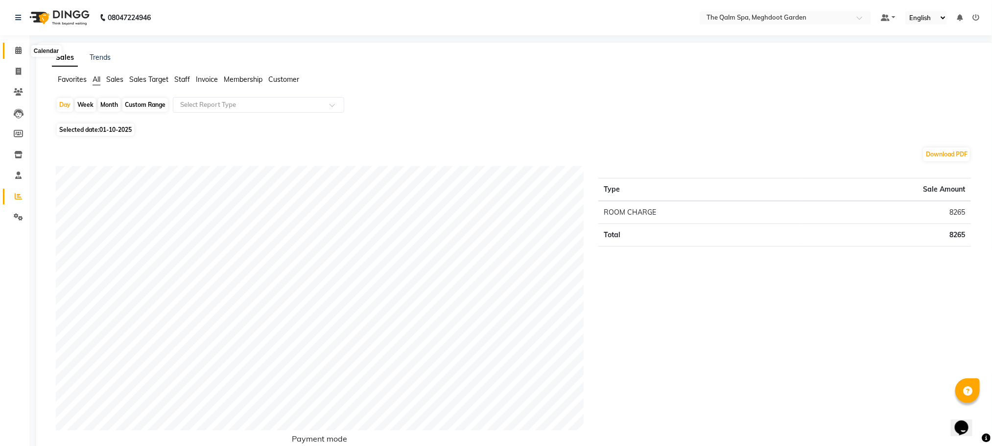
click at [15, 49] on icon at bounding box center [18, 50] width 6 height 7
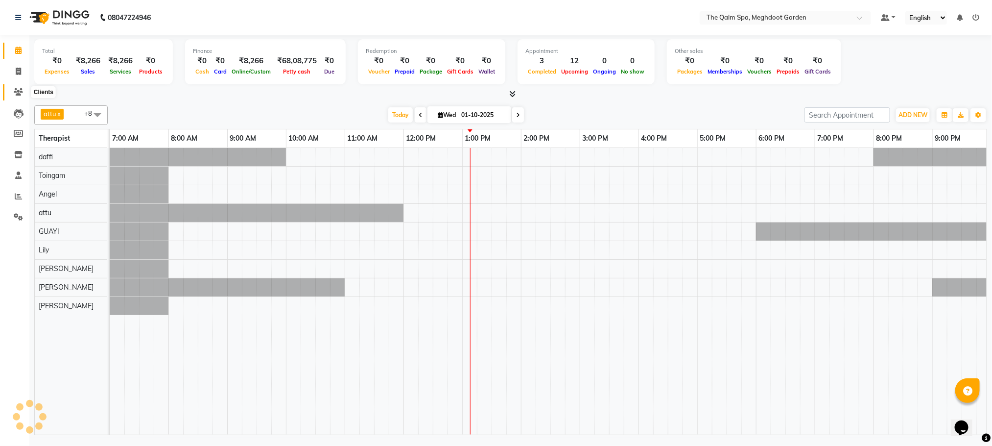
click at [18, 97] on span at bounding box center [18, 92] width 17 height 11
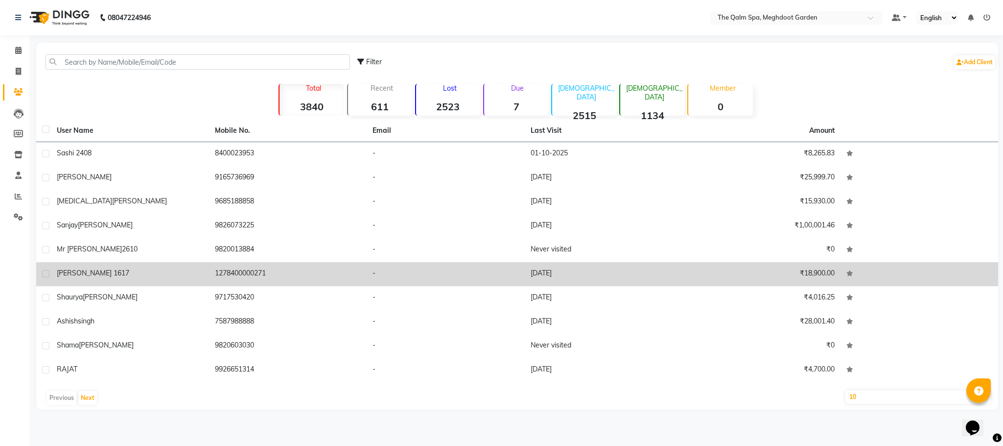
click at [81, 269] on span "[PERSON_NAME] 1617" at bounding box center [93, 272] width 72 height 9
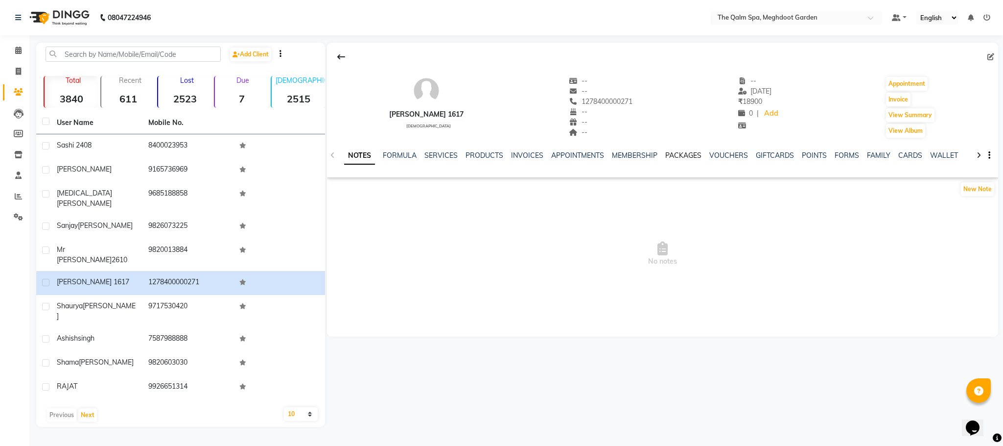
click at [688, 155] on link "PACKAGES" at bounding box center [683, 155] width 36 height 9
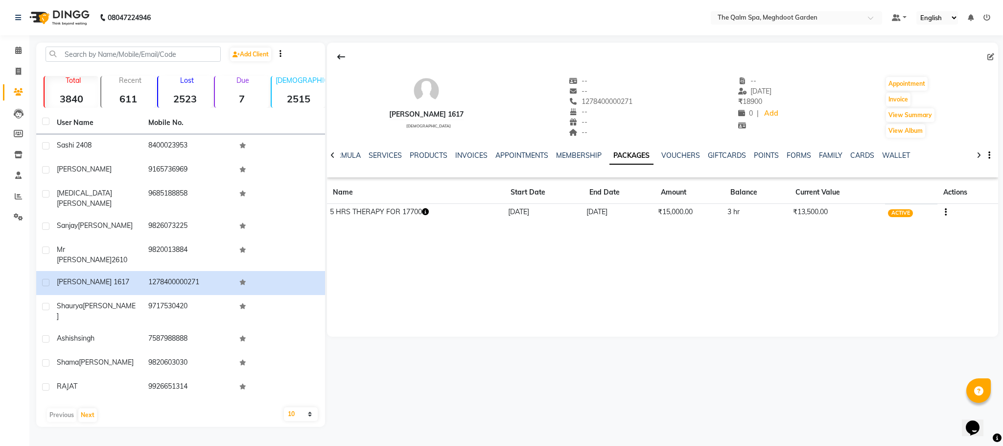
click at [425, 213] on icon "button" at bounding box center [425, 211] width 7 height 7
click at [441, 273] on div "[PERSON_NAME] 1617 [DEMOGRAPHIC_DATA] -- -- 1278400000271 -- -- -- -- [DATE] ₹ …" at bounding box center [663, 190] width 672 height 294
click at [428, 212] on icon "button" at bounding box center [425, 211] width 7 height 7
click at [438, 271] on div "[PERSON_NAME] 1617 [DEMOGRAPHIC_DATA] -- -- 1278400000271 -- -- -- -- [DATE] ₹ …" at bounding box center [663, 190] width 672 height 294
click at [471, 157] on link "INVOICES" at bounding box center [471, 155] width 32 height 9
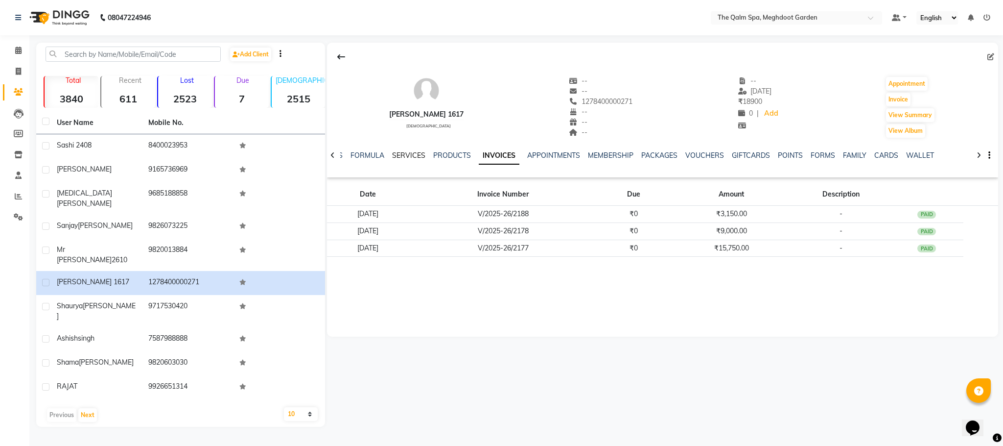
click at [402, 153] on link "SERVICES" at bounding box center [408, 155] width 33 height 9
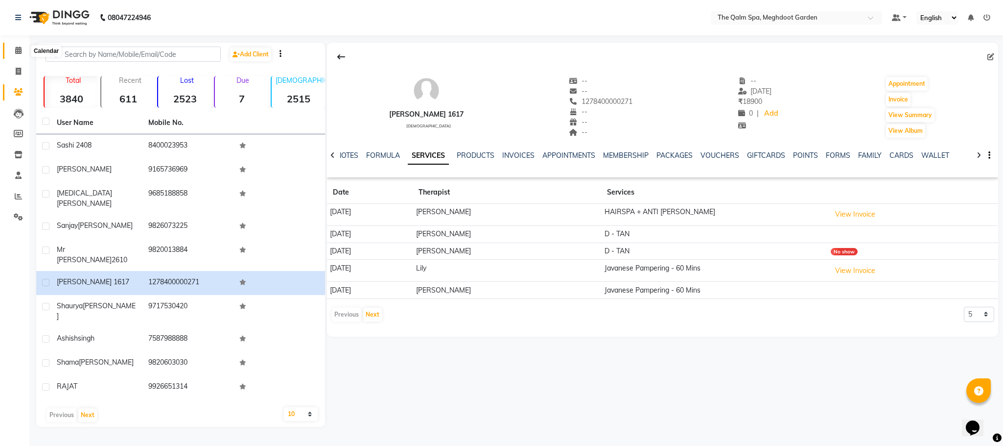
click at [17, 52] on icon at bounding box center [18, 50] width 6 height 7
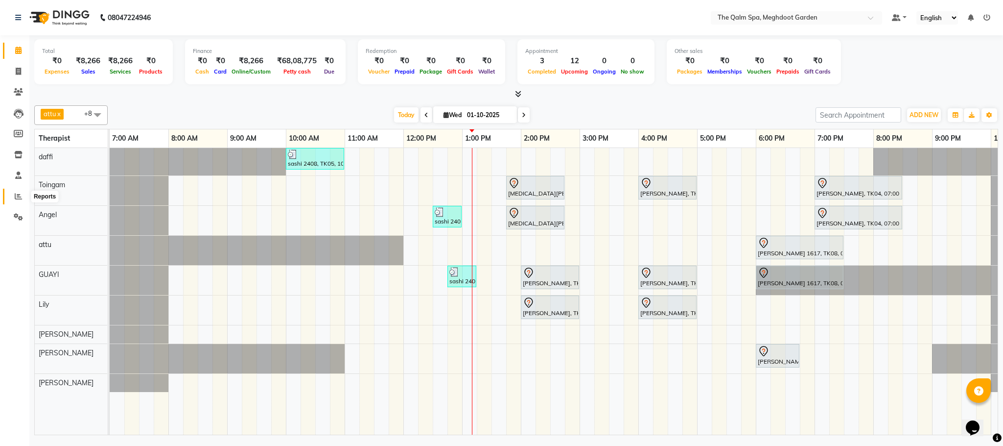
click at [19, 194] on icon at bounding box center [18, 195] width 7 height 7
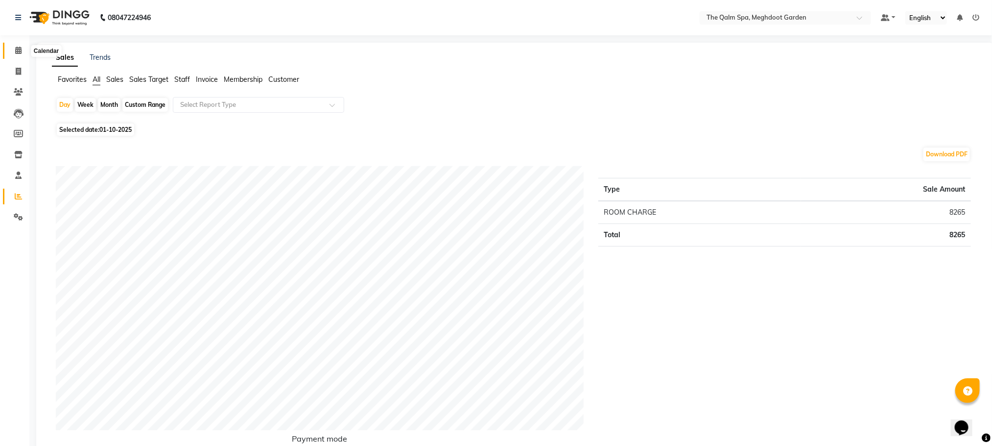
click at [17, 50] on icon at bounding box center [18, 50] width 6 height 7
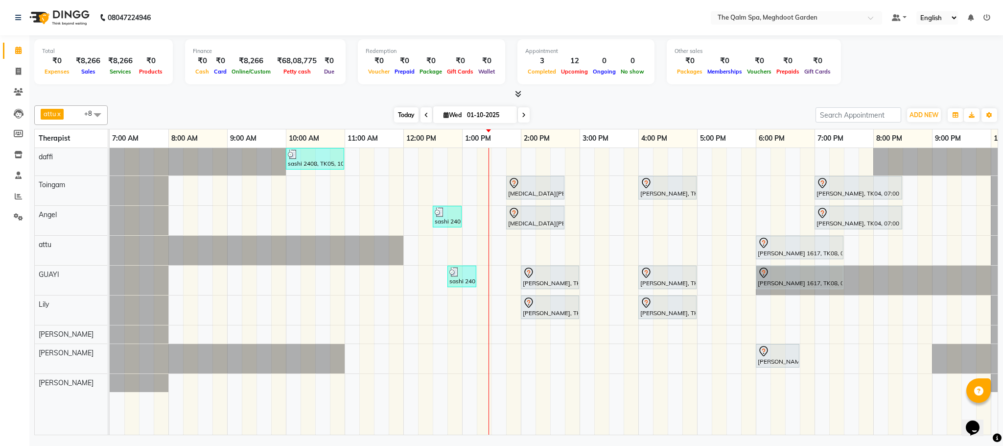
click at [405, 116] on span "Today" at bounding box center [406, 114] width 24 height 15
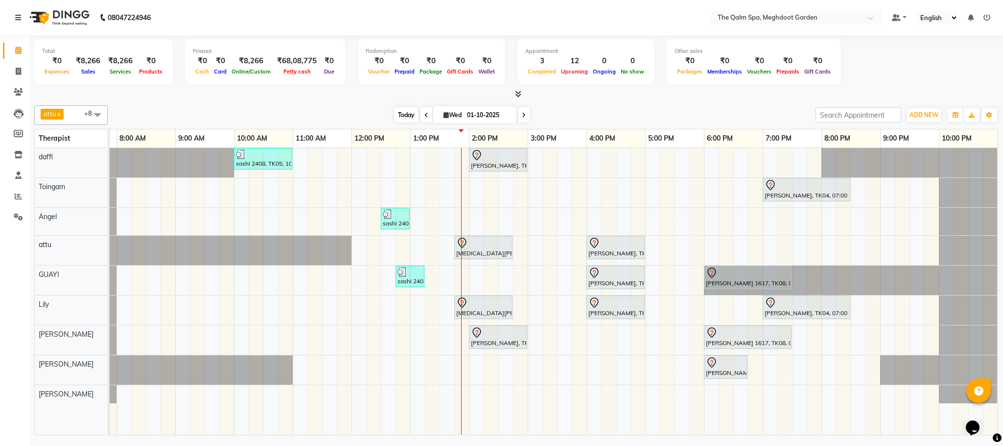
click at [402, 115] on span "Today" at bounding box center [406, 114] width 24 height 15
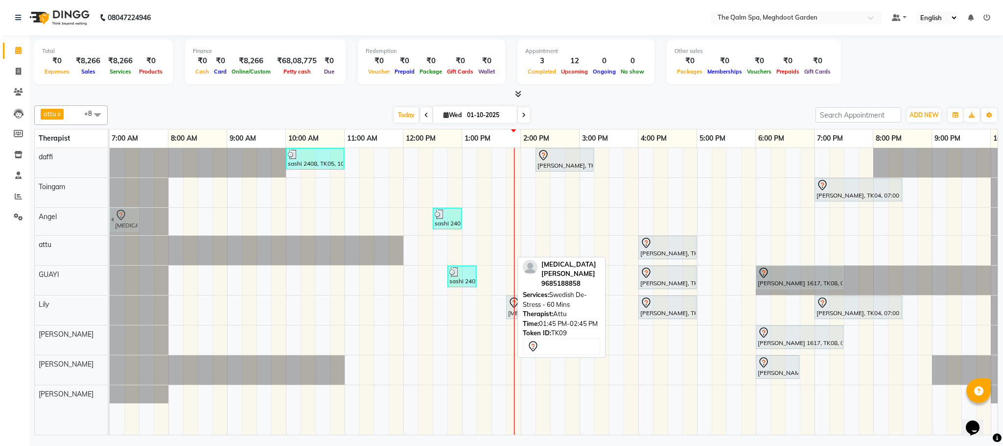
scroll to position [0, 0]
drag, startPoint x: 496, startPoint y: 249, endPoint x: 121, endPoint y: 226, distance: 375.3
click at [121, 226] on tbody "sashi 2408, TK05, 10:00 AM-11:00 AM, Swedish De-Stress - 60 Mins [PERSON_NAME],…" at bounding box center [580, 275] width 940 height 255
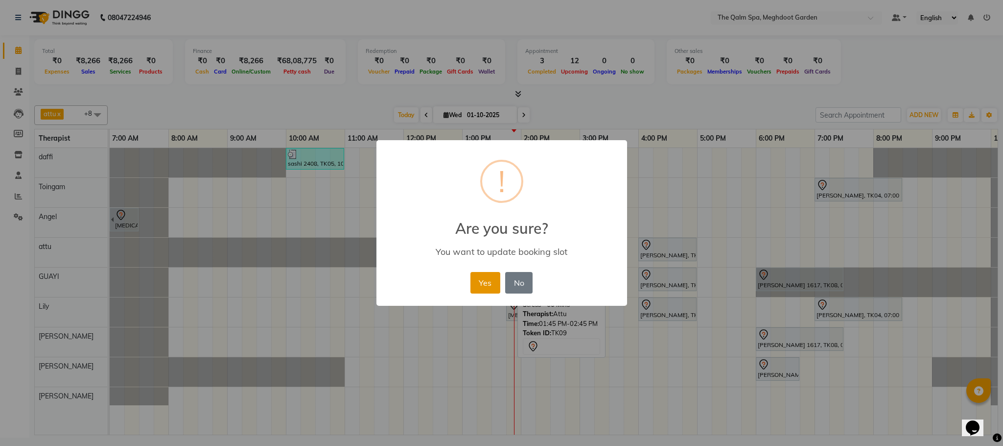
click at [486, 276] on button "Yes" at bounding box center [486, 283] width 30 height 22
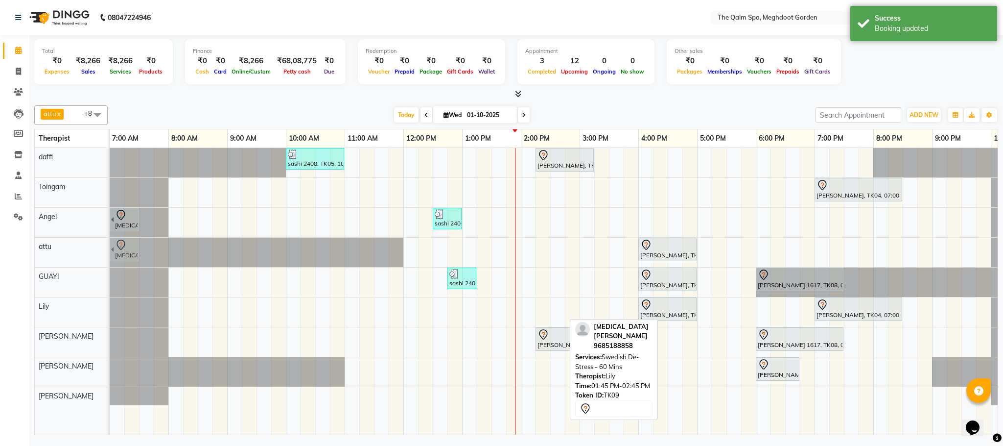
drag, startPoint x: 545, startPoint y: 308, endPoint x: 124, endPoint y: 250, distance: 425.1
click at [124, 250] on tbody "sashi 2408, TK05, 10:00 AM-11:00 AM, Swedish De-Stress - 60 Mins [PERSON_NAME],…" at bounding box center [580, 276] width 940 height 257
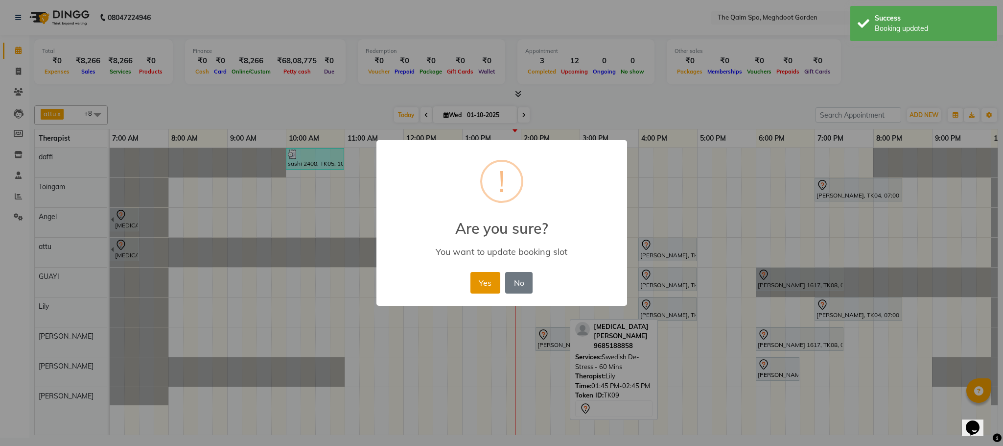
click at [482, 272] on button "Yes" at bounding box center [486, 283] width 30 height 22
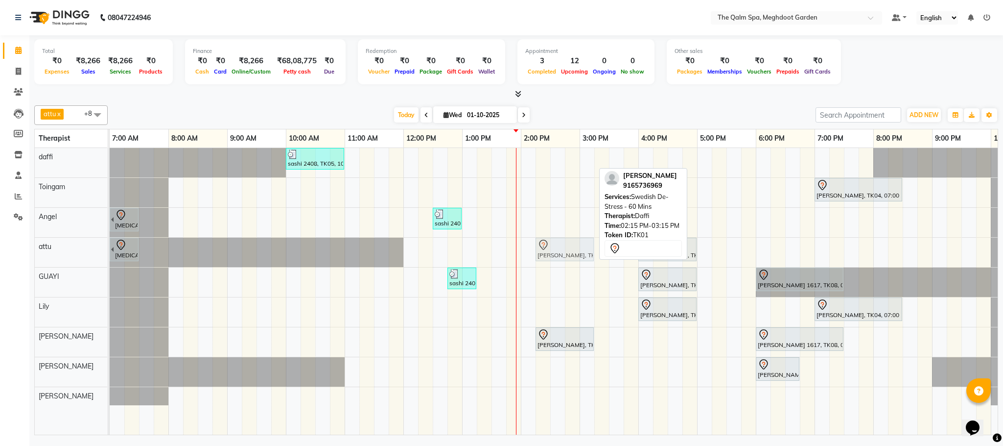
drag, startPoint x: 545, startPoint y: 162, endPoint x: 550, endPoint y: 244, distance: 82.9
click at [550, 244] on tbody "sashi 2408, TK05, 10:00 AM-11:00 AM, Swedish De-Stress - 60 Mins [PERSON_NAME],…" at bounding box center [580, 276] width 940 height 257
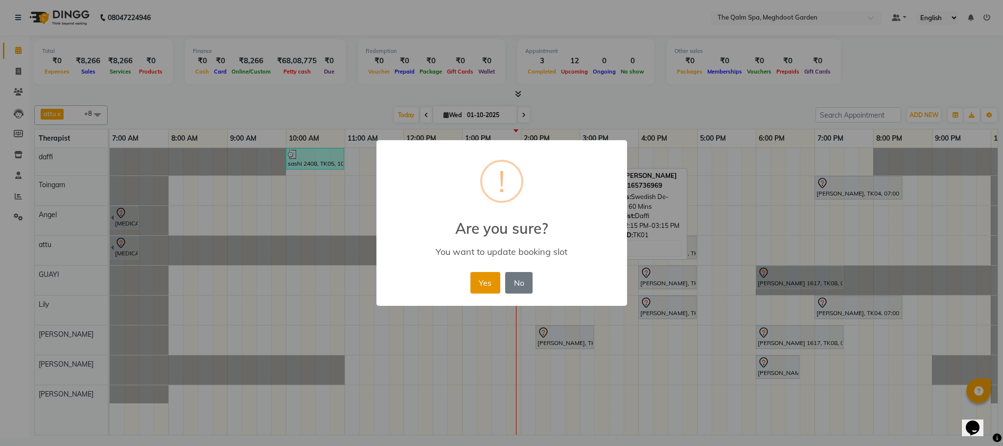
click at [476, 287] on button "Yes" at bounding box center [486, 283] width 30 height 22
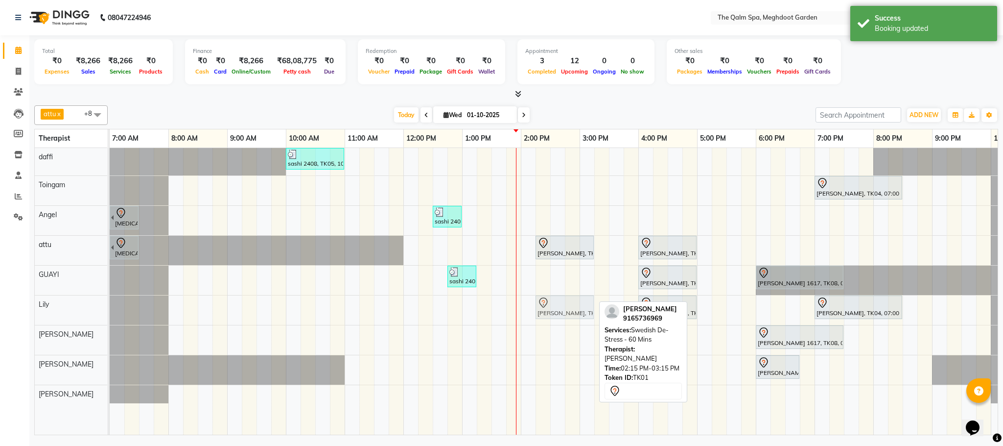
drag, startPoint x: 548, startPoint y: 344, endPoint x: 546, endPoint y: 311, distance: 32.9
click at [546, 311] on tbody "sashi 2408, TK05, 10:00 AM-11:00 AM, Swedish De-Stress - 60 Mins [PERSON_NAME],…" at bounding box center [580, 275] width 940 height 255
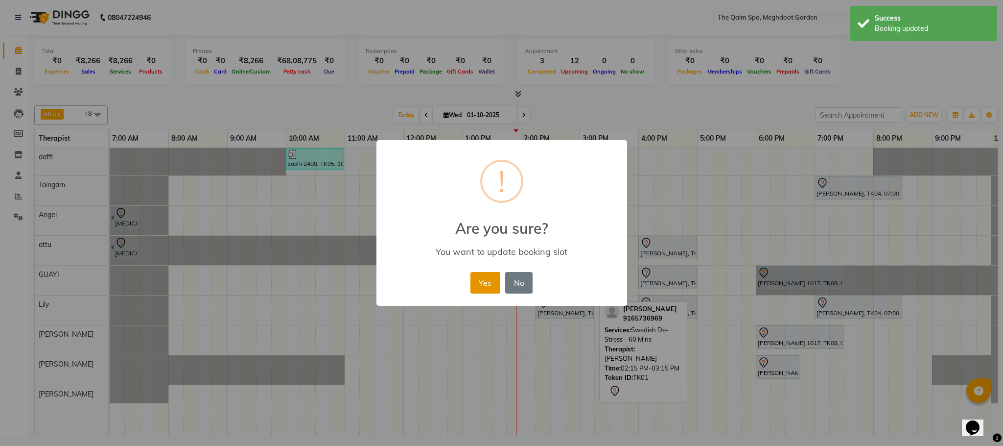
click at [482, 284] on button "Yes" at bounding box center [486, 283] width 30 height 22
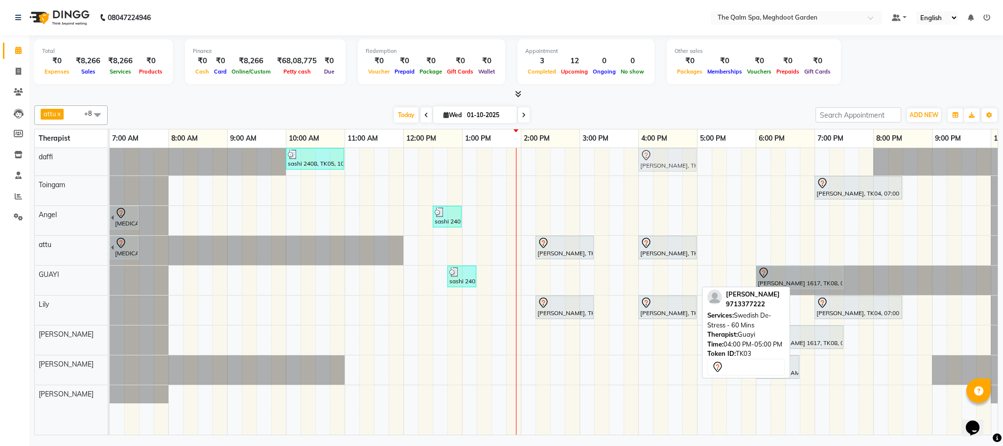
drag, startPoint x: 651, startPoint y: 275, endPoint x: 649, endPoint y: 156, distance: 119.0
click at [649, 156] on tbody "sashi 2408, TK05, 10:00 AM-11:00 AM, Swedish De-Stress - 60 Mins [PERSON_NAME],…" at bounding box center [580, 275] width 940 height 255
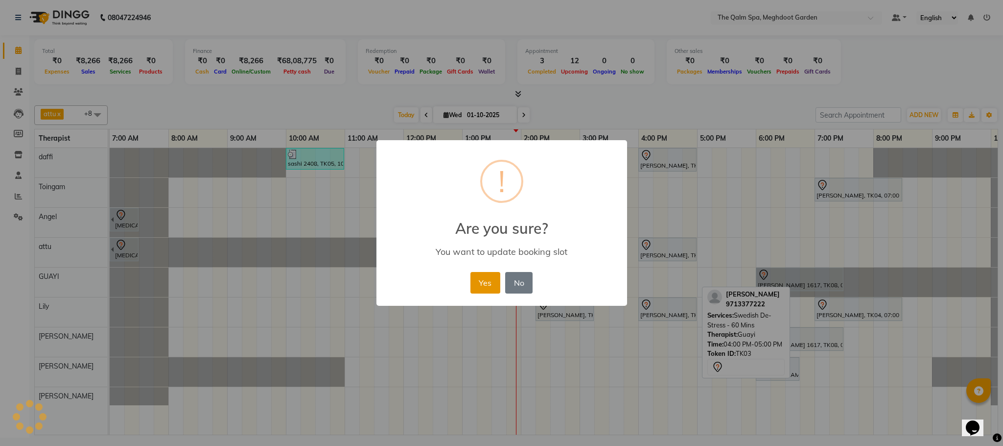
click at [481, 277] on button "Yes" at bounding box center [486, 283] width 30 height 22
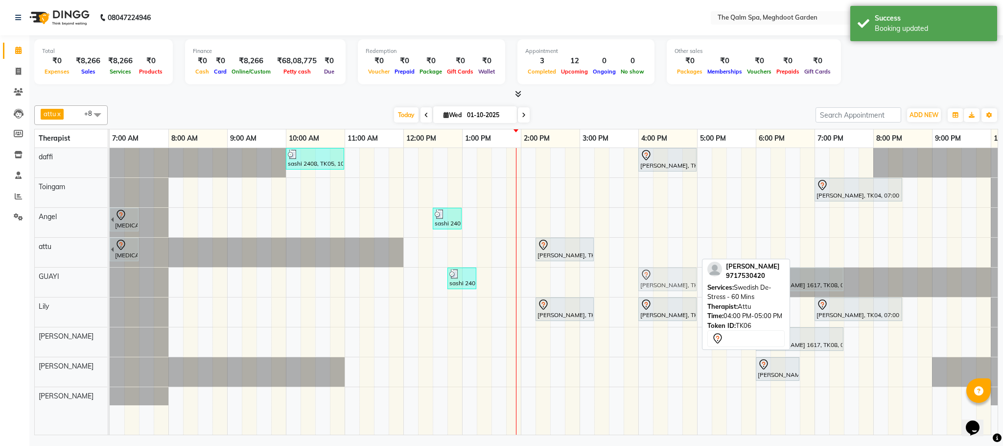
drag, startPoint x: 645, startPoint y: 256, endPoint x: 645, endPoint y: 274, distance: 18.1
click at [645, 277] on tbody "sashi 2408, TK05, 10:00 AM-11:00 AM, Swedish De-Stress - 60 Mins [PERSON_NAME],…" at bounding box center [580, 276] width 940 height 257
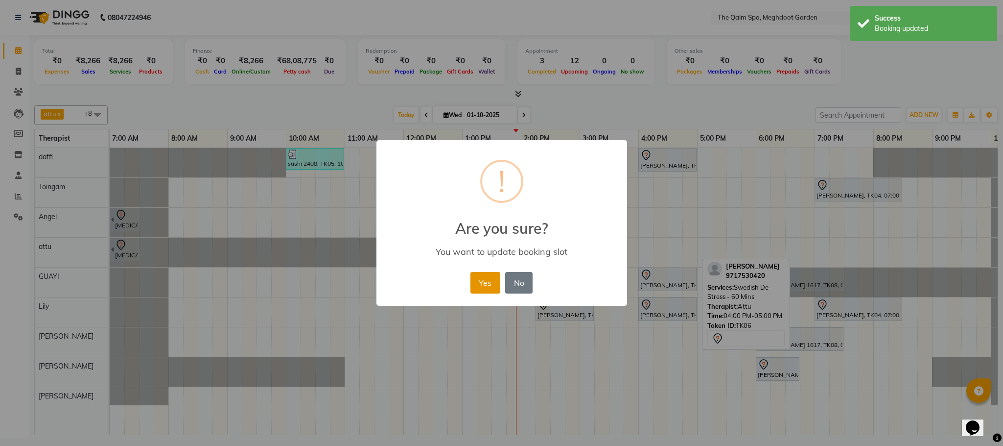
click at [490, 276] on button "Yes" at bounding box center [486, 283] width 30 height 22
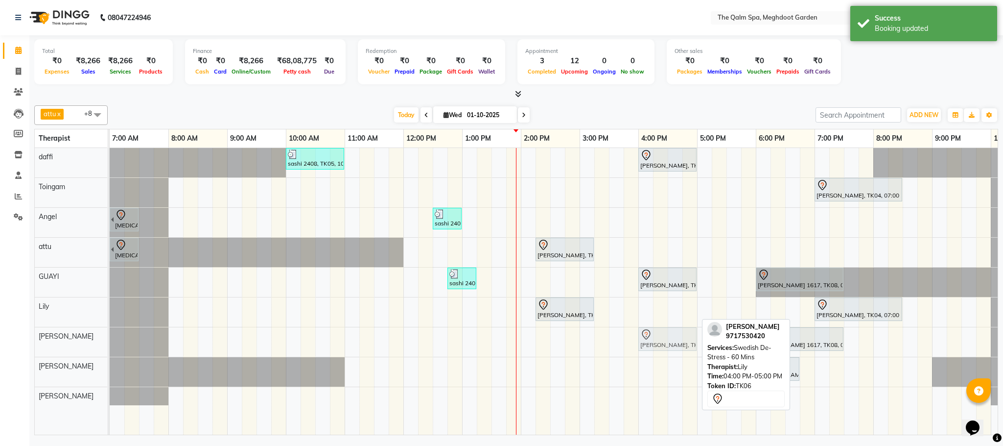
drag, startPoint x: 648, startPoint y: 313, endPoint x: 648, endPoint y: 332, distance: 18.6
click at [648, 340] on tbody "sashi 2408, TK05, 10:00 AM-11:00 AM, Swedish De-Stress - 60 Mins [PERSON_NAME],…" at bounding box center [580, 276] width 940 height 257
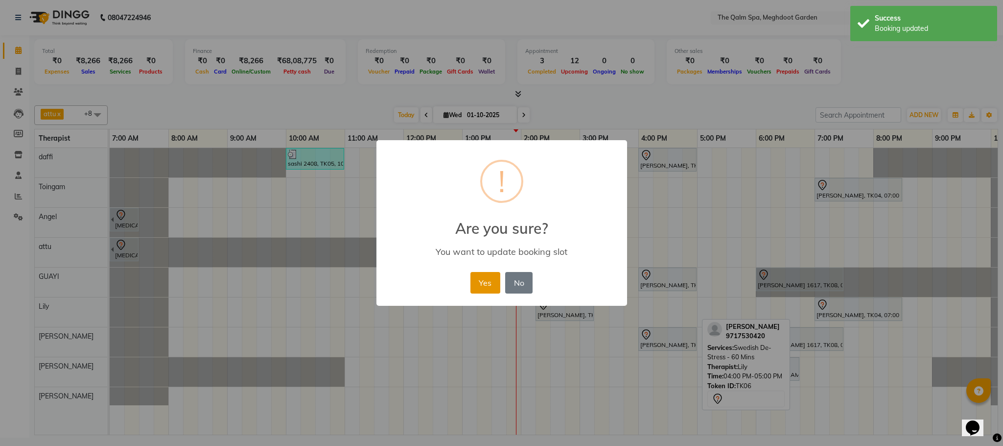
click at [483, 276] on button "Yes" at bounding box center [486, 283] width 30 height 22
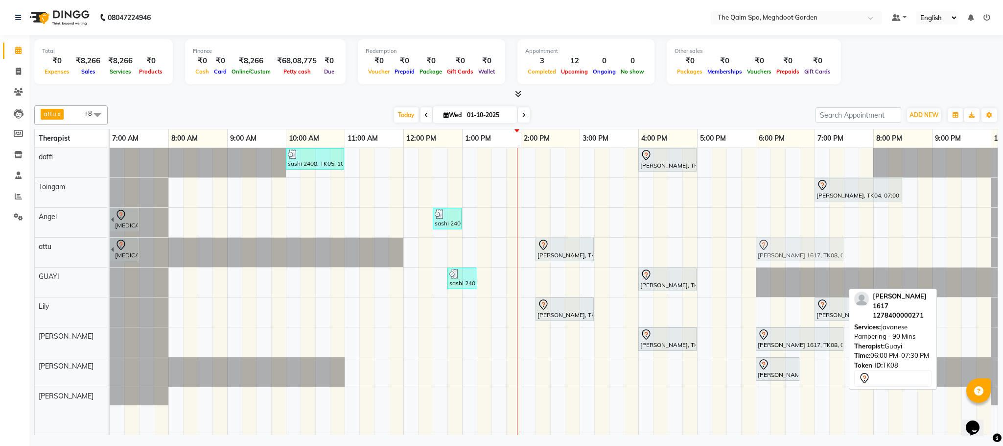
drag, startPoint x: 767, startPoint y: 287, endPoint x: 765, endPoint y: 264, distance: 22.6
click at [765, 256] on tbody "sashi 2408, TK05, 10:00 AM-11:00 AM, Swedish De-Stress - 60 Mins [PERSON_NAME],…" at bounding box center [580, 276] width 940 height 257
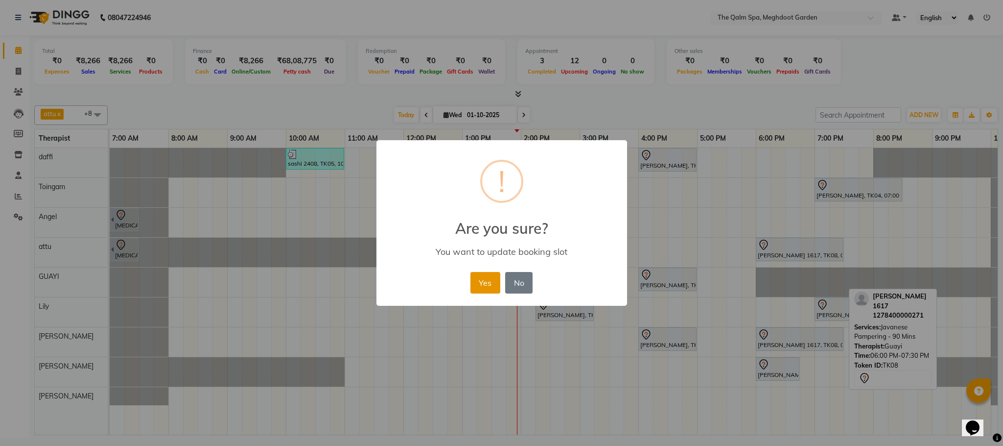
click at [480, 280] on button "Yes" at bounding box center [486, 283] width 30 height 22
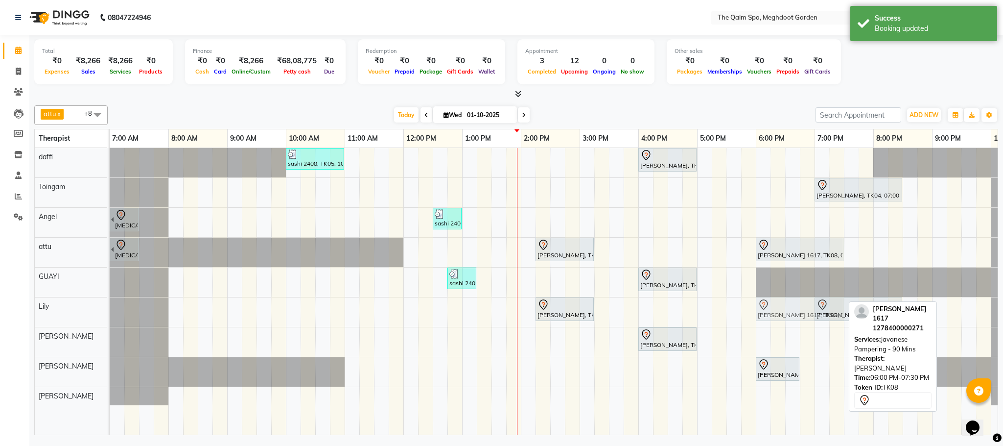
drag, startPoint x: 773, startPoint y: 338, endPoint x: 774, endPoint y: 325, distance: 12.8
click at [774, 319] on tbody "sashi 2408, TK05, 10:00 AM-11:00 AM, Swedish De-Stress - 60 Mins [PERSON_NAME],…" at bounding box center [580, 276] width 940 height 257
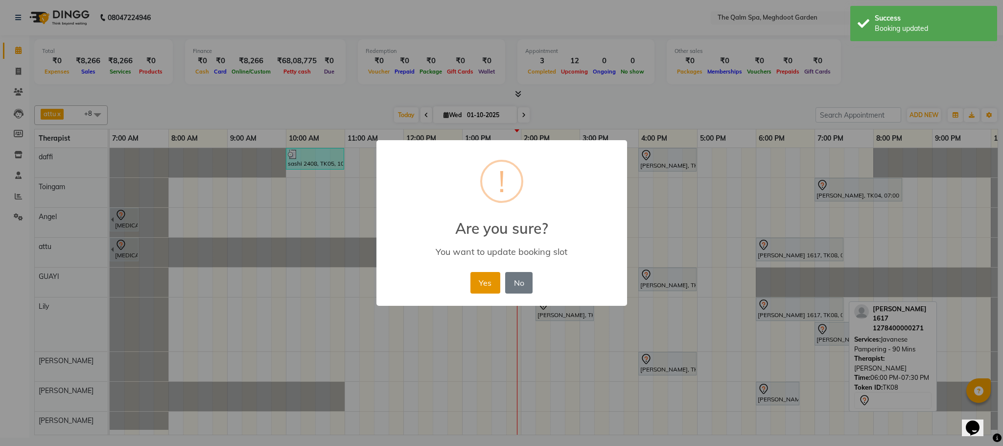
click at [476, 286] on button "Yes" at bounding box center [486, 283] width 30 height 22
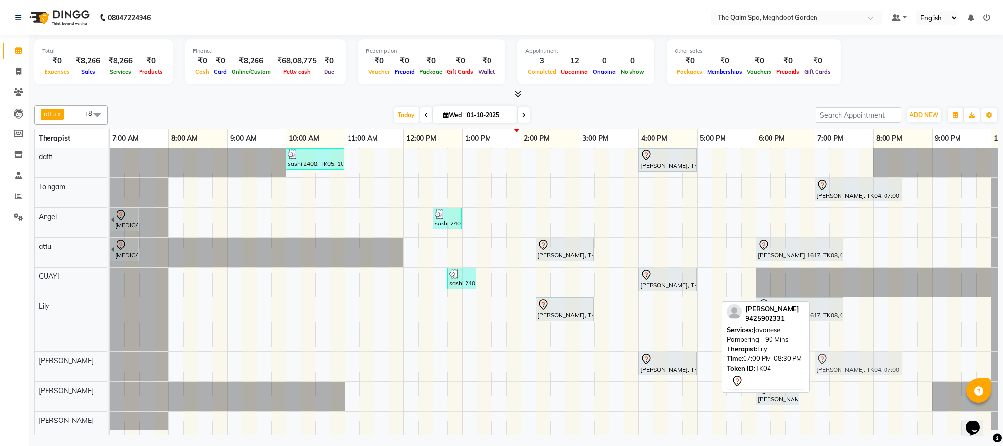
drag, startPoint x: 833, startPoint y: 339, endPoint x: 834, endPoint y: 357, distance: 18.2
click at [833, 361] on tbody "sashi 2408, TK05, 10:00 AM-11:00 AM, Swedish De-Stress - 60 Mins [PERSON_NAME],…" at bounding box center [580, 289] width 940 height 282
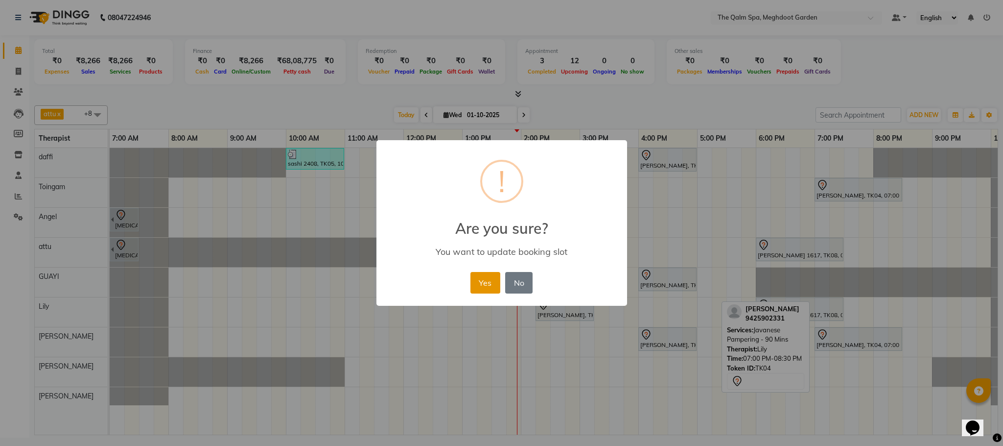
click at [493, 281] on button "Yes" at bounding box center [486, 283] width 30 height 22
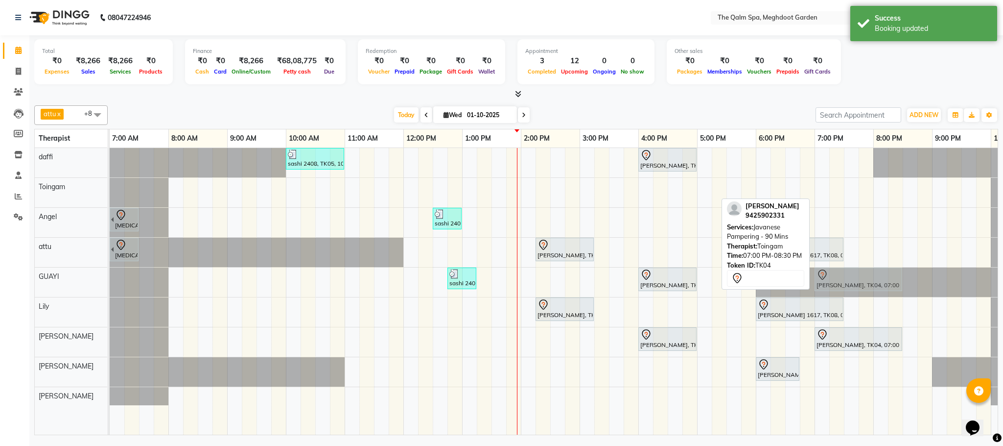
drag, startPoint x: 835, startPoint y: 190, endPoint x: 838, endPoint y: 280, distance: 89.7
click at [836, 284] on tbody "sashi 2408, TK05, 10:00 AM-11:00 AM, Swedish De-Stress - 60 Mins [PERSON_NAME],…" at bounding box center [580, 276] width 940 height 257
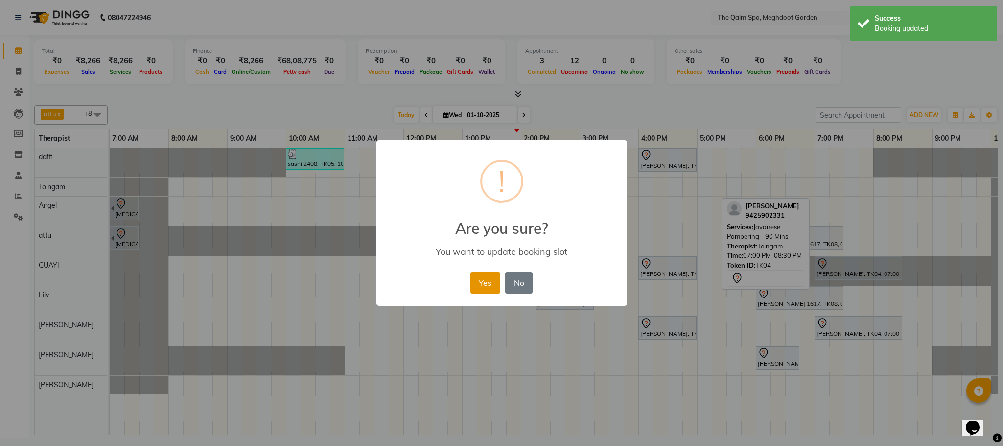
click at [488, 283] on button "Yes" at bounding box center [486, 283] width 30 height 22
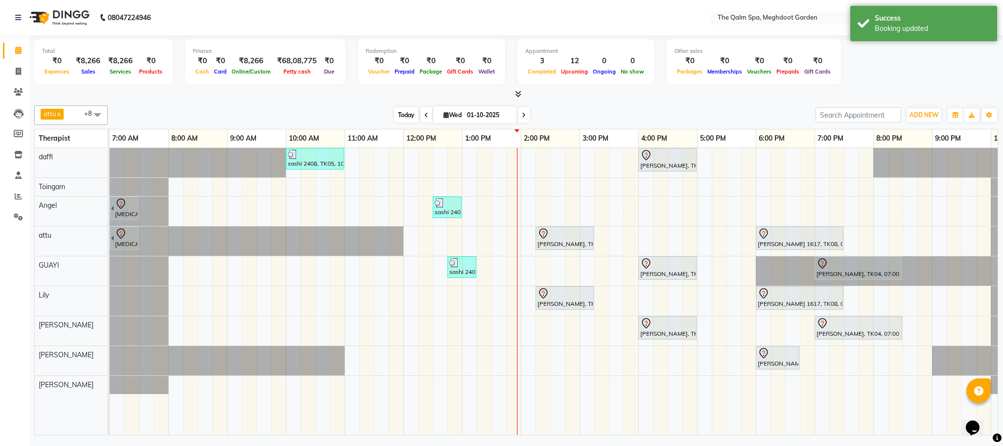
click at [404, 112] on span "Today" at bounding box center [406, 114] width 24 height 15
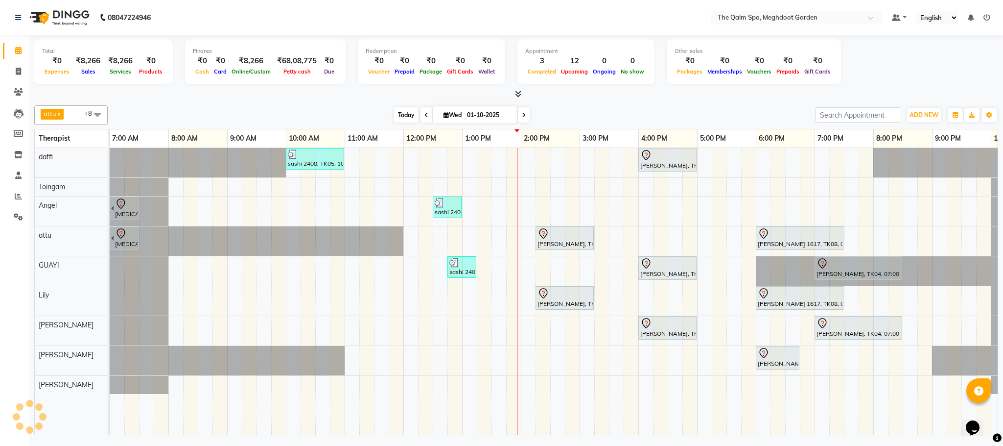
scroll to position [0, 52]
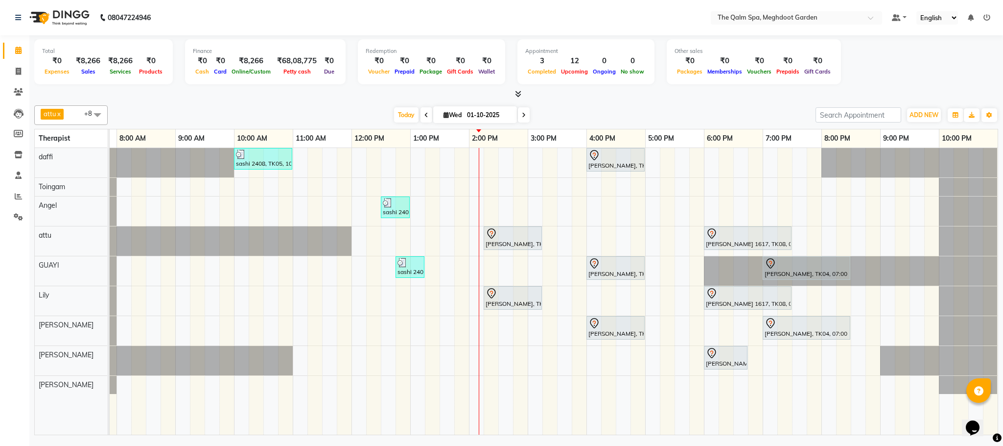
click at [518, 112] on span at bounding box center [524, 114] width 12 height 15
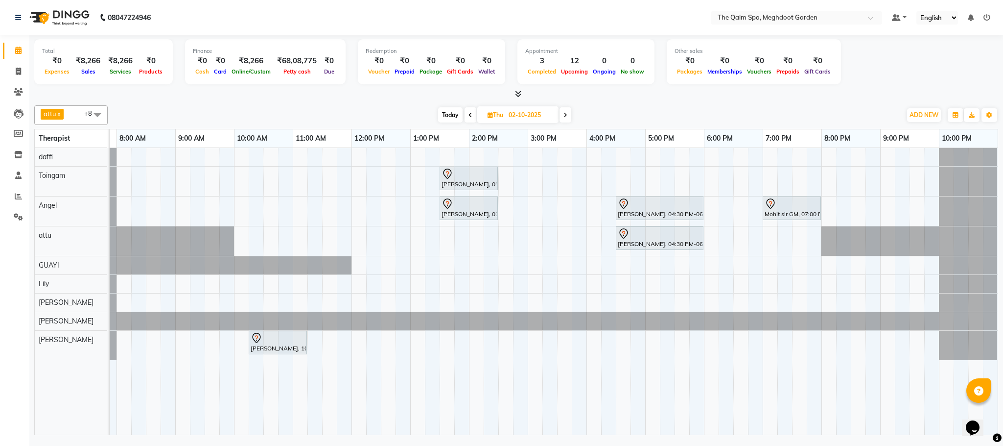
click at [566, 116] on icon at bounding box center [566, 115] width 4 height 6
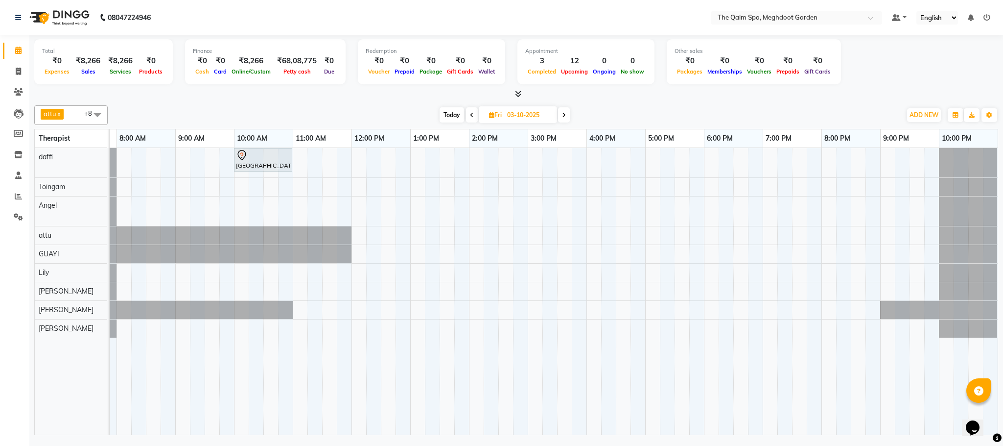
click at [566, 116] on span at bounding box center [564, 114] width 12 height 15
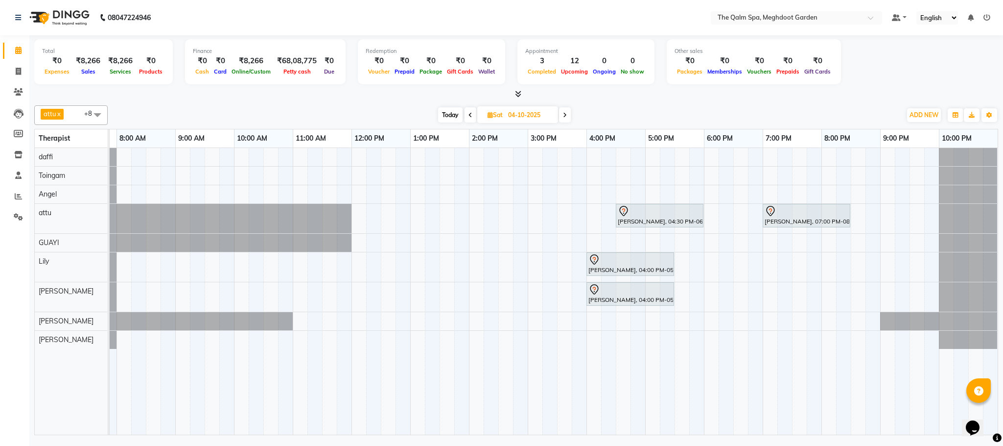
click at [566, 116] on icon at bounding box center [565, 115] width 4 height 6
type input "05-10-2025"
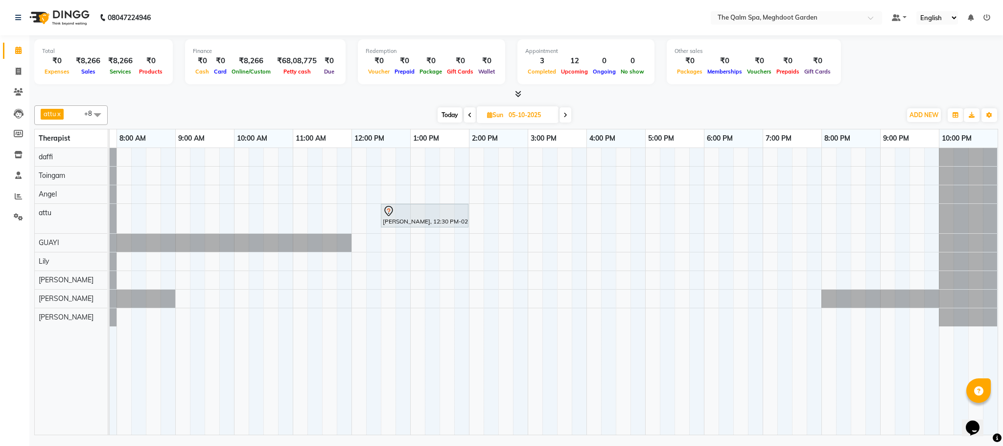
click at [296, 173] on div "[PERSON_NAME], 12:30 PM-02:00 PM, Javanese Pampering - 90 Mins" at bounding box center [528, 291] width 940 height 286
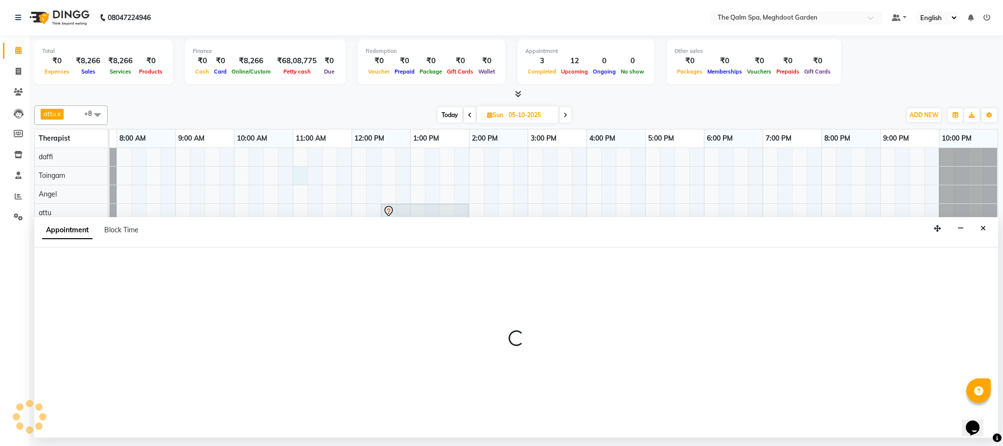
select select "79343"
select select "660"
select select "tentative"
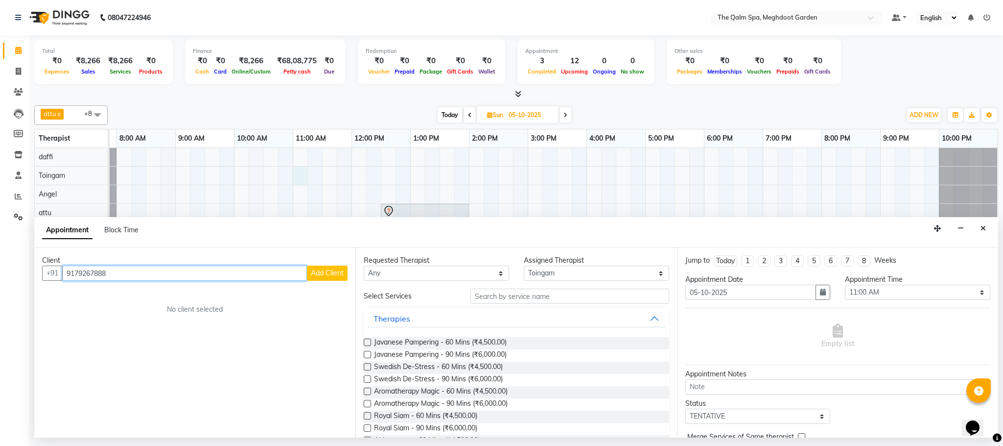
type input "9179267888"
click at [326, 276] on span "Add Client" at bounding box center [327, 272] width 33 height 9
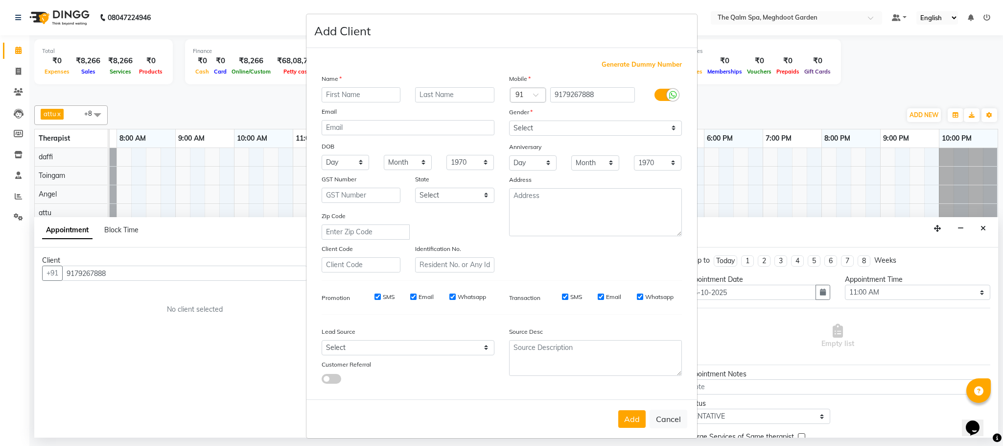
click at [351, 96] on input "text" at bounding box center [361, 94] width 79 height 15
type input "[PERSON_NAME]"
click at [520, 126] on select "Select [DEMOGRAPHIC_DATA] [DEMOGRAPHIC_DATA] Other Prefer Not To Say" at bounding box center [595, 127] width 173 height 15
select select "[DEMOGRAPHIC_DATA]"
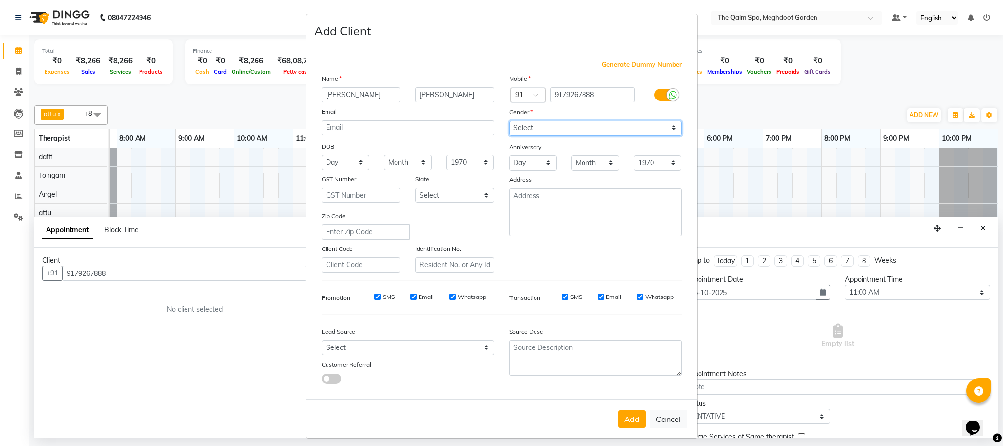
click at [509, 120] on select "Select [DEMOGRAPHIC_DATA] [DEMOGRAPHIC_DATA] Other Prefer Not To Say" at bounding box center [595, 127] width 173 height 15
click at [620, 419] on button "Add" at bounding box center [631, 419] width 27 height 18
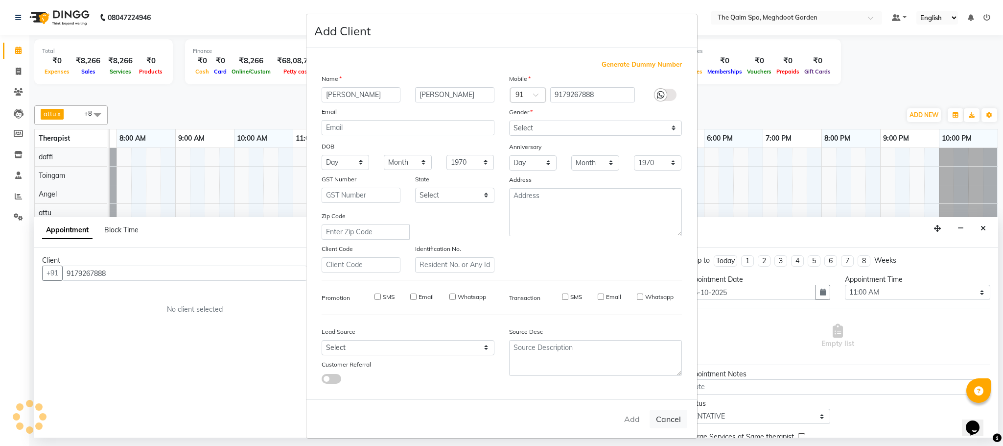
select select
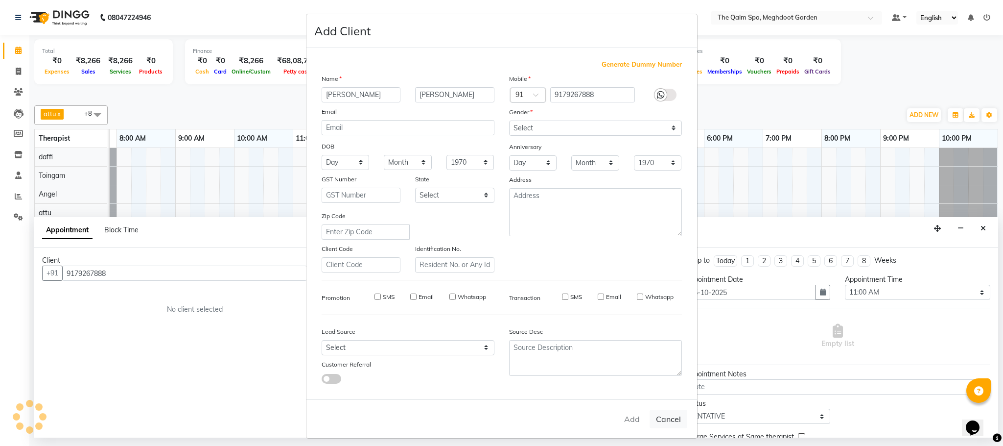
select select
checkbox input "false"
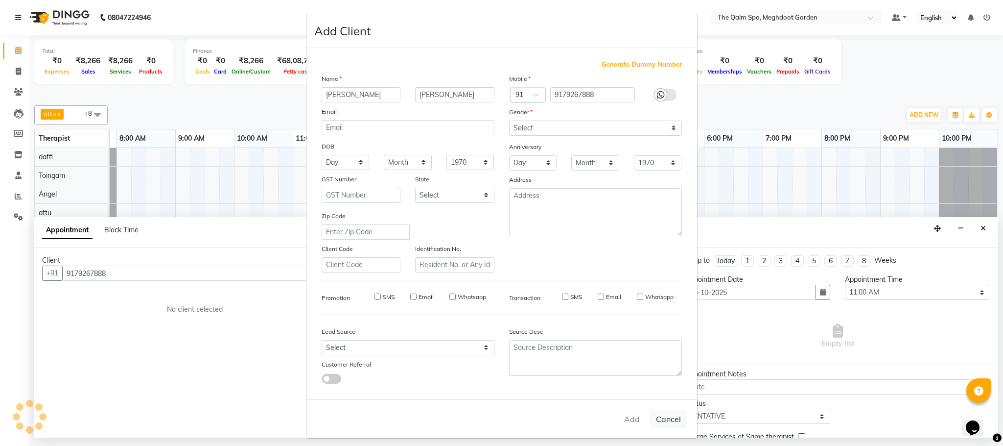
checkbox input "false"
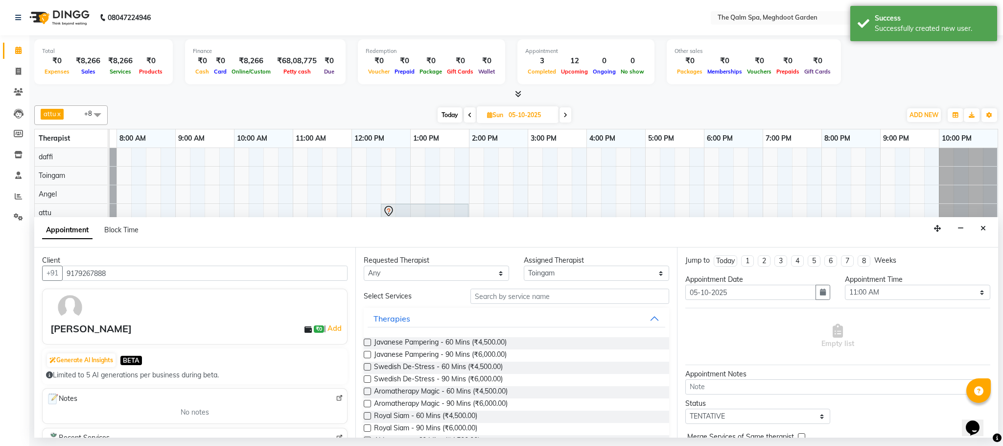
click at [369, 365] on label at bounding box center [367, 366] width 7 height 7
click at [369, 365] on input "checkbox" at bounding box center [367, 367] width 6 height 6
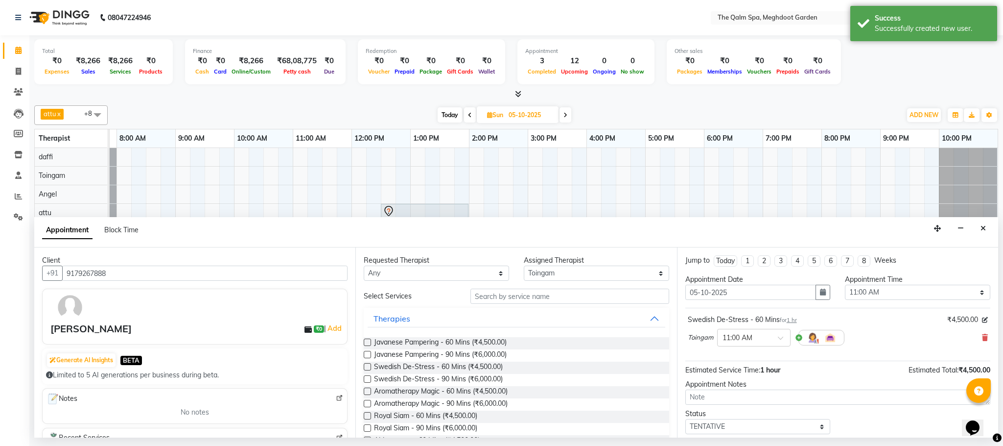
click at [367, 366] on label at bounding box center [367, 366] width 7 height 7
click at [367, 366] on input "checkbox" at bounding box center [367, 367] width 6 height 6
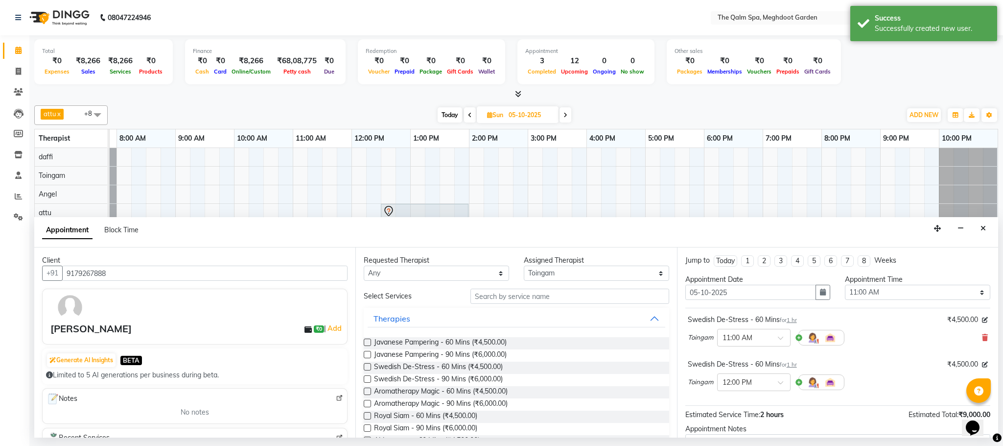
click at [367, 366] on label at bounding box center [367, 366] width 7 height 7
click at [367, 366] on input "checkbox" at bounding box center [367, 367] width 6 height 6
click at [367, 366] on label at bounding box center [367, 366] width 7 height 7
click at [367, 366] on input "checkbox" at bounding box center [367, 367] width 6 height 6
checkbox input "false"
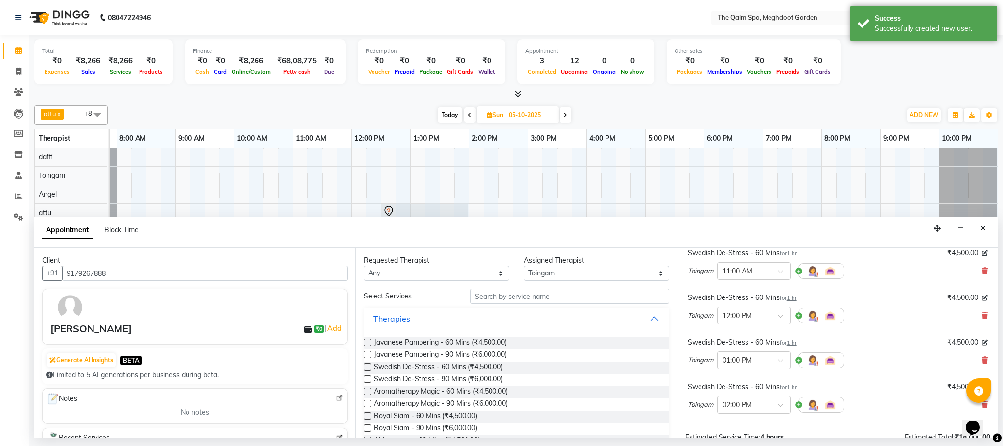
scroll to position [193, 0]
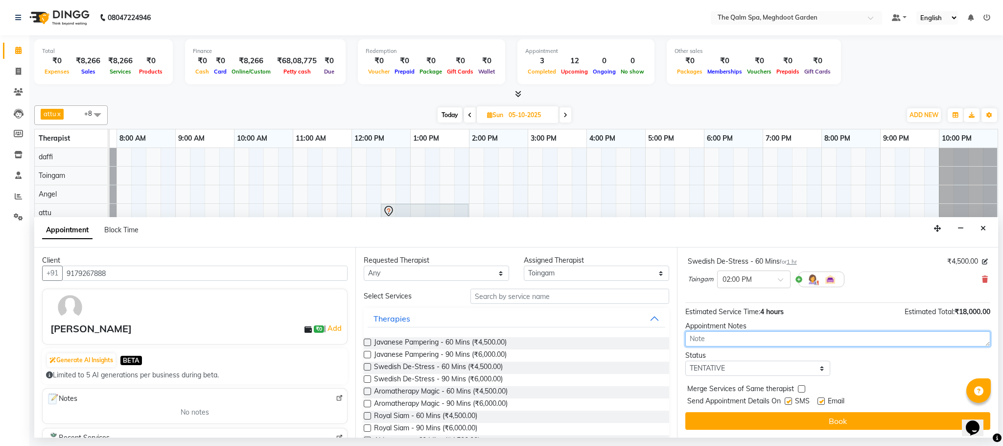
click at [758, 341] on textarea at bounding box center [838, 338] width 305 height 15
click at [714, 338] on textarea "Piyush, couple" at bounding box center [838, 338] width 305 height 15
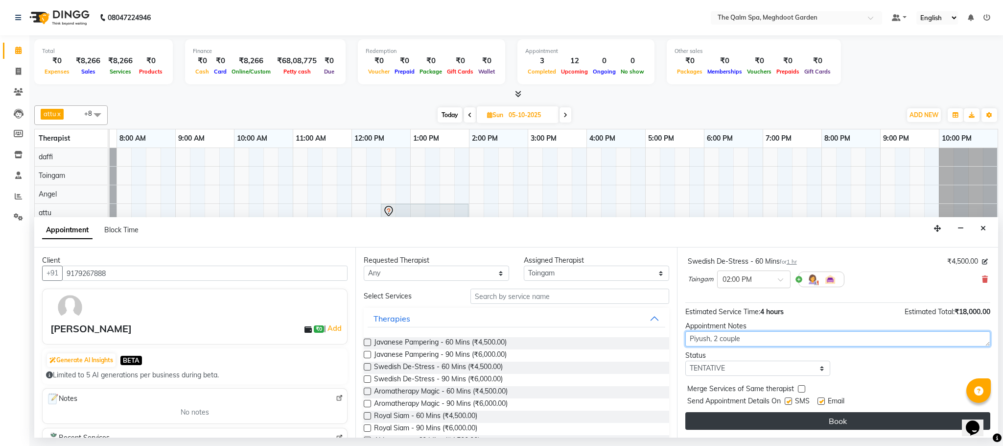
type textarea "Piyush, 2 couple"
click at [839, 416] on button "Book" at bounding box center [838, 421] width 305 height 18
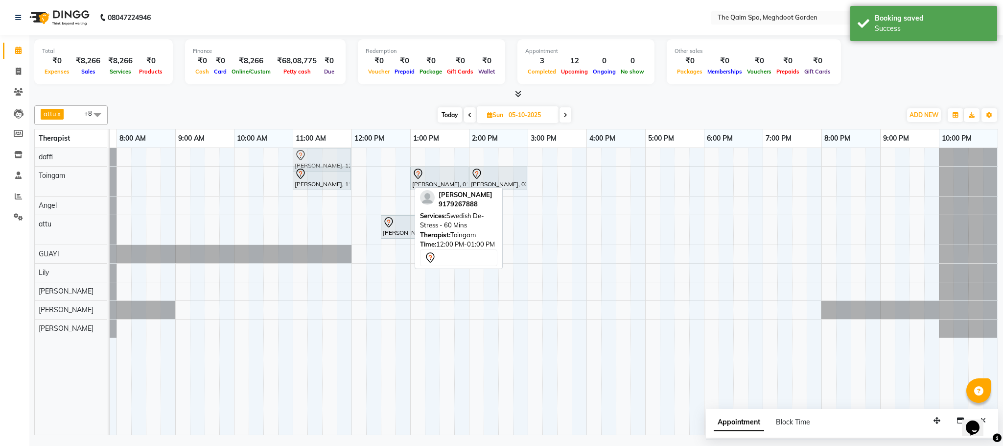
drag, startPoint x: 378, startPoint y: 178, endPoint x: 314, endPoint y: 161, distance: 65.6
click at [314, 161] on tbody "[PERSON_NAME], 12:00 PM-01:00 PM, Swedish De-Stress - 60 Mins [PERSON_NAME], 11…" at bounding box center [528, 243] width 940 height 190
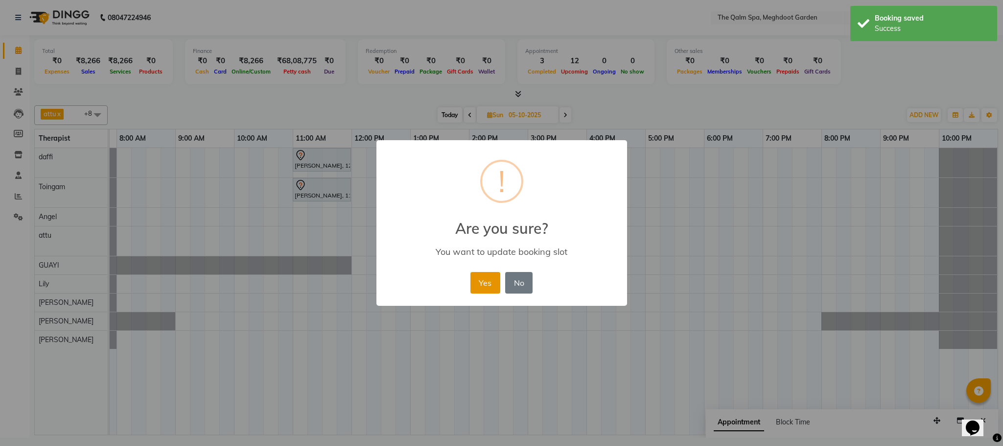
click at [484, 282] on button "Yes" at bounding box center [486, 283] width 30 height 22
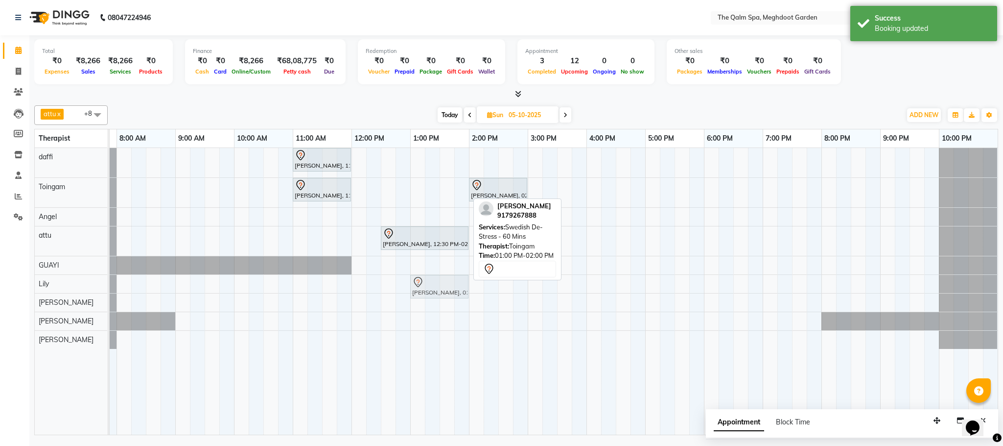
drag, startPoint x: 440, startPoint y: 191, endPoint x: 435, endPoint y: 283, distance: 91.2
click at [435, 283] on tbody "[PERSON_NAME], 11:00 AM-12:00 PM, Swedish De-Stress - 60 Mins [PERSON_NAME], 11…" at bounding box center [528, 248] width 940 height 201
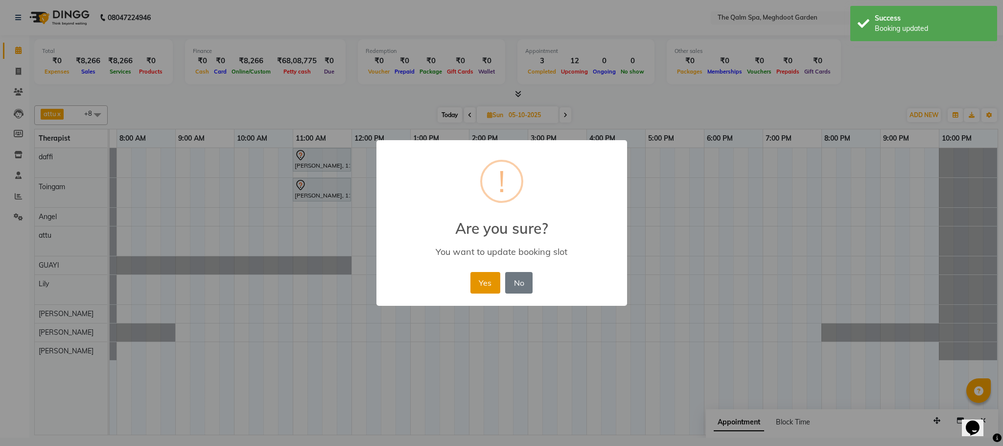
click at [485, 278] on button "Yes" at bounding box center [486, 283] width 30 height 22
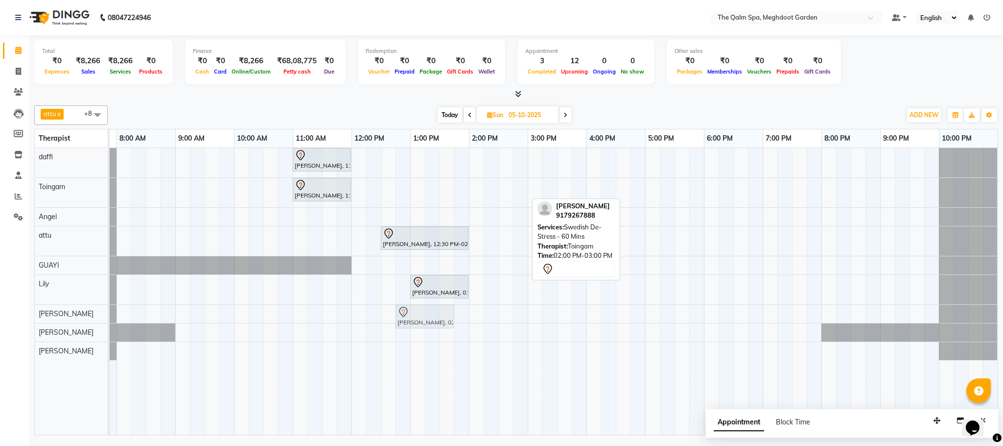
drag, startPoint x: 485, startPoint y: 189, endPoint x: 414, endPoint y: 318, distance: 147.5
click at [414, 318] on tbody "[PERSON_NAME], 11:00 AM-12:00 PM, Swedish De-Stress - 60 Mins [PERSON_NAME], 11…" at bounding box center [528, 254] width 940 height 212
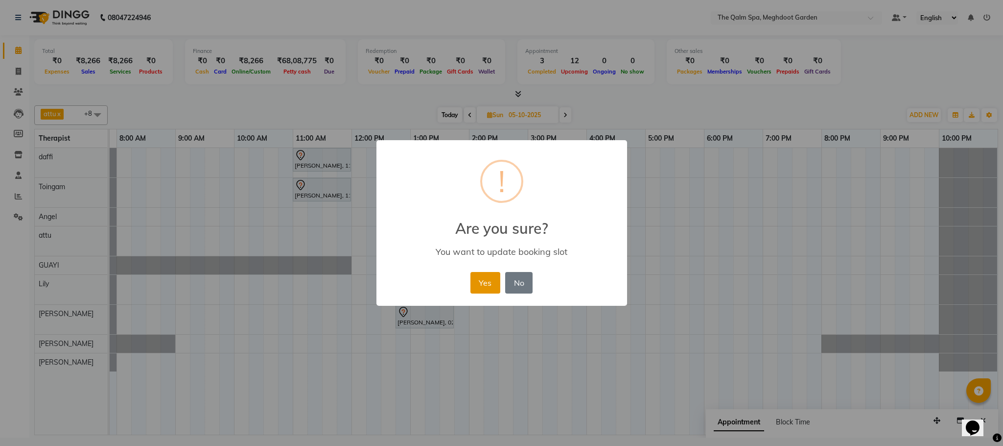
click at [474, 284] on button "Yes" at bounding box center [486, 283] width 30 height 22
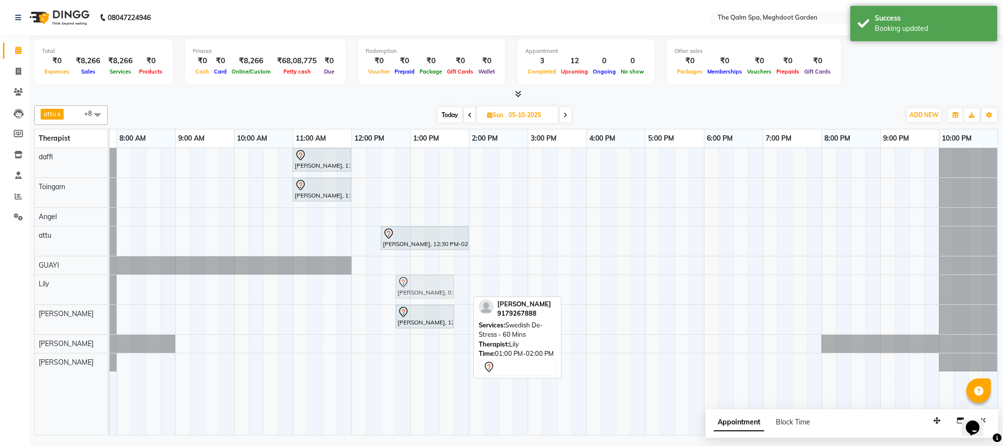
drag, startPoint x: 444, startPoint y: 288, endPoint x: 425, endPoint y: 294, distance: 19.4
click at [58, 294] on div "[PERSON_NAME], 01:00 PM-02:00 PM, Swedish De-Stress - 60 Mins [PERSON_NAME], 01…" at bounding box center [58, 289] width 0 height 29
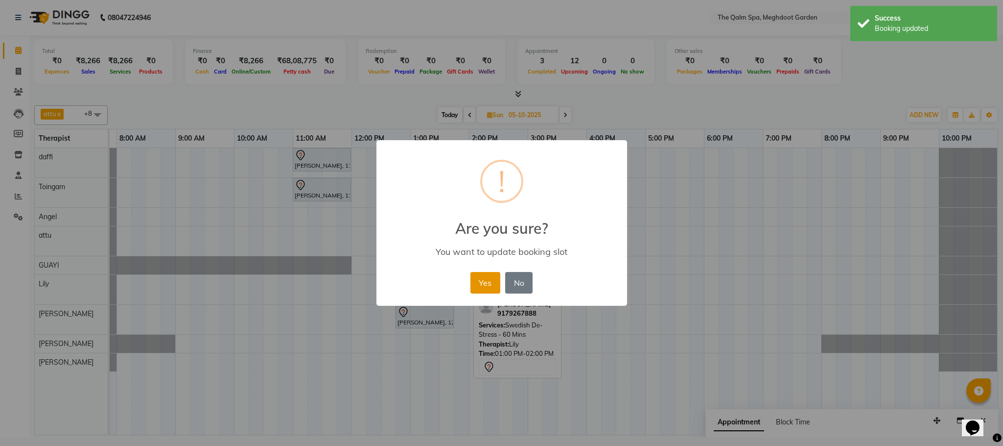
click at [493, 283] on button "Yes" at bounding box center [486, 283] width 30 height 22
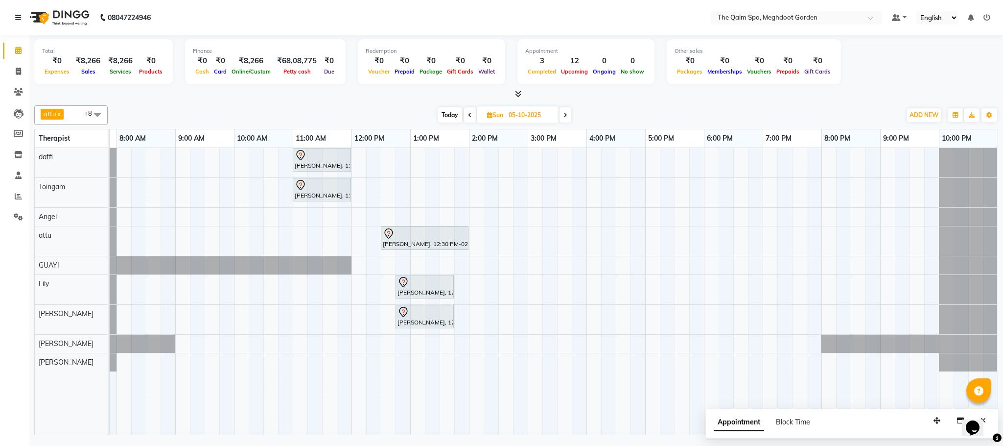
click at [451, 115] on span "Today" at bounding box center [450, 114] width 24 height 15
type input "01-10-2025"
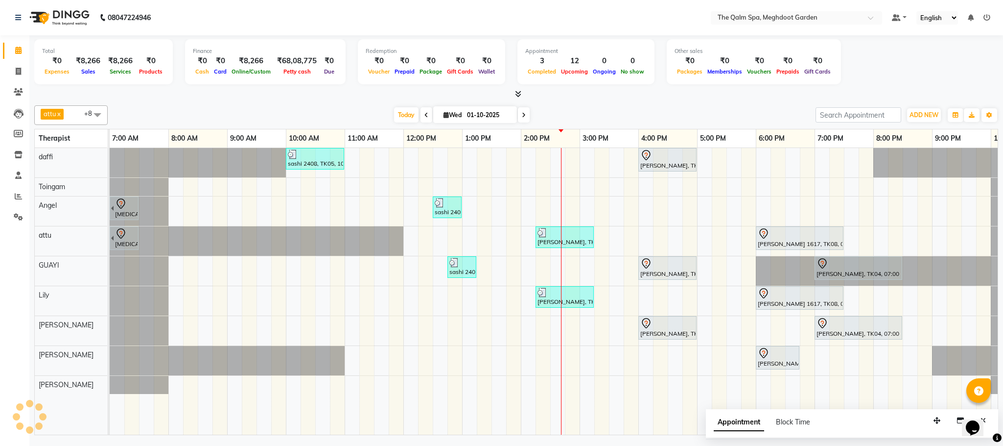
scroll to position [0, 52]
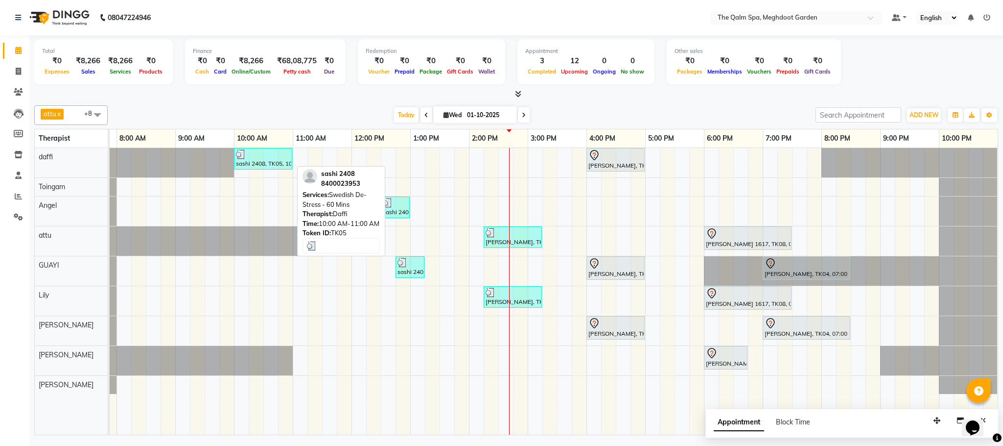
click at [279, 156] on div at bounding box center [263, 154] width 54 height 10
click at [278, 156] on div at bounding box center [263, 154] width 54 height 10
select select "3"
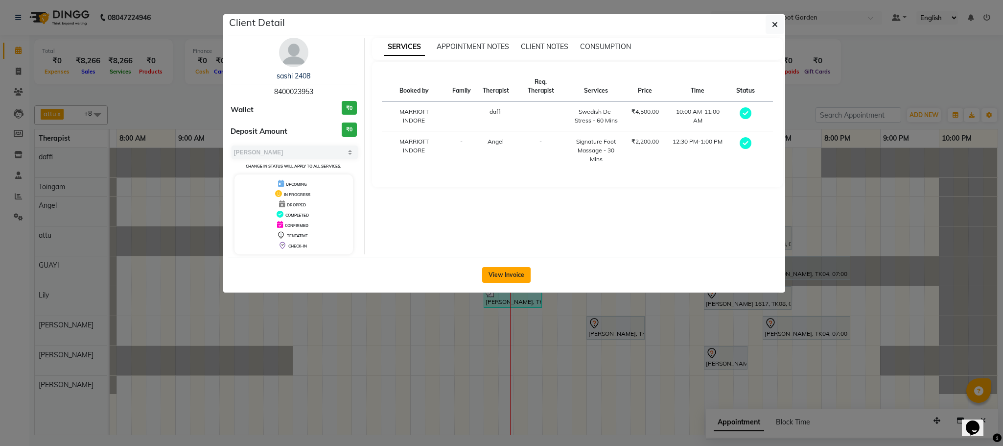
click at [525, 282] on button "View Invoice" at bounding box center [506, 275] width 48 height 16
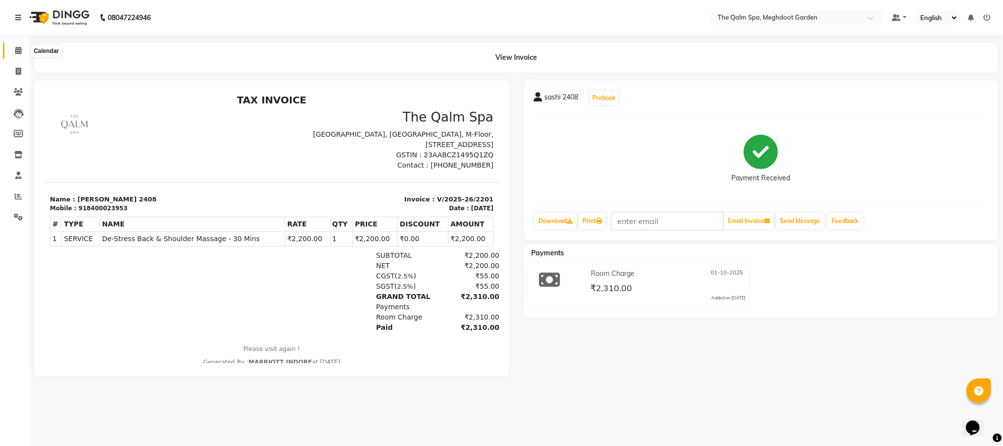
click at [10, 49] on span at bounding box center [18, 50] width 17 height 11
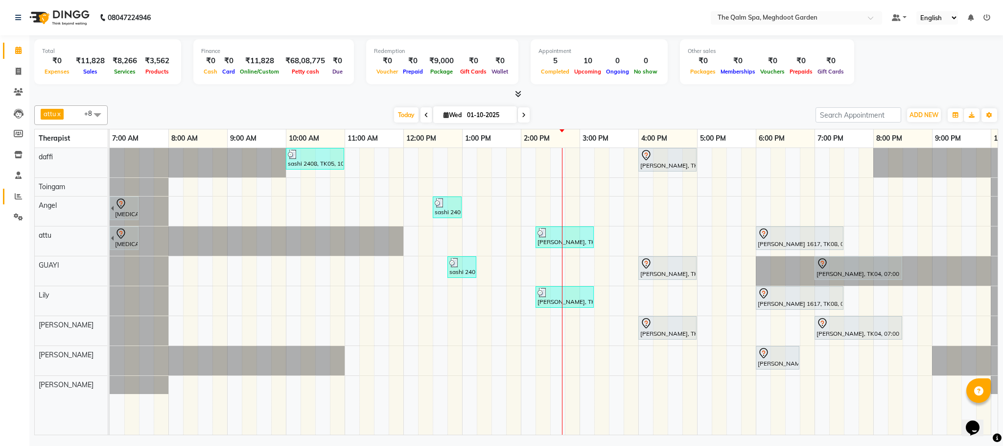
click at [3, 190] on link "Reports" at bounding box center [15, 197] width 24 height 16
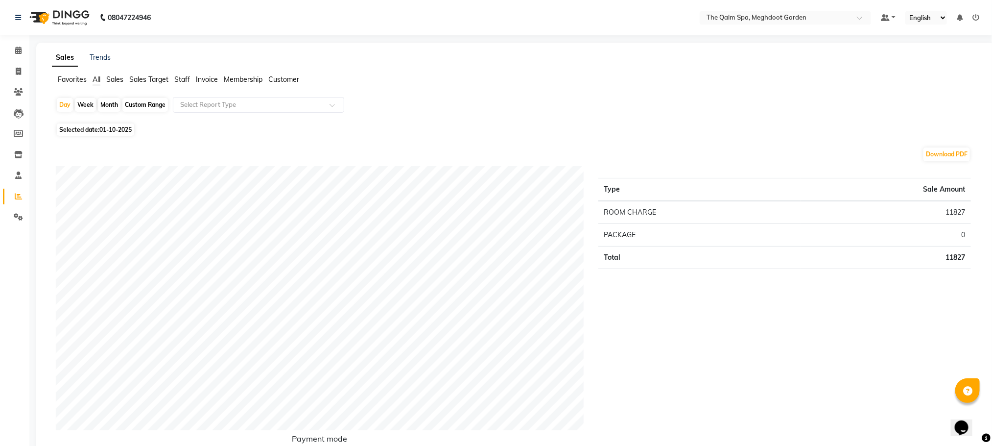
click at [180, 77] on span "Staff" at bounding box center [182, 79] width 16 height 9
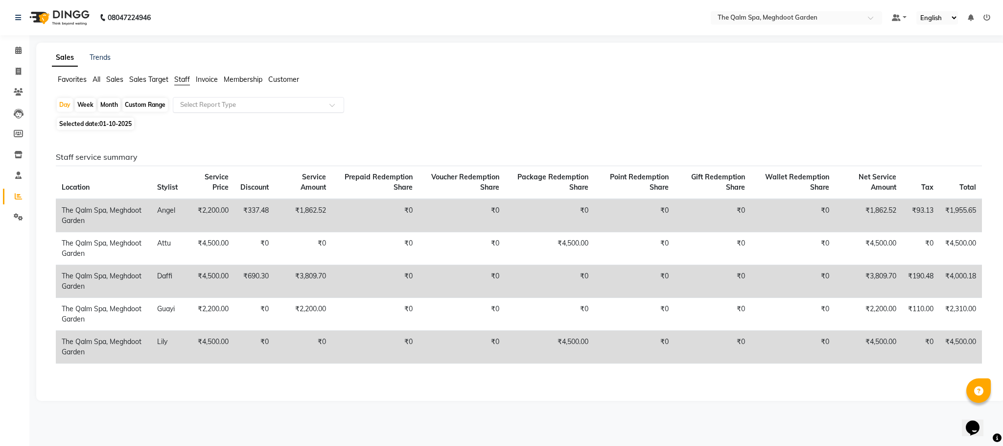
click at [241, 99] on div "Select Report Type" at bounding box center [258, 105] width 171 height 16
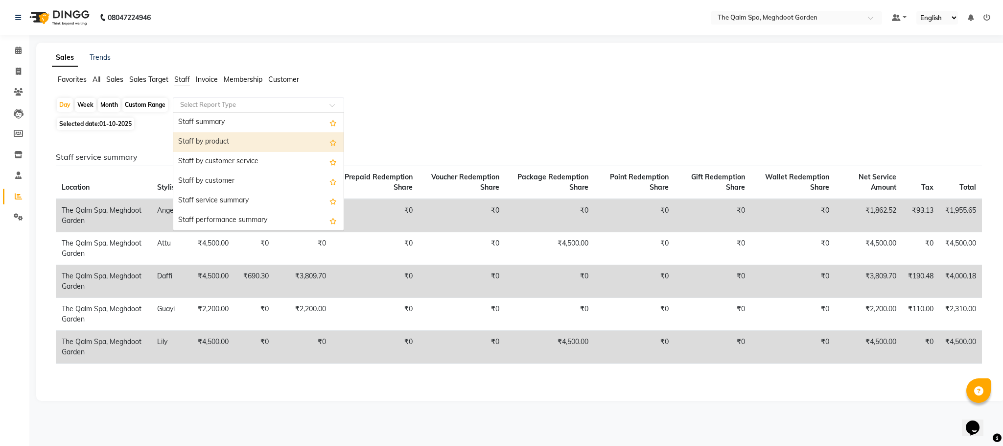
click at [256, 145] on div "Staff by product" at bounding box center [258, 142] width 170 height 20
select select "full_report"
select select "csv"
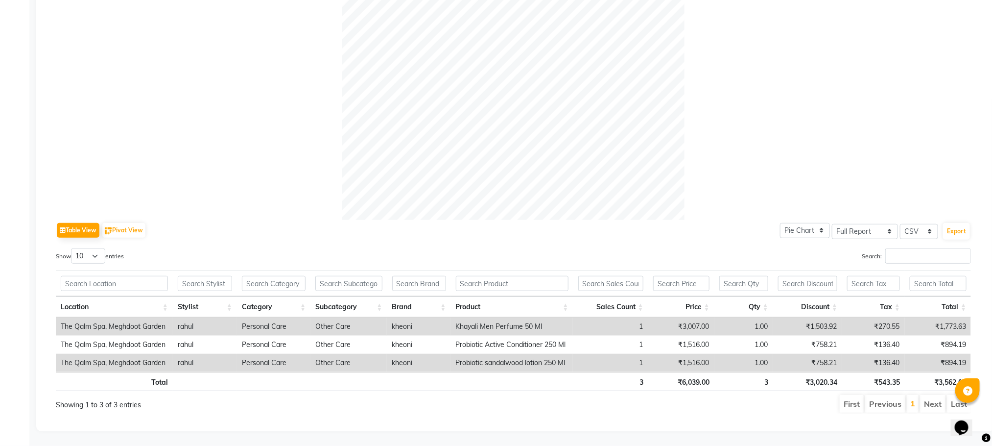
scroll to position [288, 0]
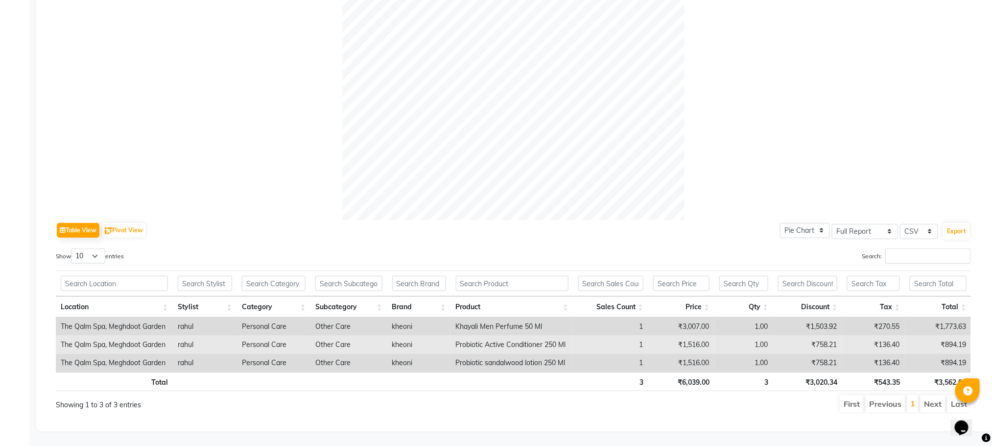
click at [924, 335] on td "₹894.19" at bounding box center [938, 344] width 66 height 18
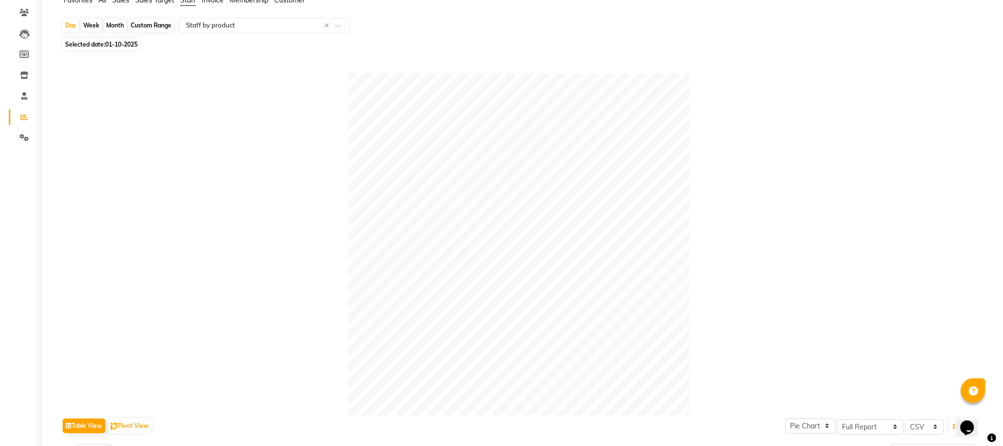
scroll to position [0, 0]
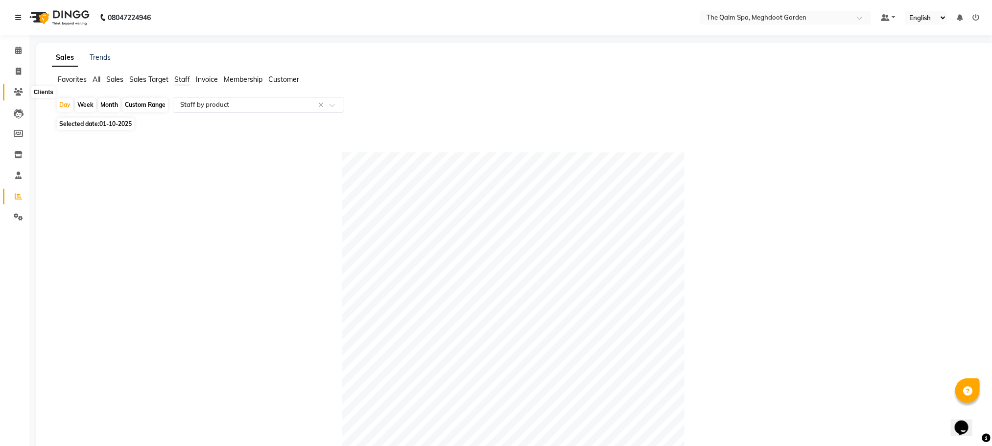
click at [19, 91] on icon at bounding box center [18, 91] width 9 height 7
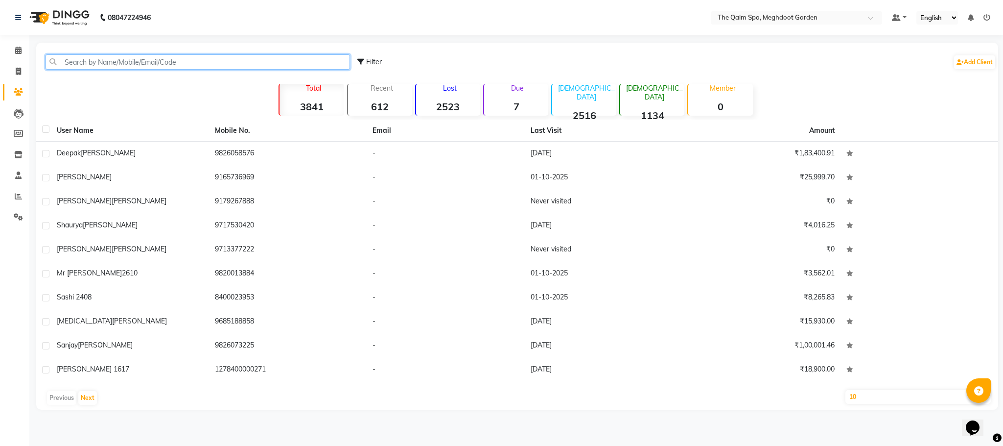
click at [90, 59] on input "text" at bounding box center [198, 61] width 305 height 15
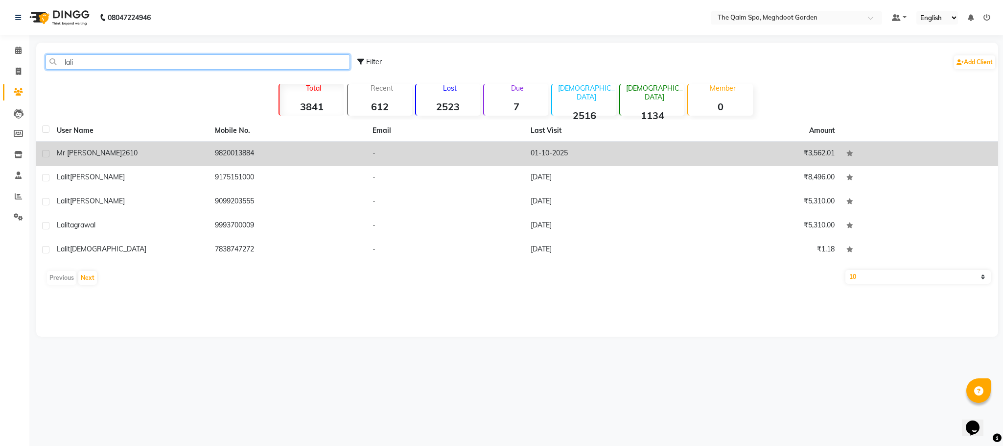
type input "lali"
click at [134, 153] on div "mr [PERSON_NAME] 2610" at bounding box center [130, 153] width 146 height 10
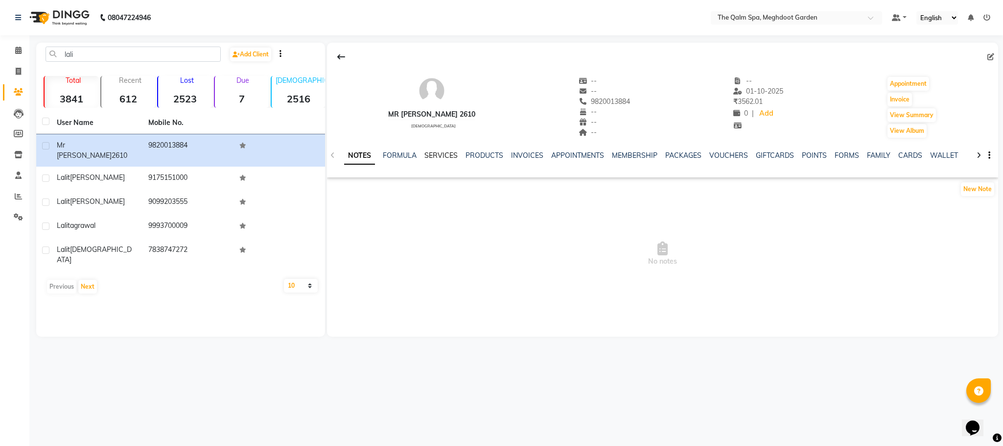
click at [428, 159] on link "SERVICES" at bounding box center [441, 155] width 33 height 9
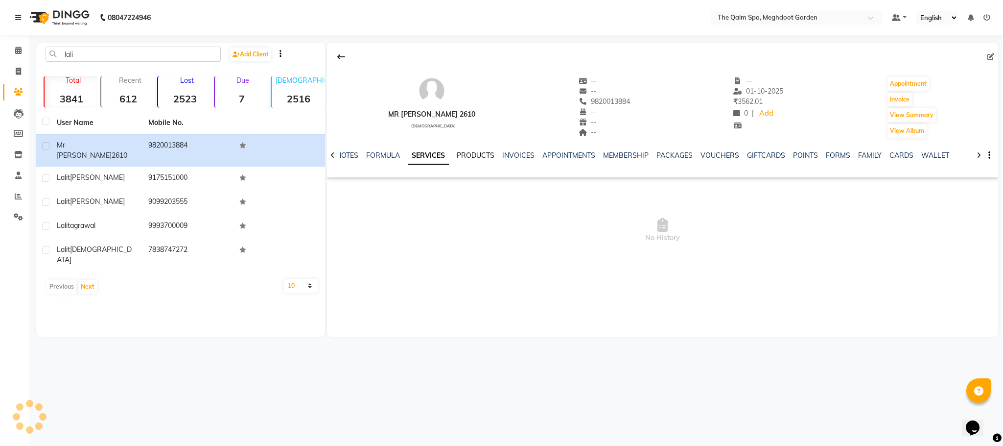
click at [471, 158] on link "PRODUCTS" at bounding box center [476, 155] width 38 height 9
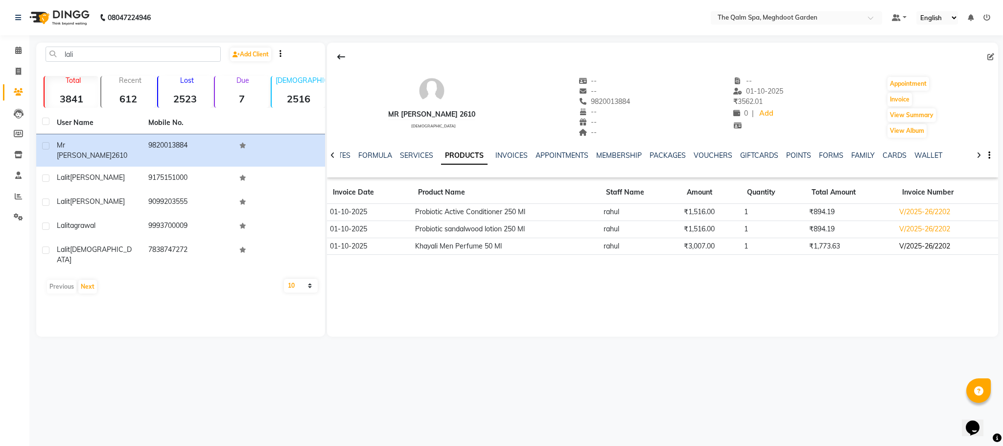
click at [927, 244] on td "V/2025-26/2202" at bounding box center [948, 245] width 102 height 17
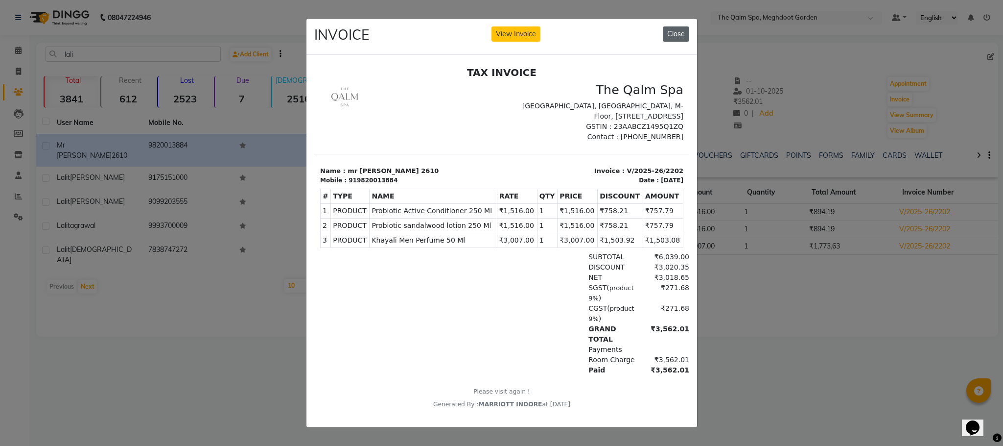
click at [676, 26] on button "Close" at bounding box center [676, 33] width 26 height 15
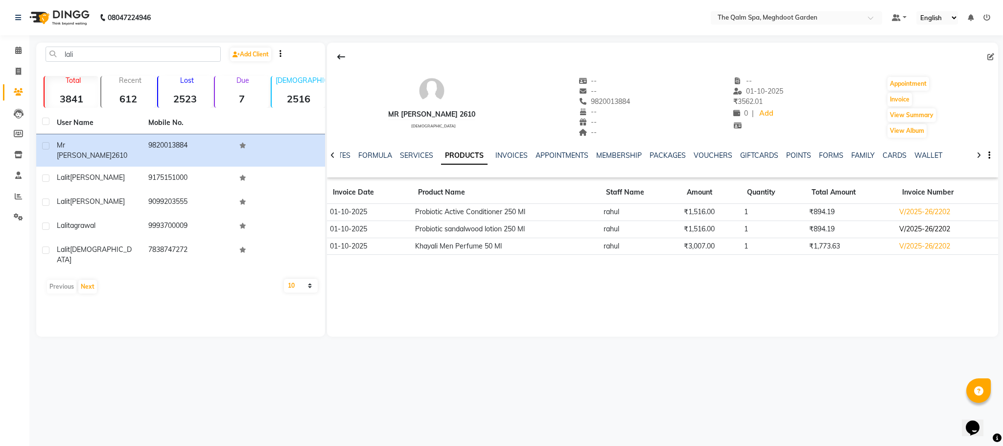
click at [929, 223] on td "V/2025-26/2202" at bounding box center [948, 228] width 102 height 17
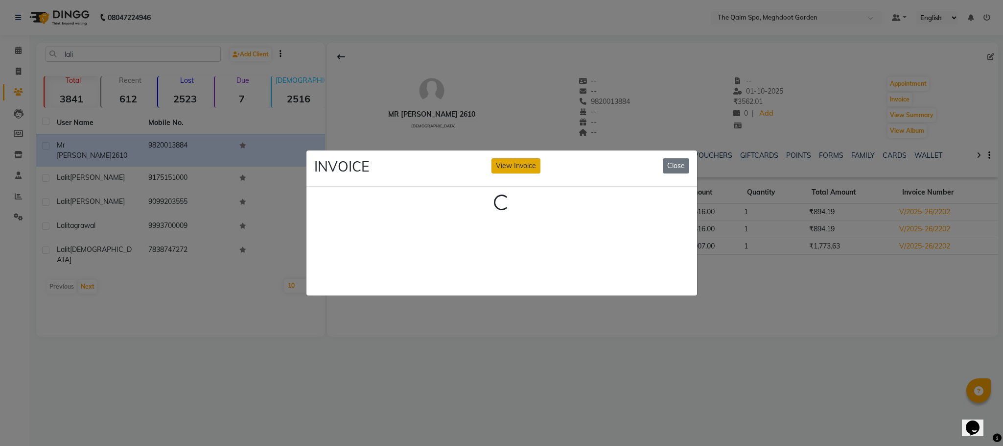
click at [537, 158] on button "View Invoice" at bounding box center [516, 165] width 49 height 15
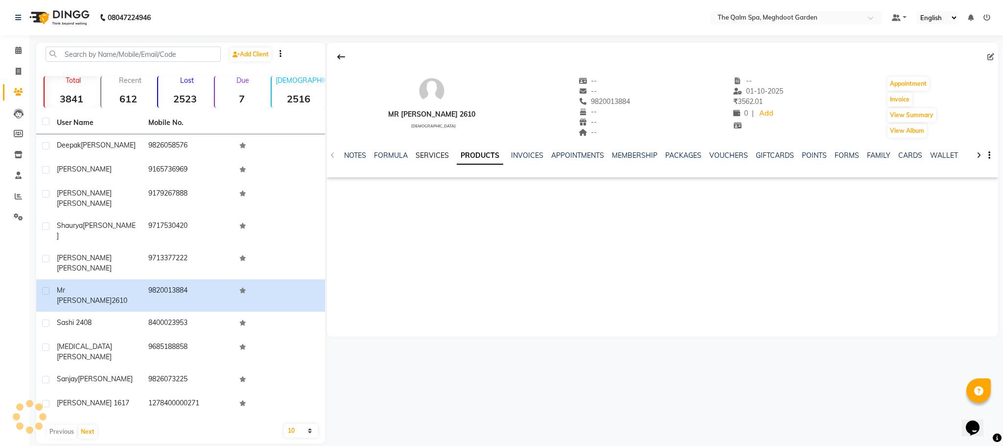
click at [435, 154] on link "SERVICES" at bounding box center [432, 155] width 33 height 9
click at [464, 159] on link "PRODUCTS" at bounding box center [476, 155] width 38 height 9
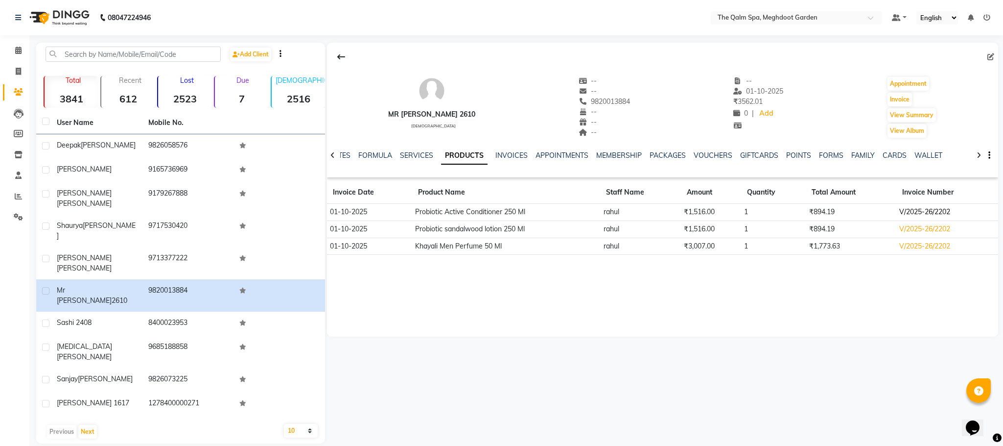
click at [954, 216] on td "V/2025-26/2202" at bounding box center [948, 212] width 102 height 17
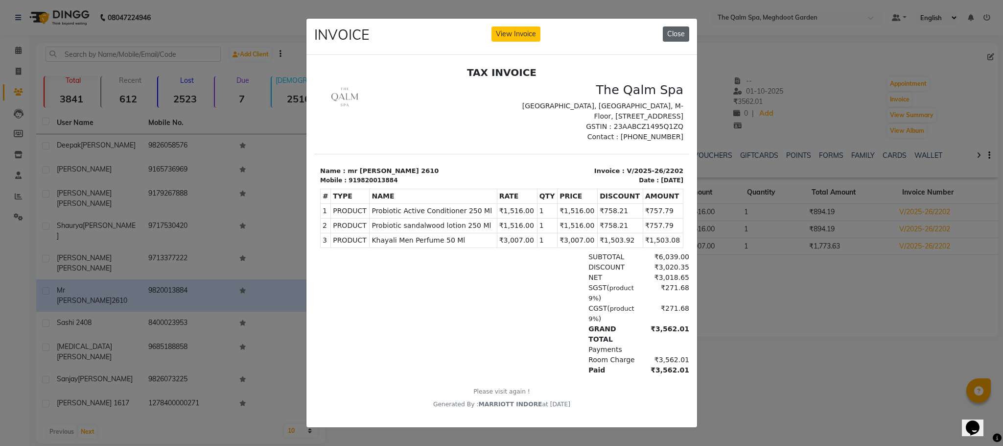
click at [670, 26] on button "Close" at bounding box center [676, 33] width 26 height 15
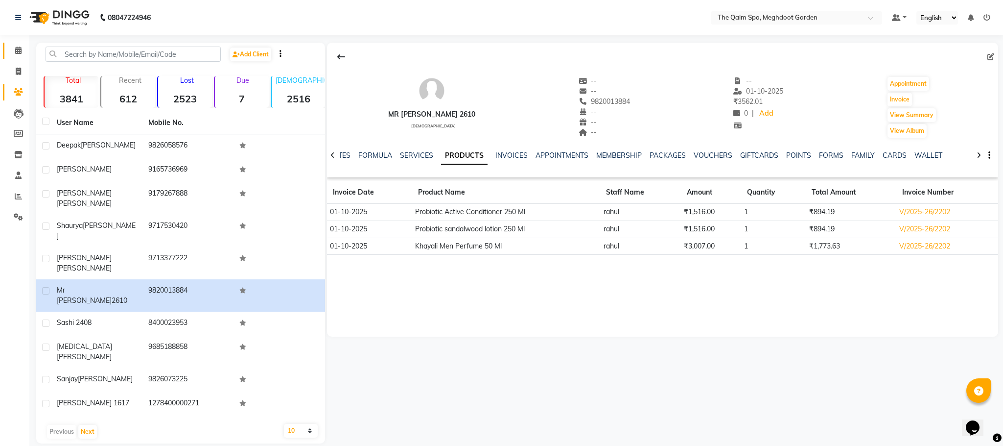
click at [8, 46] on link "Calendar" at bounding box center [15, 51] width 24 height 16
